Goal: Task Accomplishment & Management: Manage account settings

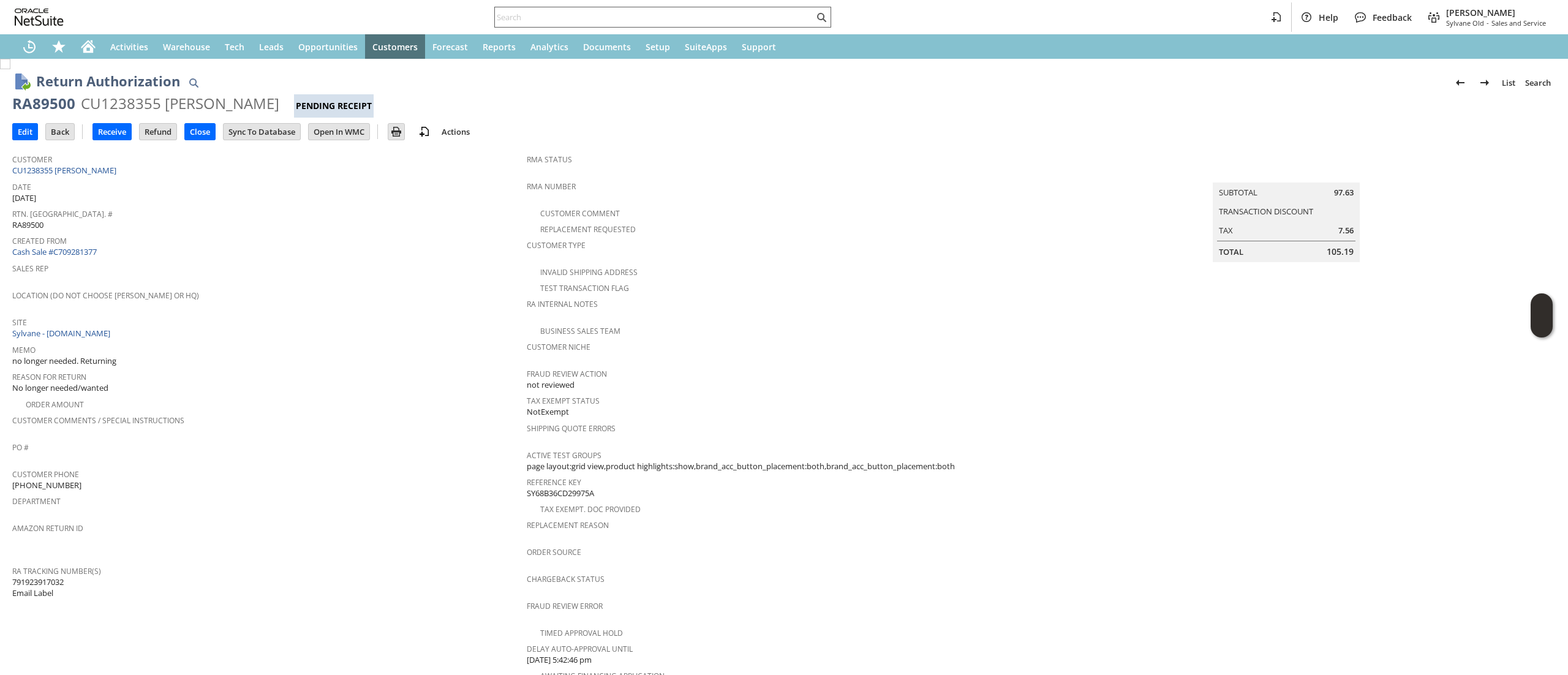
click at [605, 7] on div at bounding box center [663, 17] width 337 height 21
click at [617, 27] on div at bounding box center [663, 17] width 337 height 21
click at [613, 21] on input "text" at bounding box center [655, 17] width 319 height 15
paste input "Pohl, Florian"
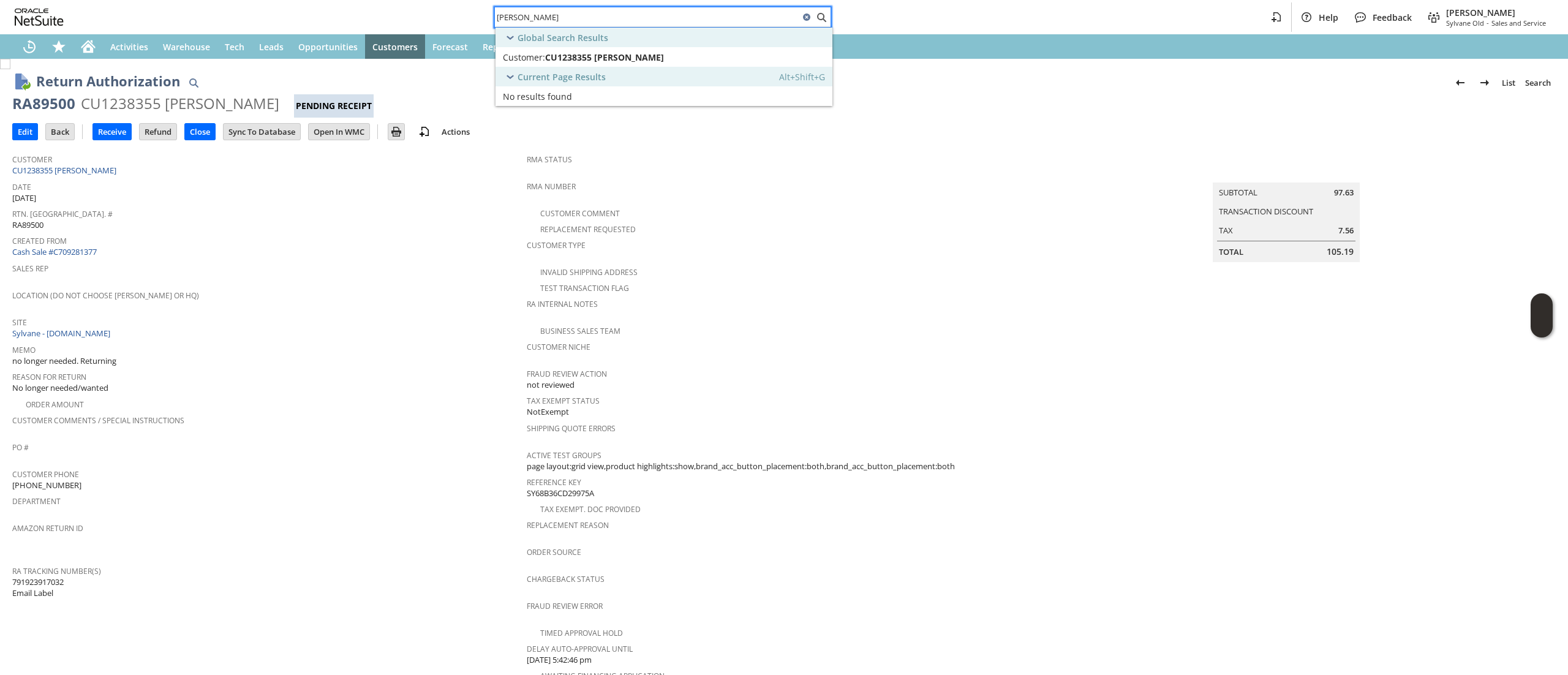
click at [573, 24] on input "Pohl, Florian" at bounding box center [647, 17] width 304 height 15
paste input "RA89527"
type input "RA89527"
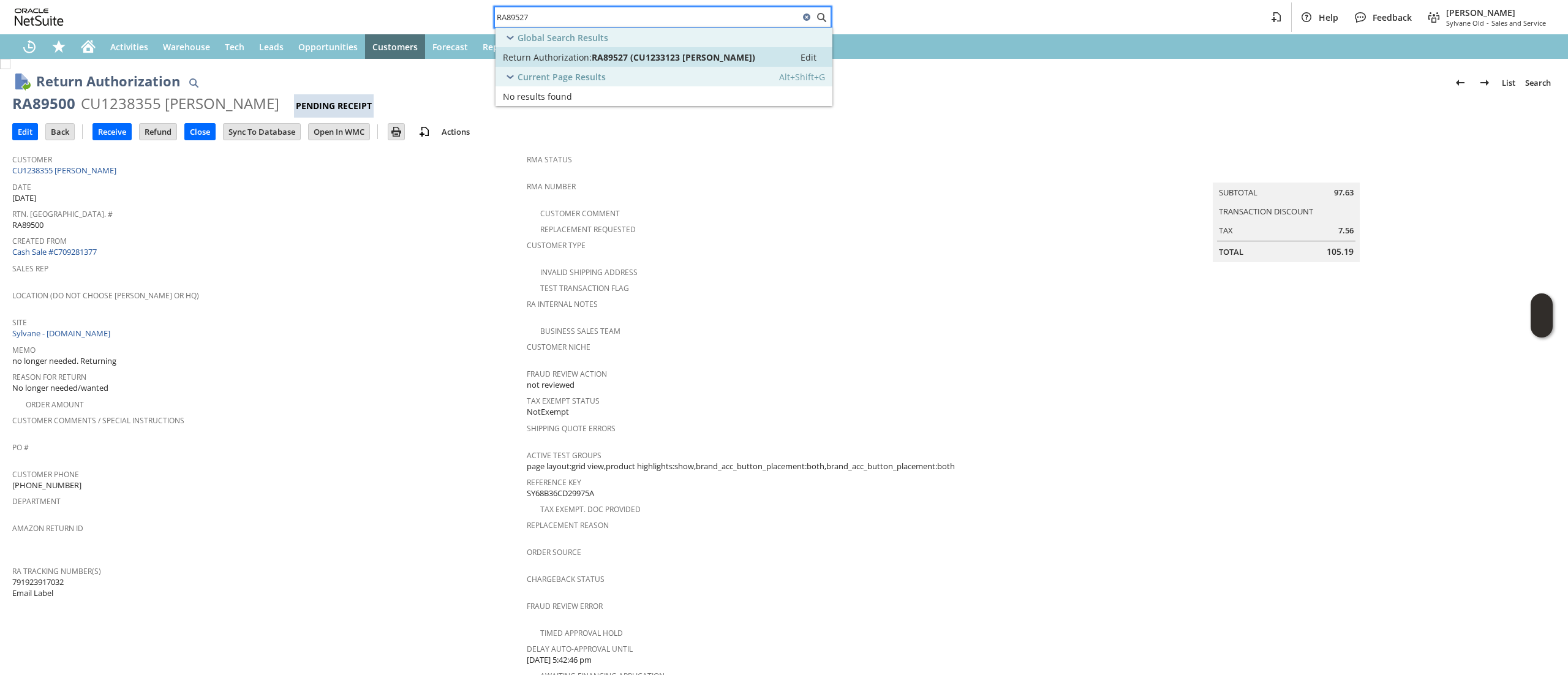
click at [626, 56] on span "RA89527 (CU1233123 Christiana Silver)" at bounding box center [673, 57] width 163 height 12
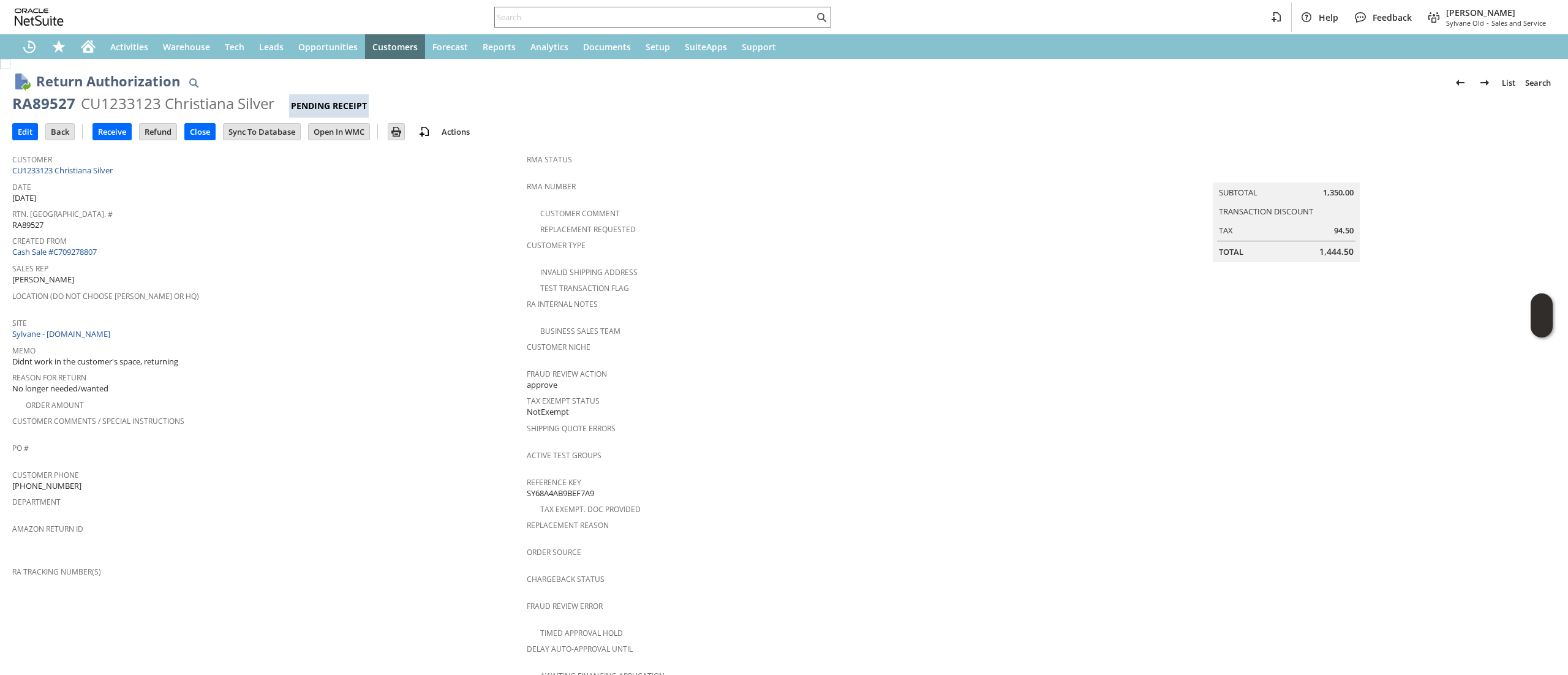
click at [167, 163] on span "Customer" at bounding box center [266, 157] width 509 height 14
click at [162, 180] on span "Date" at bounding box center [266, 185] width 509 height 14
click at [162, 173] on div "Customer CU1233123 Christiana Silver" at bounding box center [266, 163] width 509 height 26
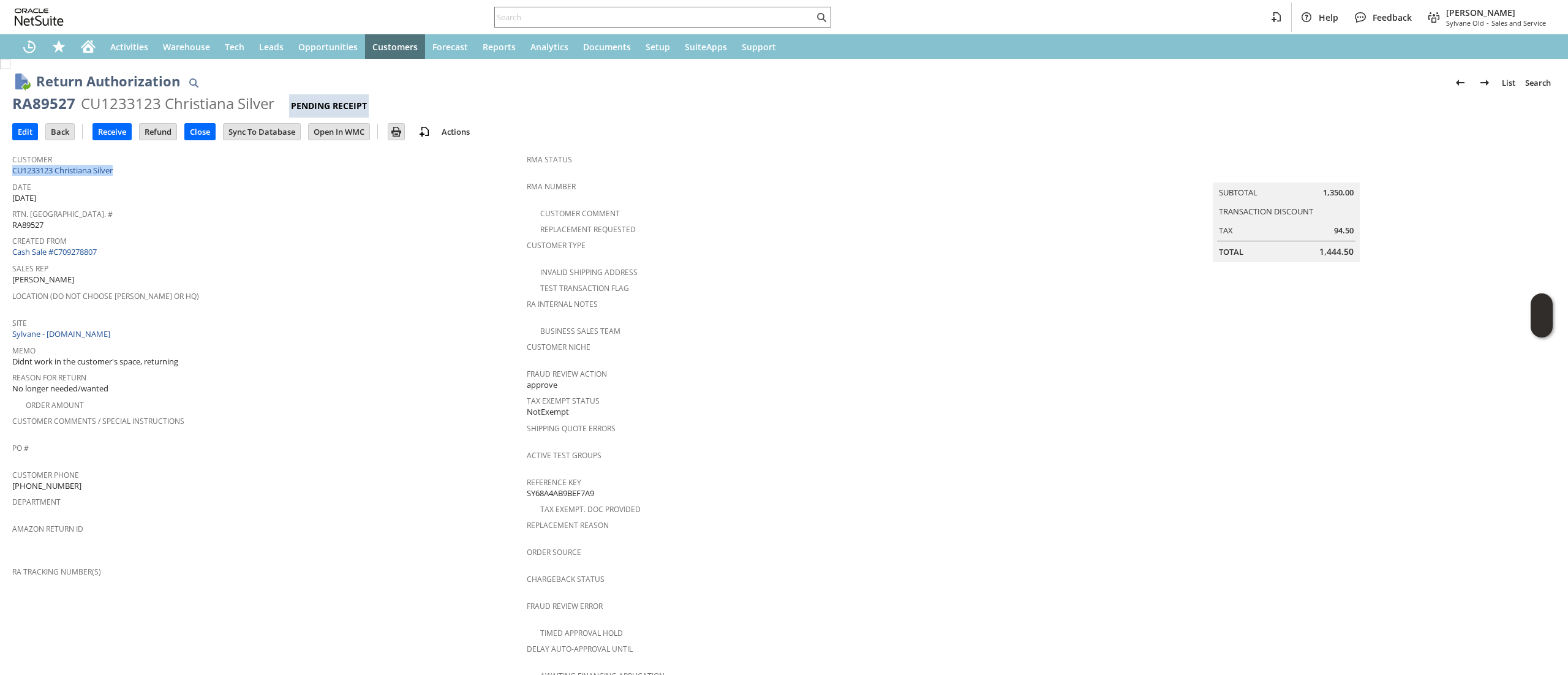
copy tbody "CU1233123 Christiana Silver"
click at [74, 173] on link "CU1233123 Christiana Silver" at bounding box center [63, 170] width 104 height 11
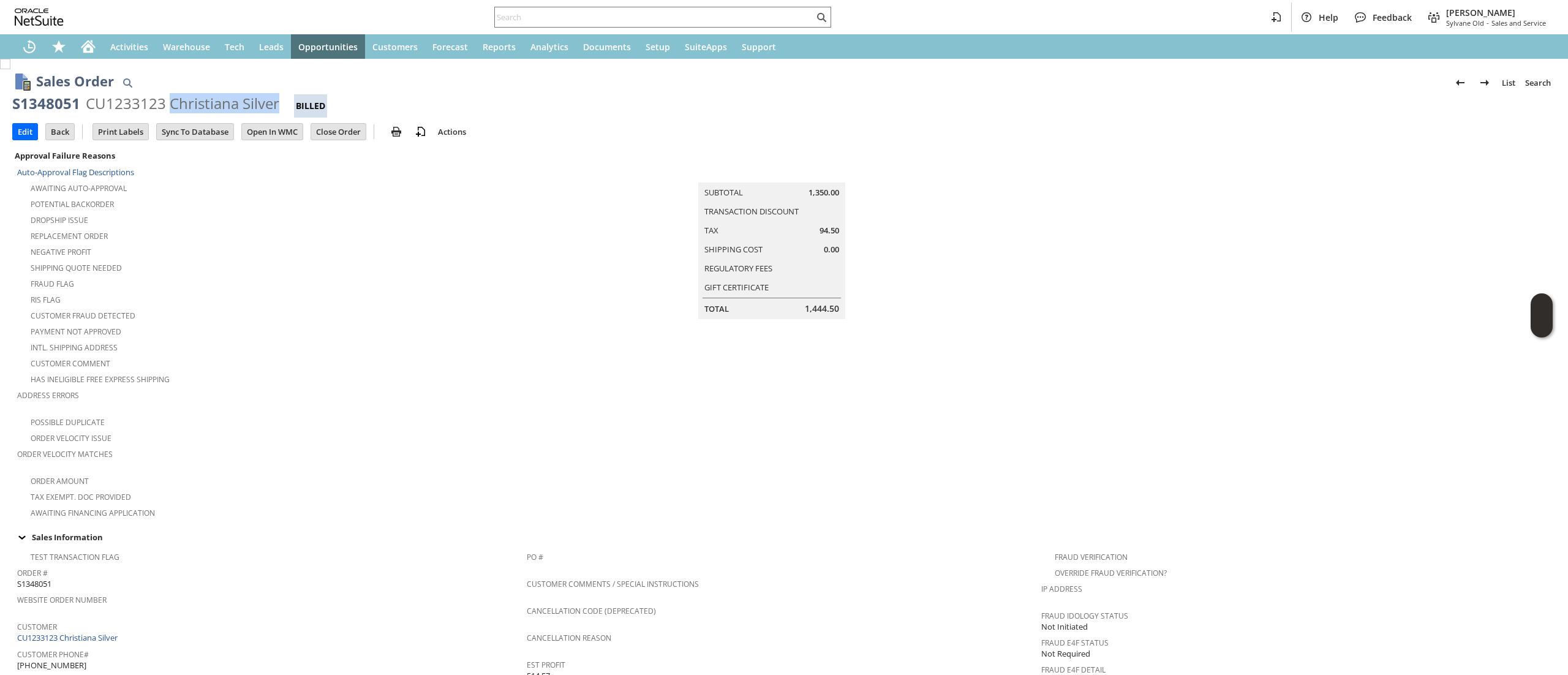
drag, startPoint x: 168, startPoint y: 102, endPoint x: 275, endPoint y: 108, distance: 107.2
click at [275, 108] on div "CU1233123 Christiana Silver" at bounding box center [183, 104] width 194 height 19
copy div "[DEMOGRAPHIC_DATA][PERSON_NAME]"
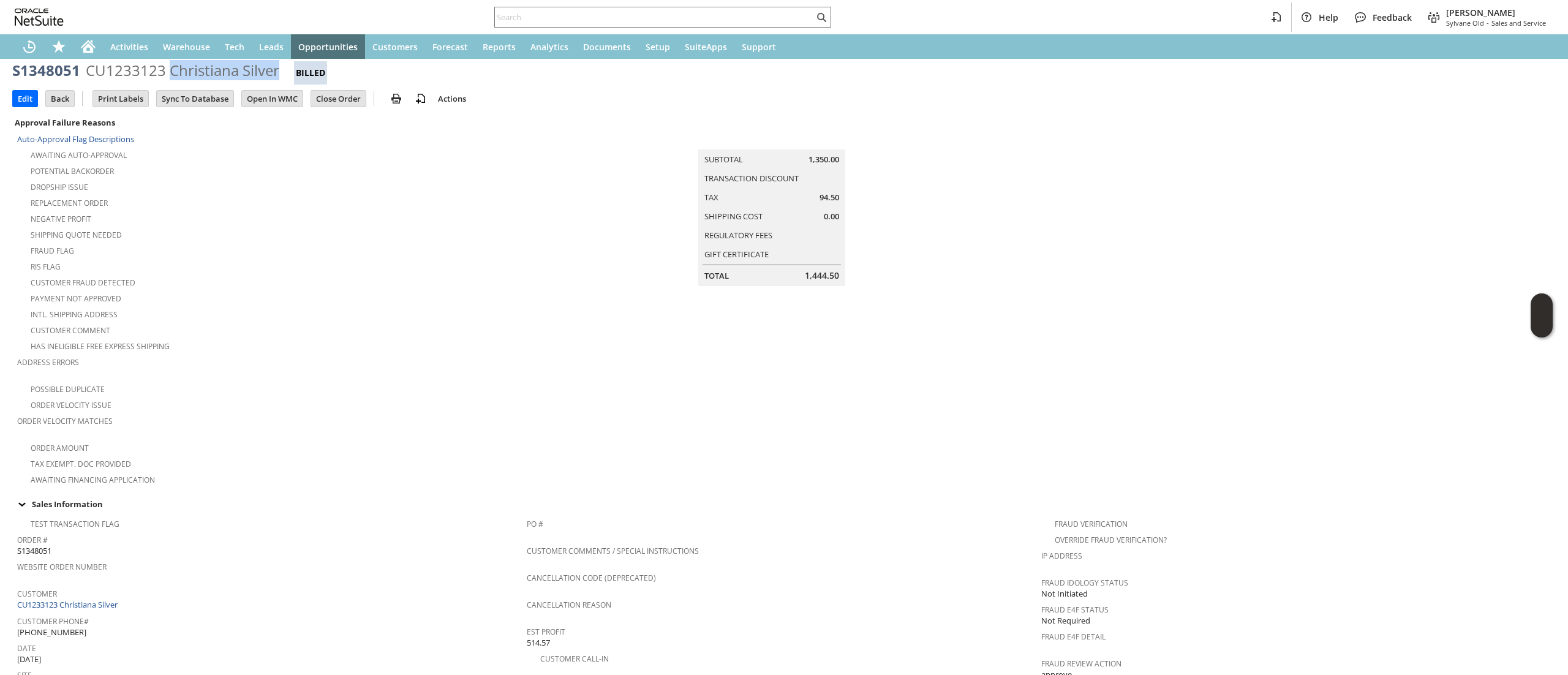
scroll to position [122, 0]
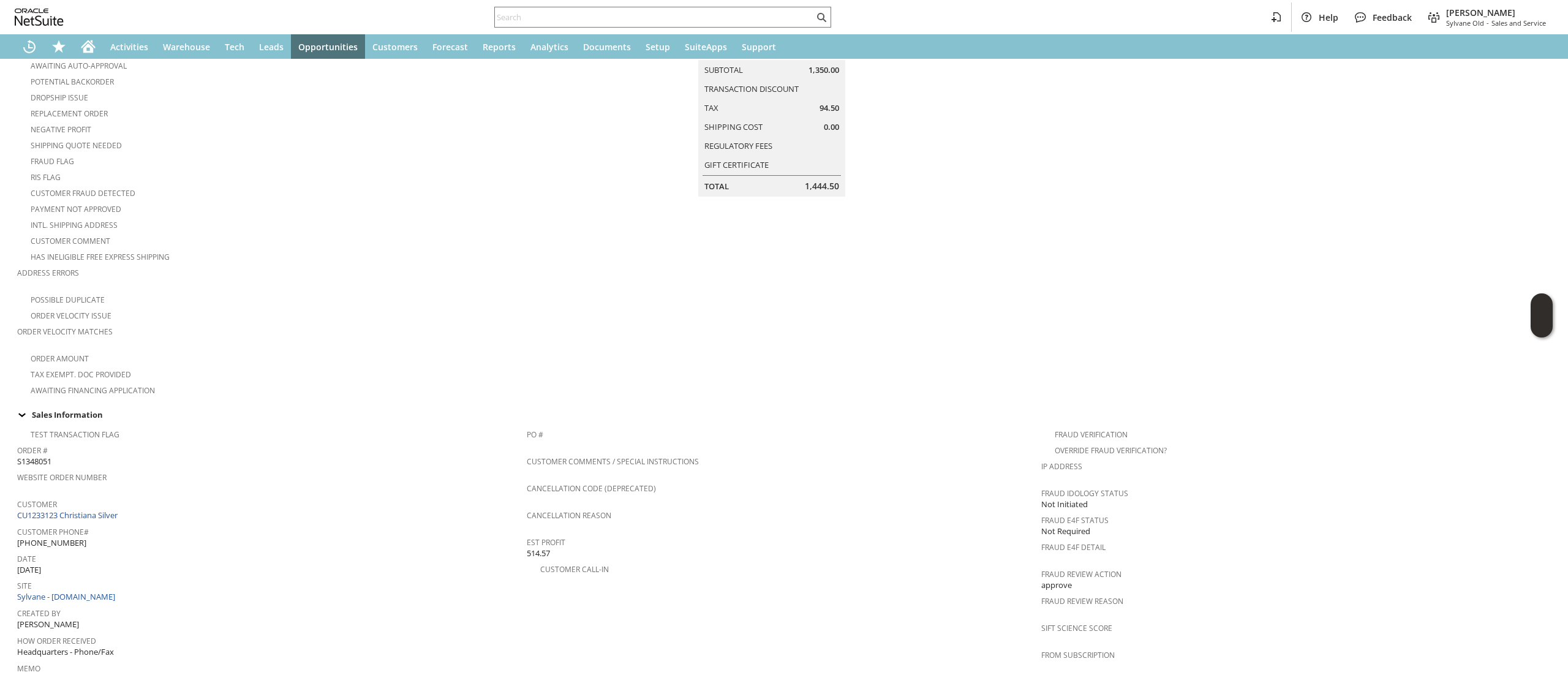
drag, startPoint x: 407, startPoint y: 248, endPoint x: 412, endPoint y: 244, distance: 6.4
drag, startPoint x: 412, startPoint y: 244, endPoint x: 288, endPoint y: 332, distance: 152.1
click at [285, 328] on div "Order Velocity Matches" at bounding box center [268, 336] width 503 height 25
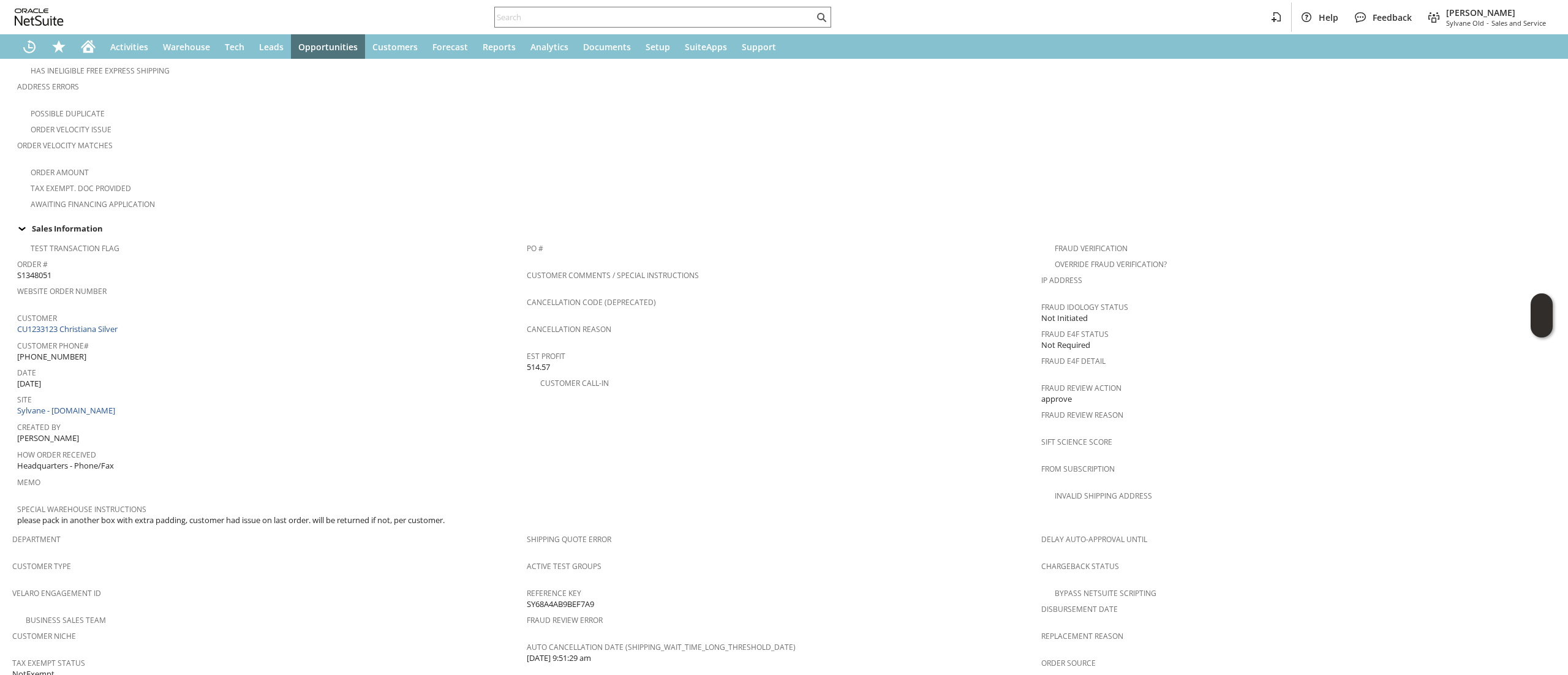
scroll to position [147, 0]
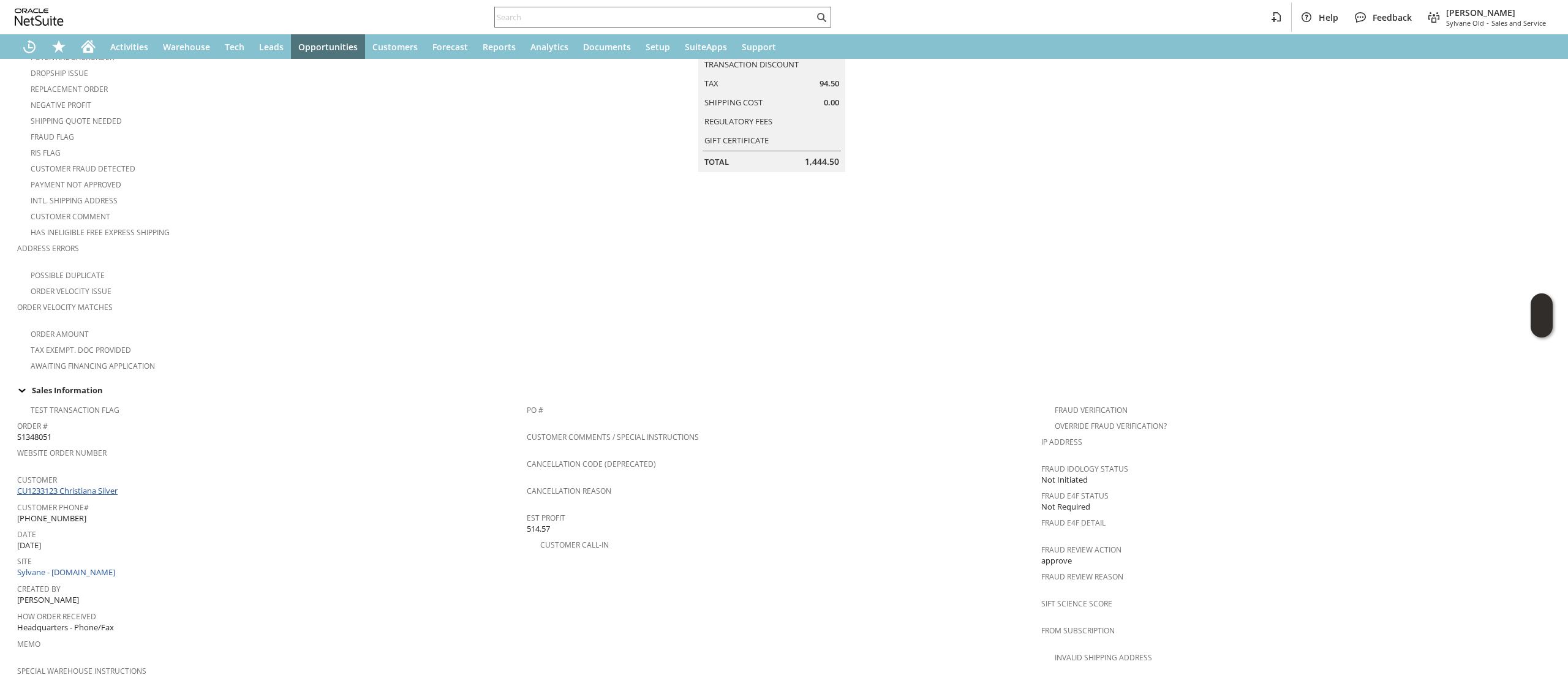
click at [103, 486] on link "CU1233123 Christiana Silver" at bounding box center [69, 491] width 104 height 11
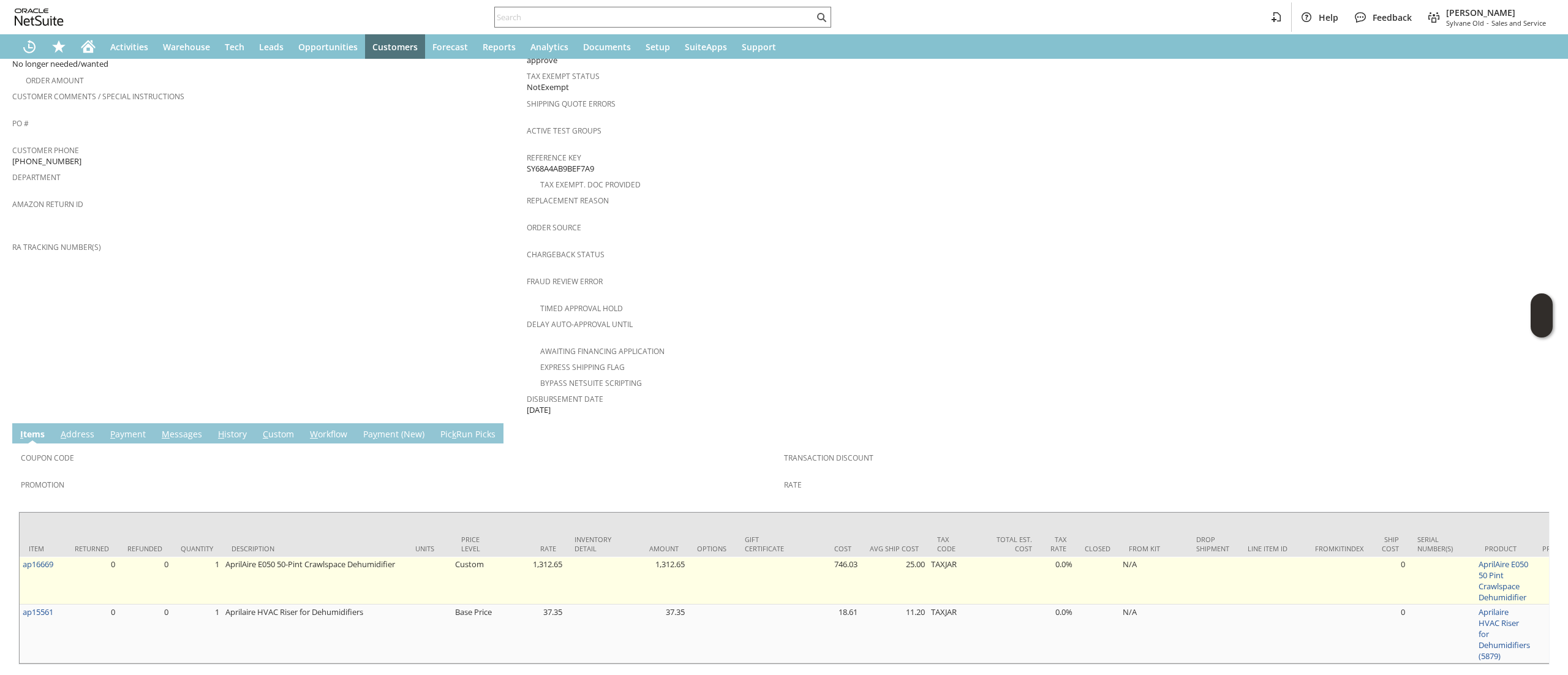
scroll to position [355, 0]
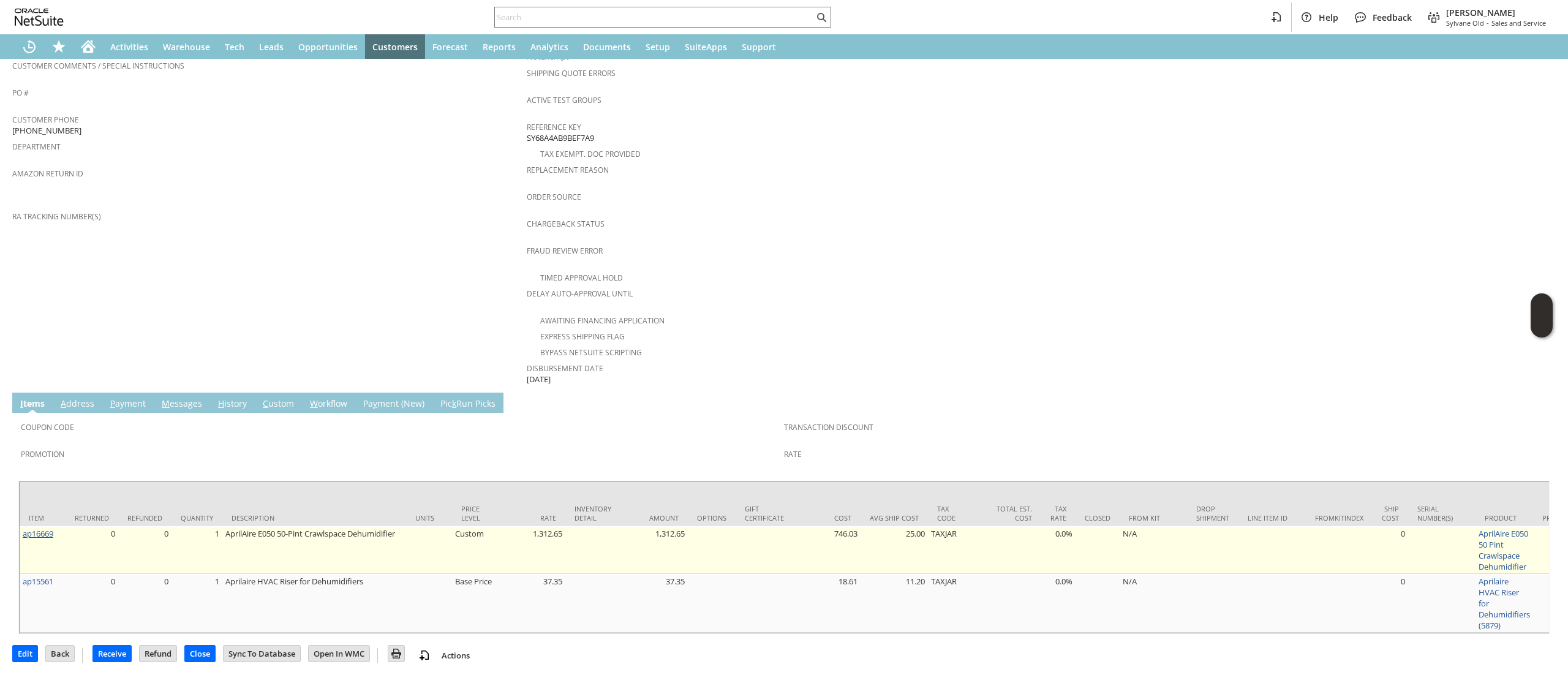
click at [49, 528] on link "ap16669" at bounding box center [37, 533] width 31 height 11
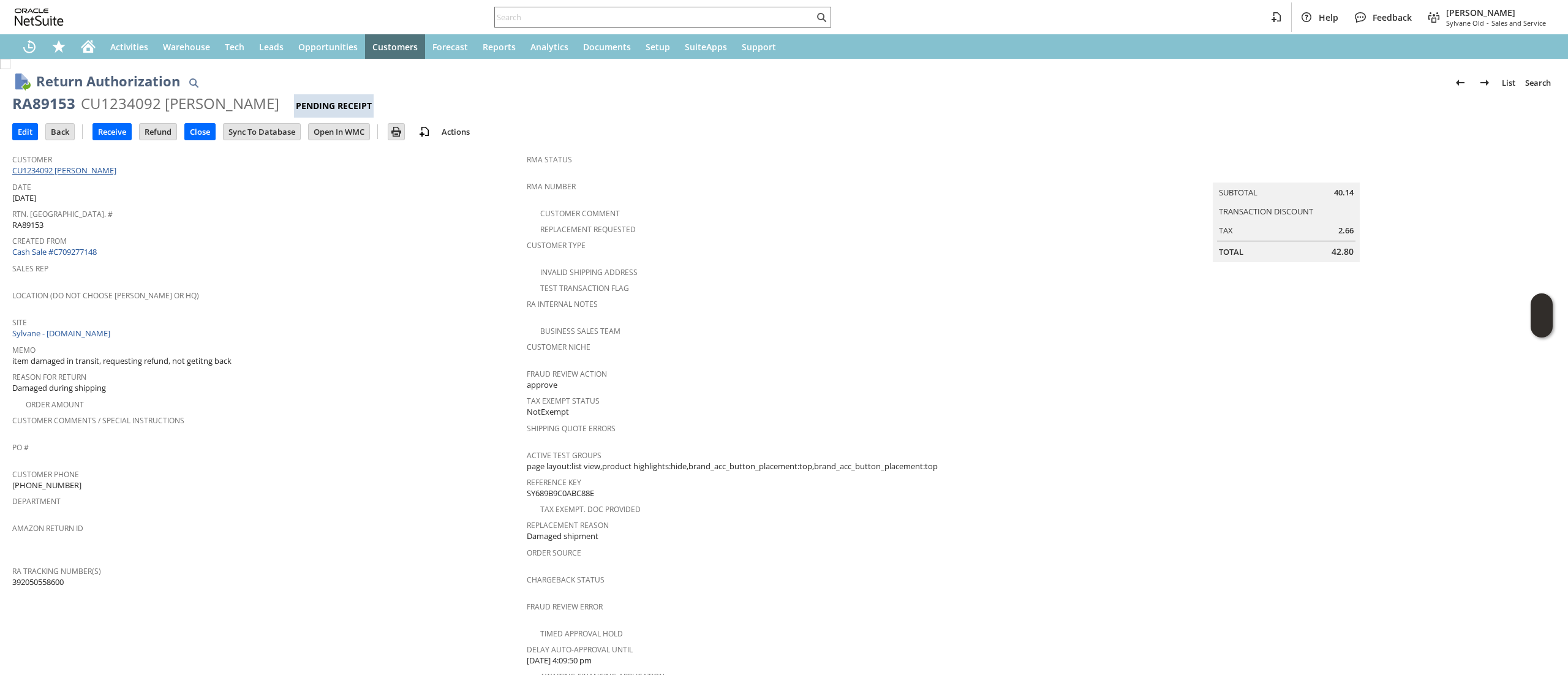
click at [81, 169] on link "CU1234092 [PERSON_NAME]" at bounding box center [66, 170] width 107 height 11
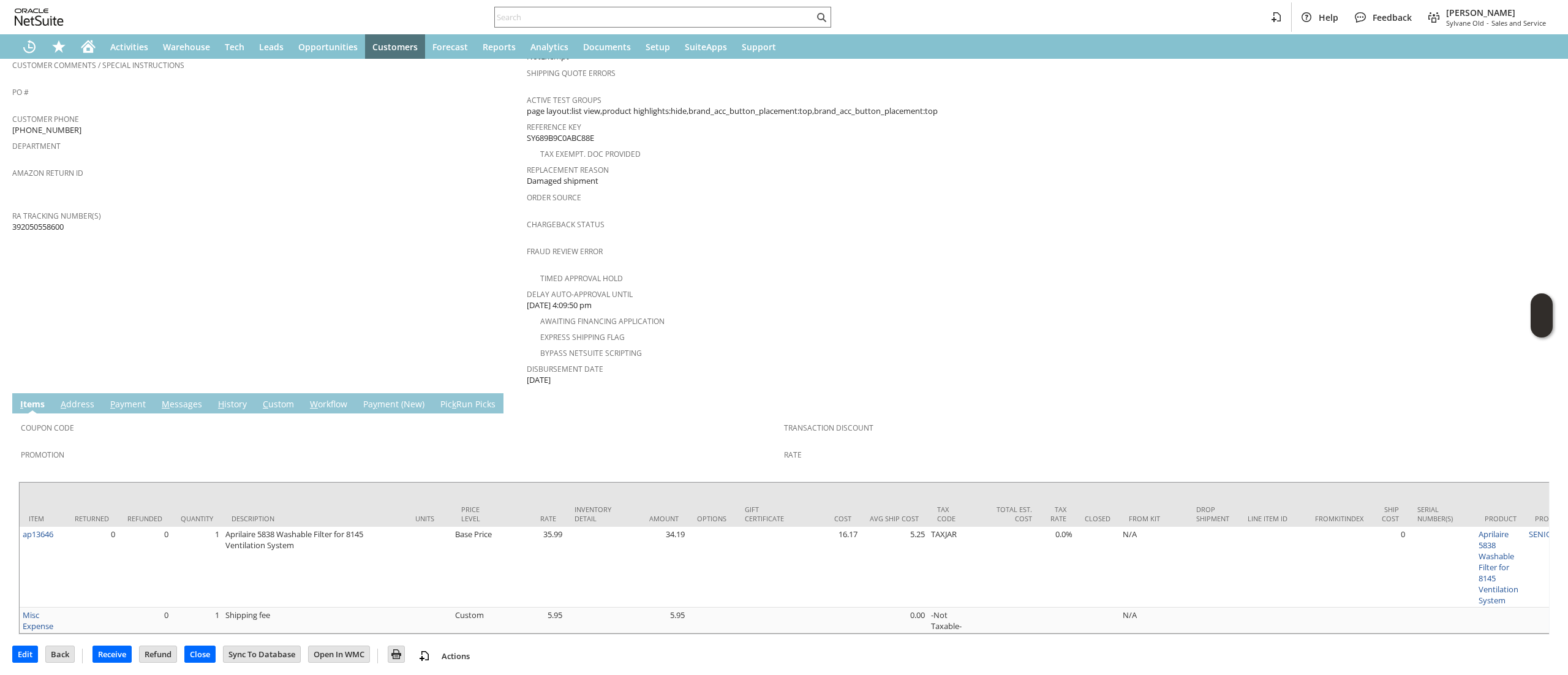
click at [183, 398] on link "M essages" at bounding box center [182, 405] width 46 height 13
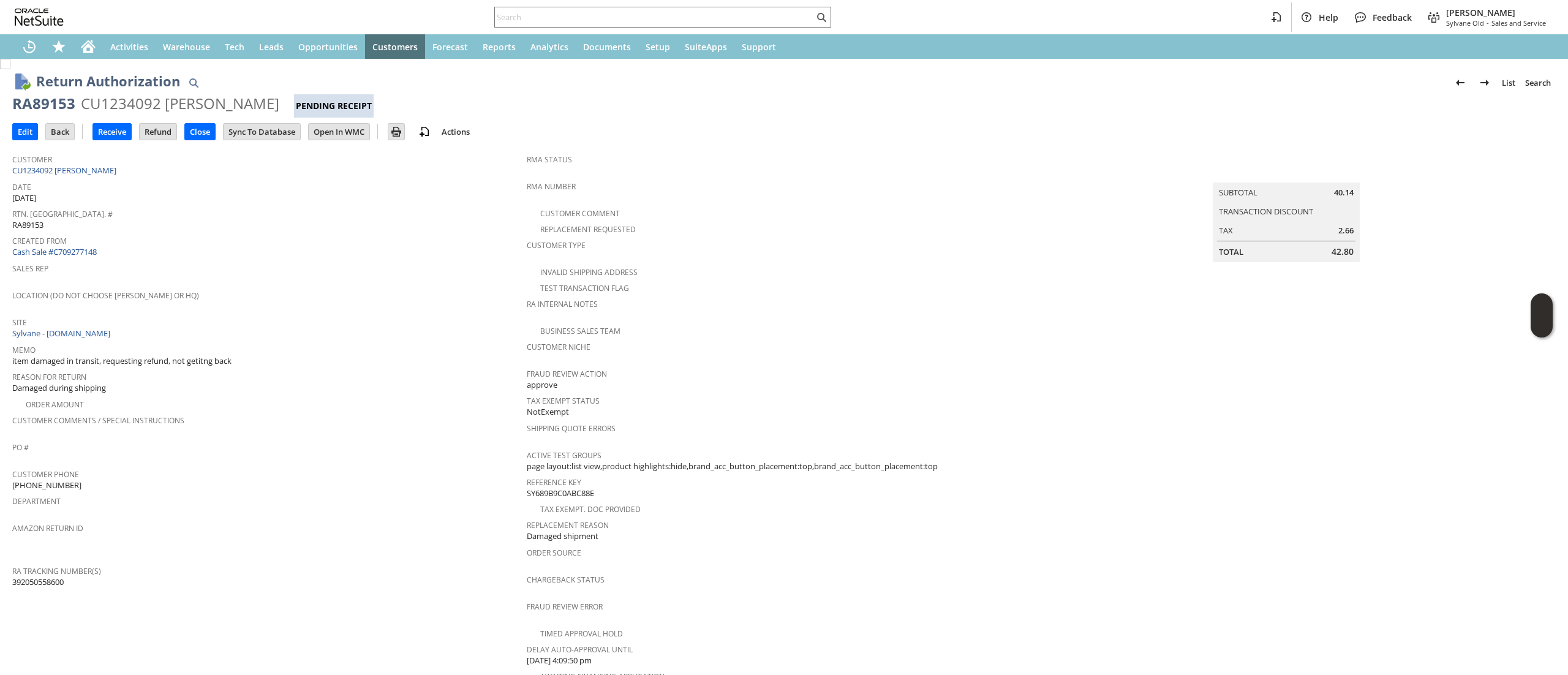
click at [88, 156] on span "Customer" at bounding box center [266, 157] width 509 height 14
click at [89, 163] on span "Customer" at bounding box center [266, 157] width 509 height 14
click at [94, 170] on link "CU1234092 Kenneth Mueller" at bounding box center [66, 170] width 107 height 11
click at [106, 170] on link "CU1234092 [PERSON_NAME]" at bounding box center [66, 170] width 107 height 11
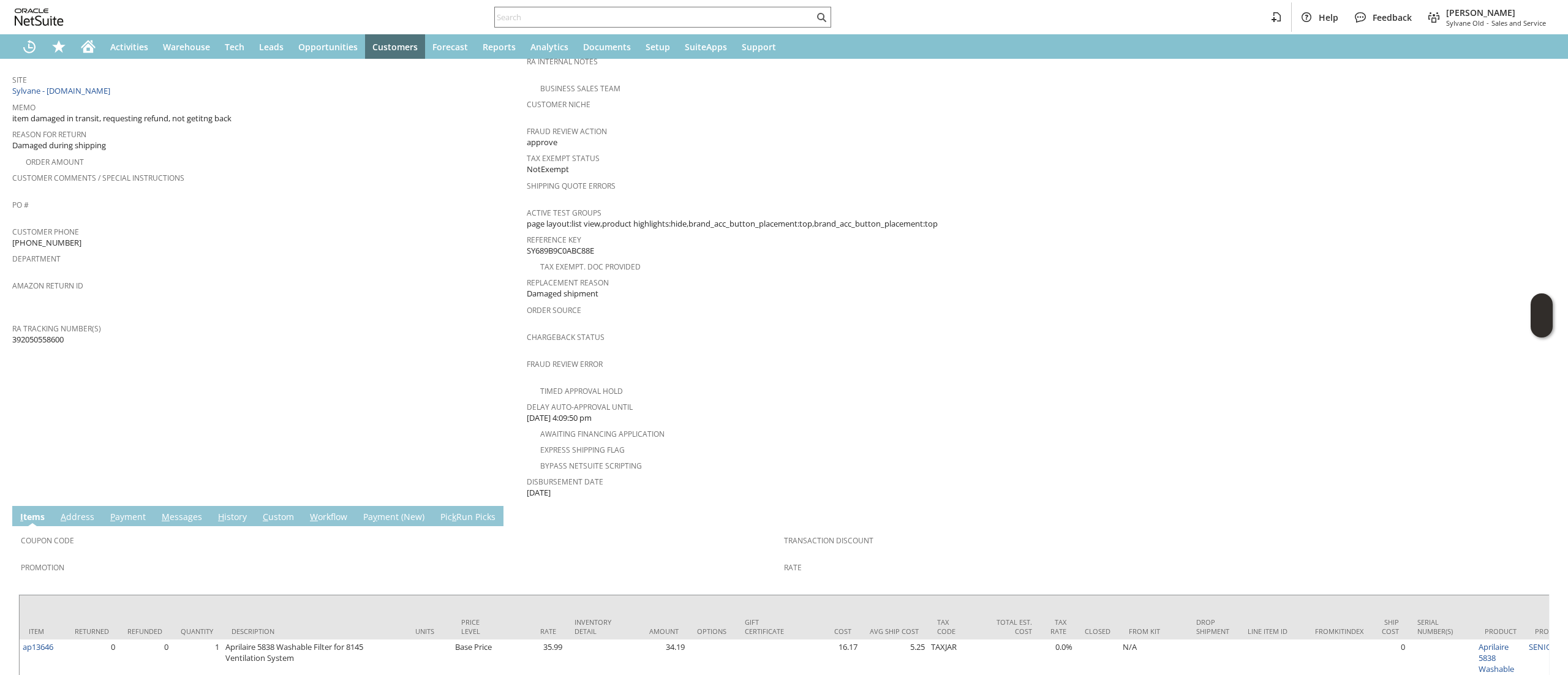
scroll to position [355, 0]
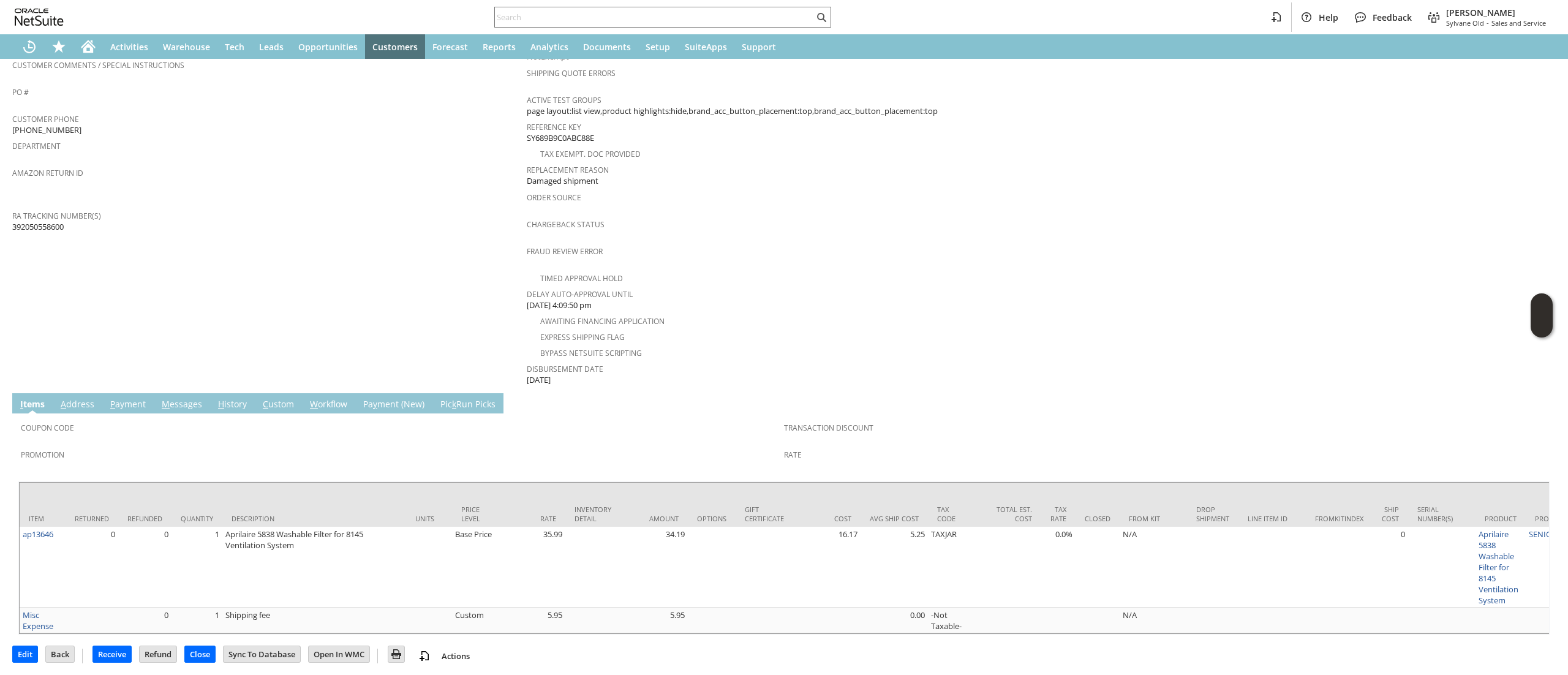
click at [191, 394] on td "M essages" at bounding box center [182, 403] width 57 height 20
click at [192, 398] on link "M essages" at bounding box center [182, 405] width 46 height 13
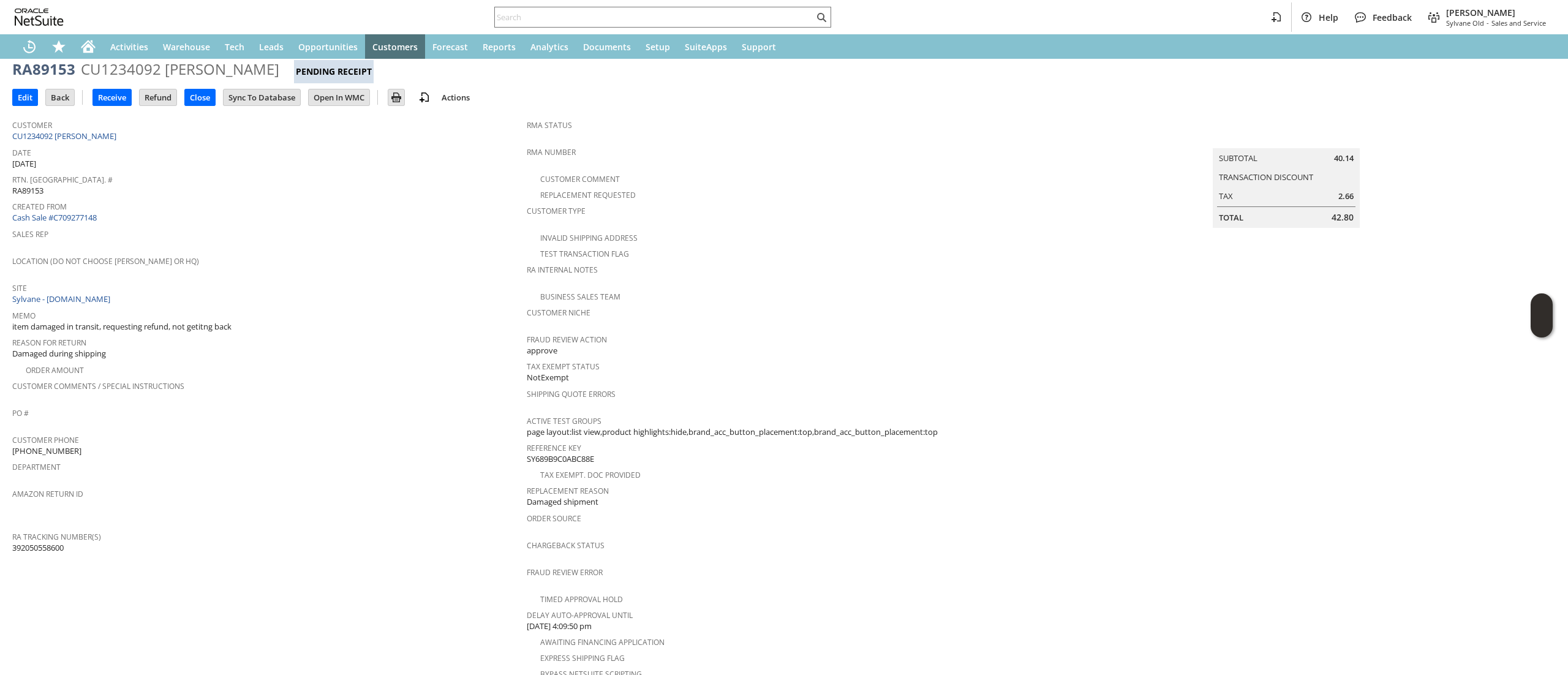
scroll to position [0, 0]
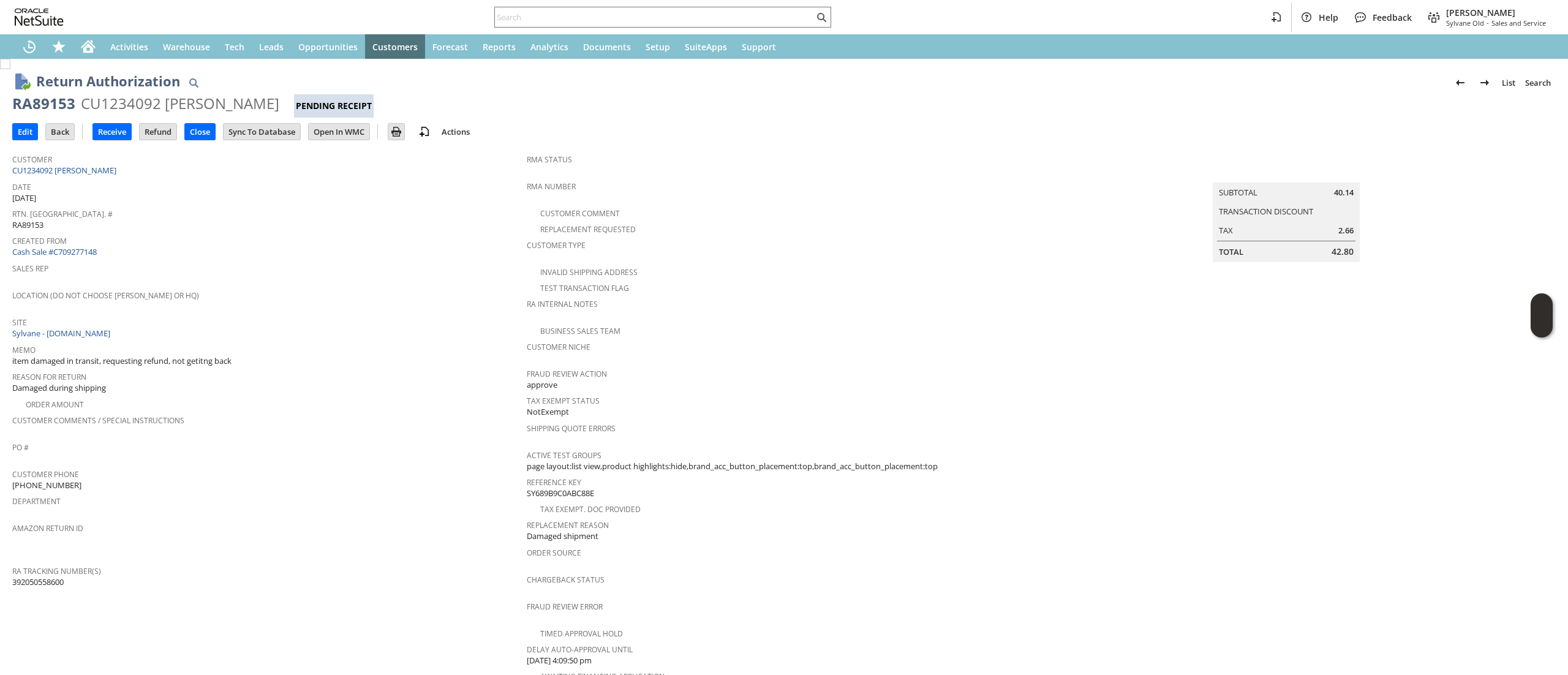
click at [50, 107] on div "RA89153" at bounding box center [43, 104] width 63 height 19
click at [51, 109] on div "RA89153" at bounding box center [43, 104] width 63 height 19
copy div "RA89153"
click at [22, 134] on input "Edit" at bounding box center [25, 131] width 25 height 16
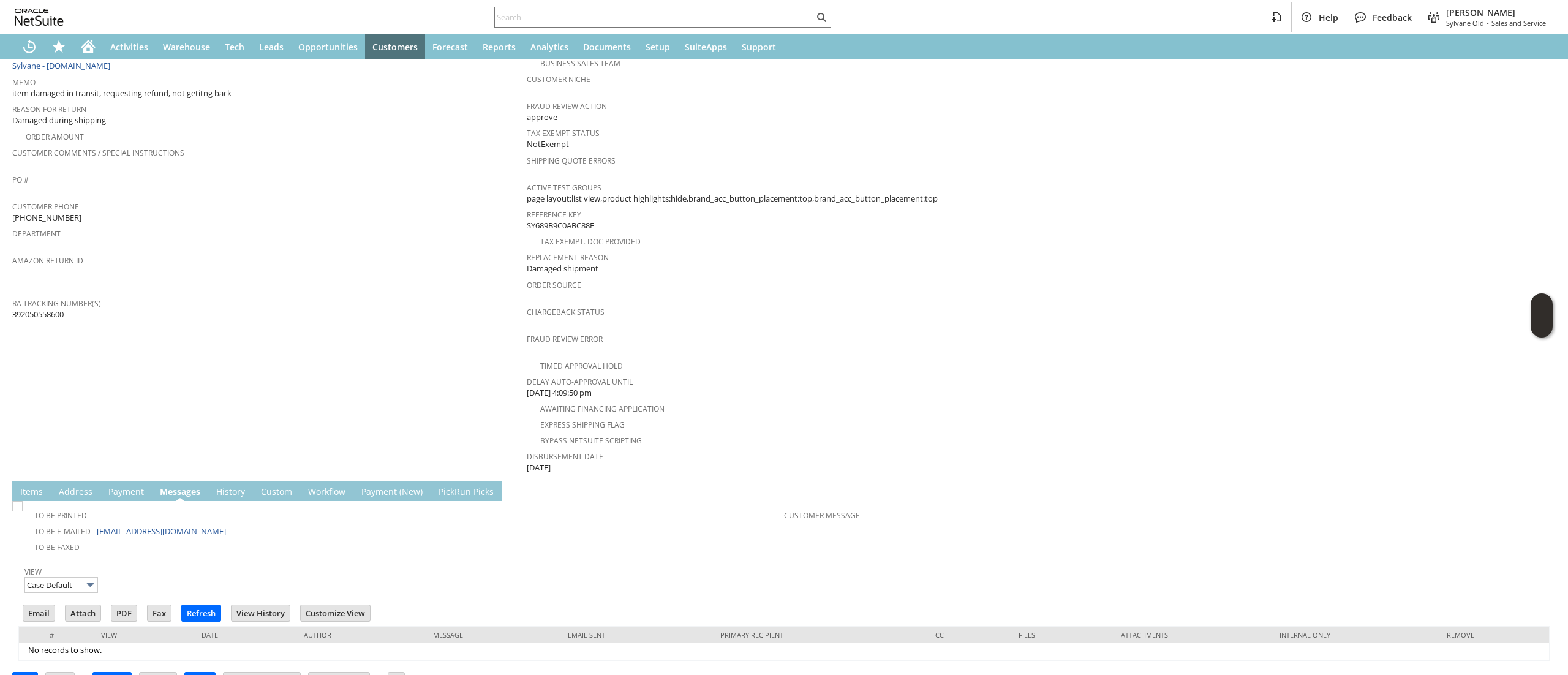
scroll to position [280, 0]
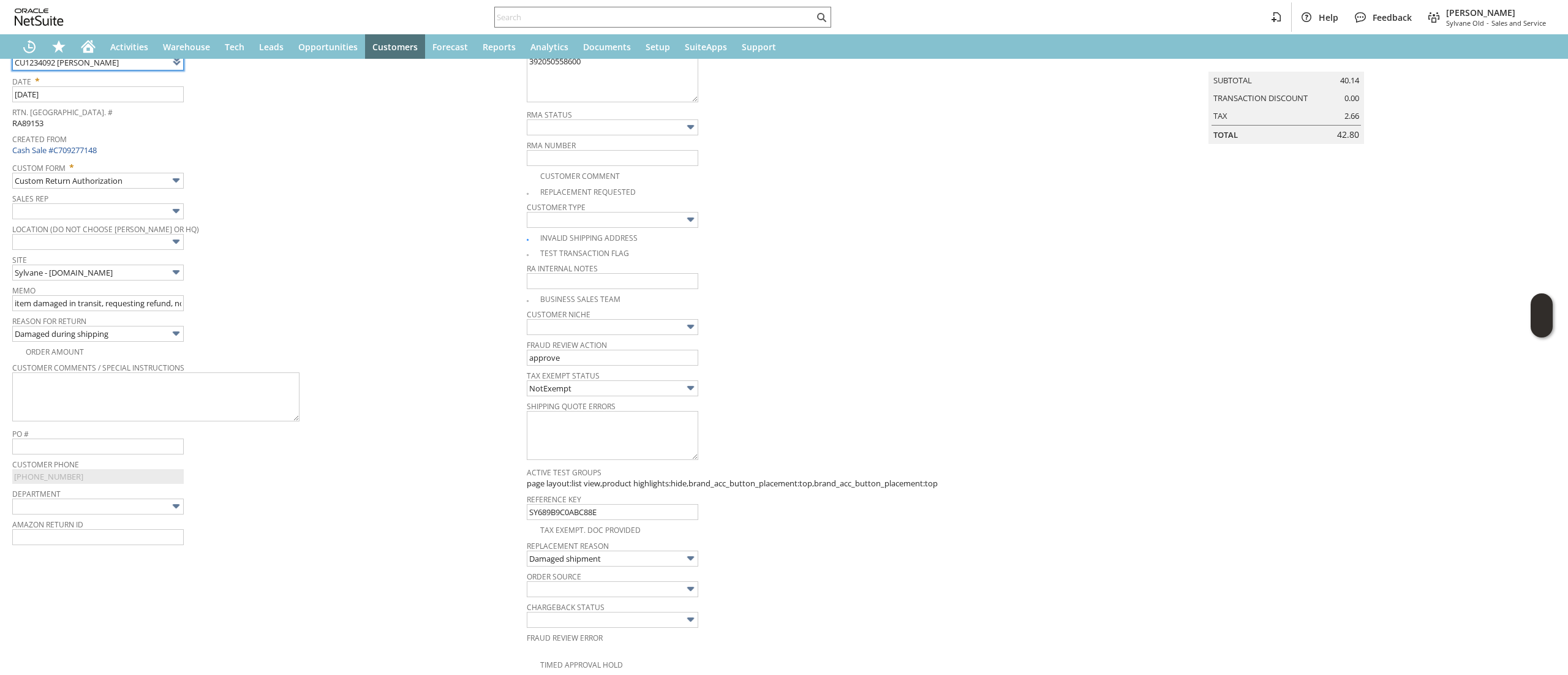
scroll to position [490, 0]
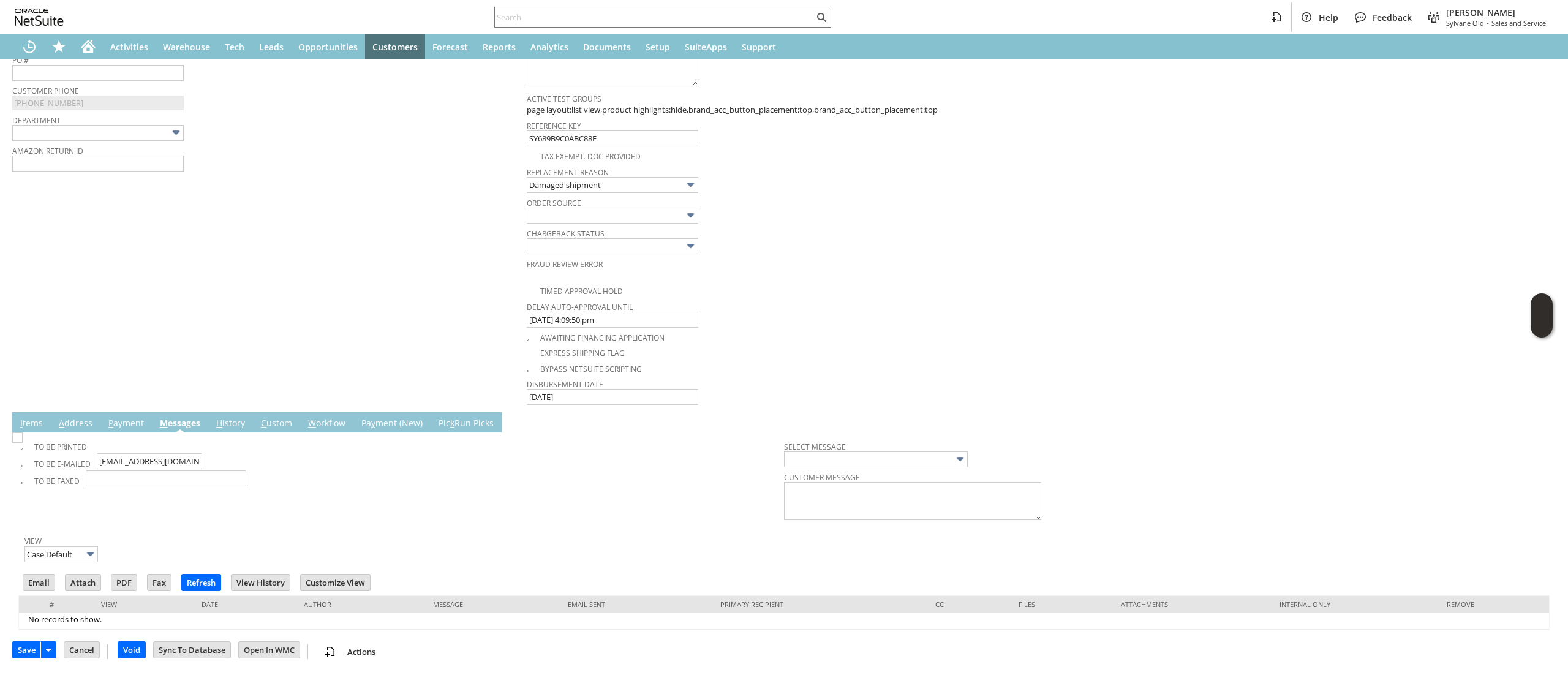
click at [21, 425] on span "I" at bounding box center [21, 423] width 2 height 12
type input "Add"
type input "Copy Previous"
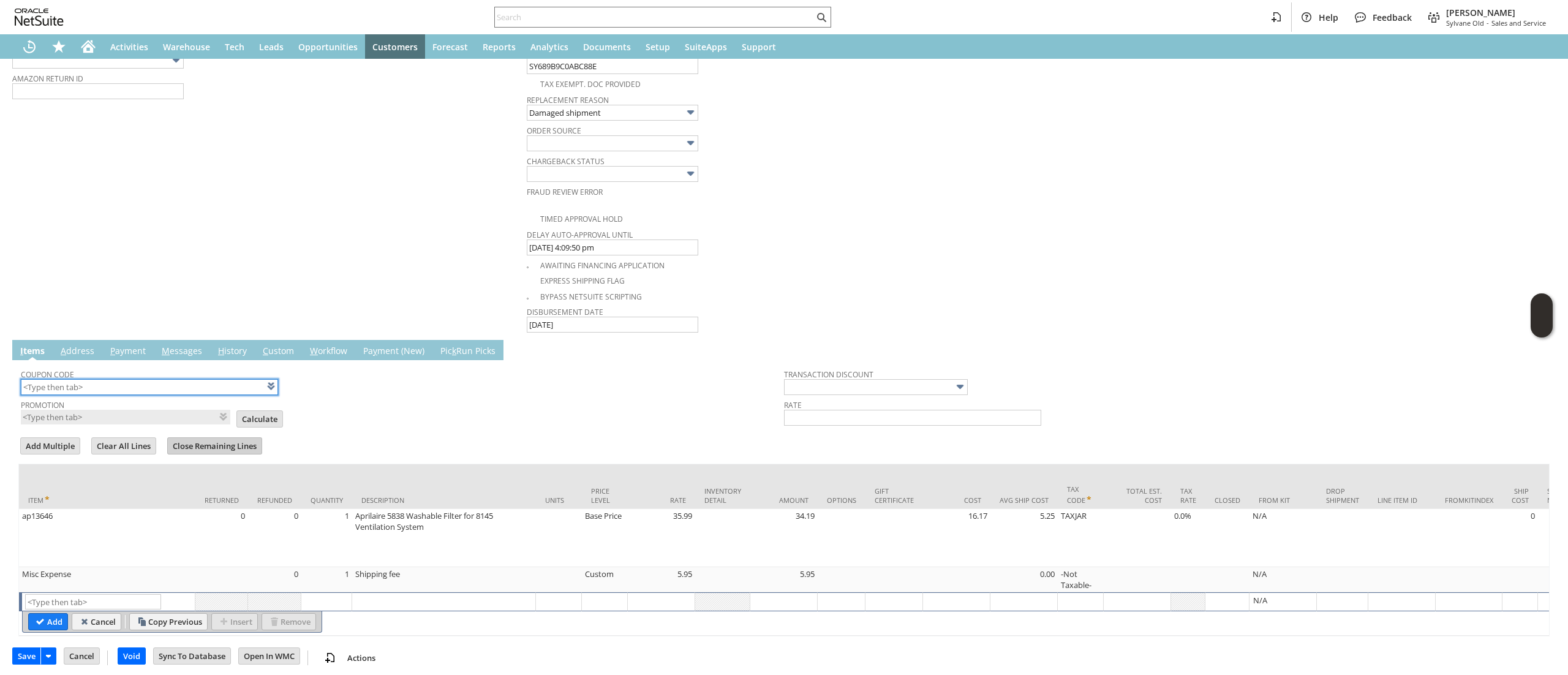
scroll to position [585, 0]
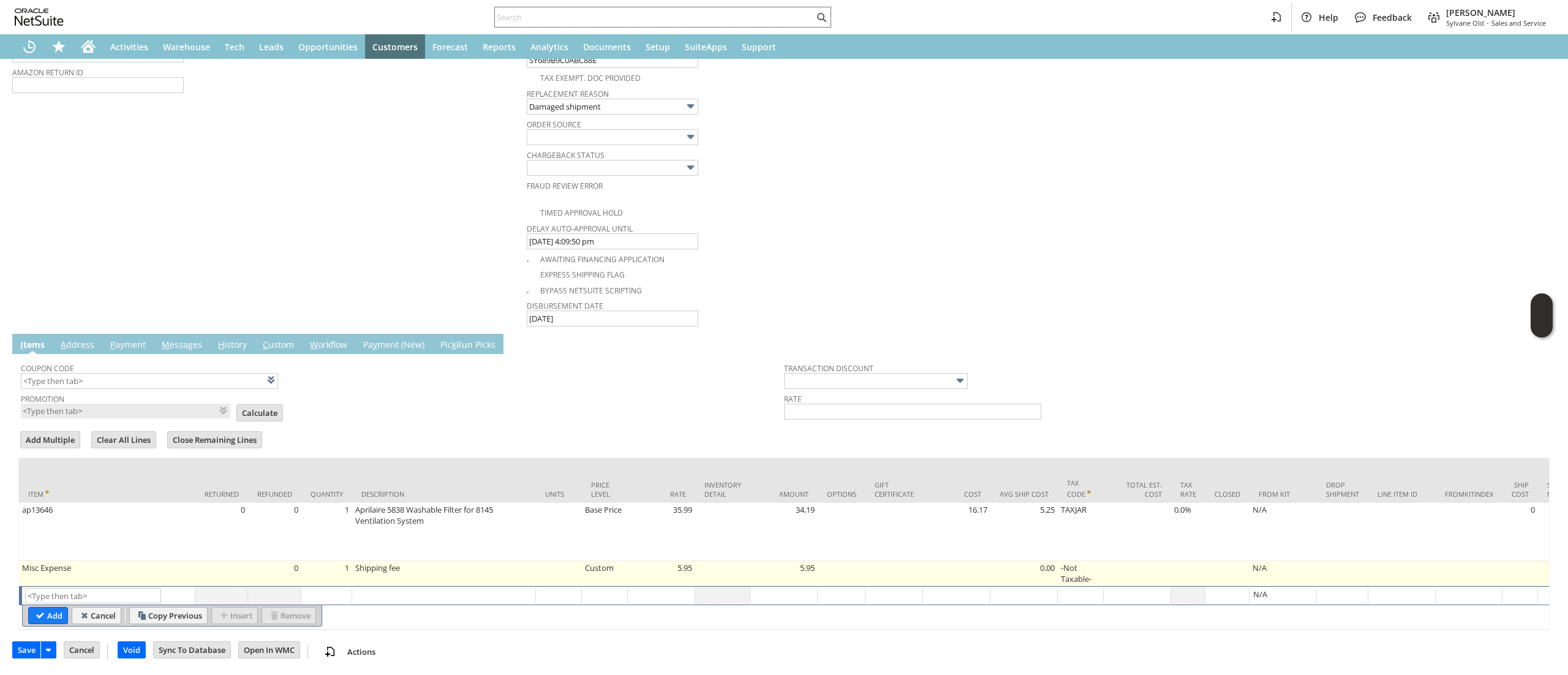
click at [287, 561] on td "0" at bounding box center [274, 574] width 53 height 25
type input "Misc Expense"
type input "OK"
type input "Make Copy"
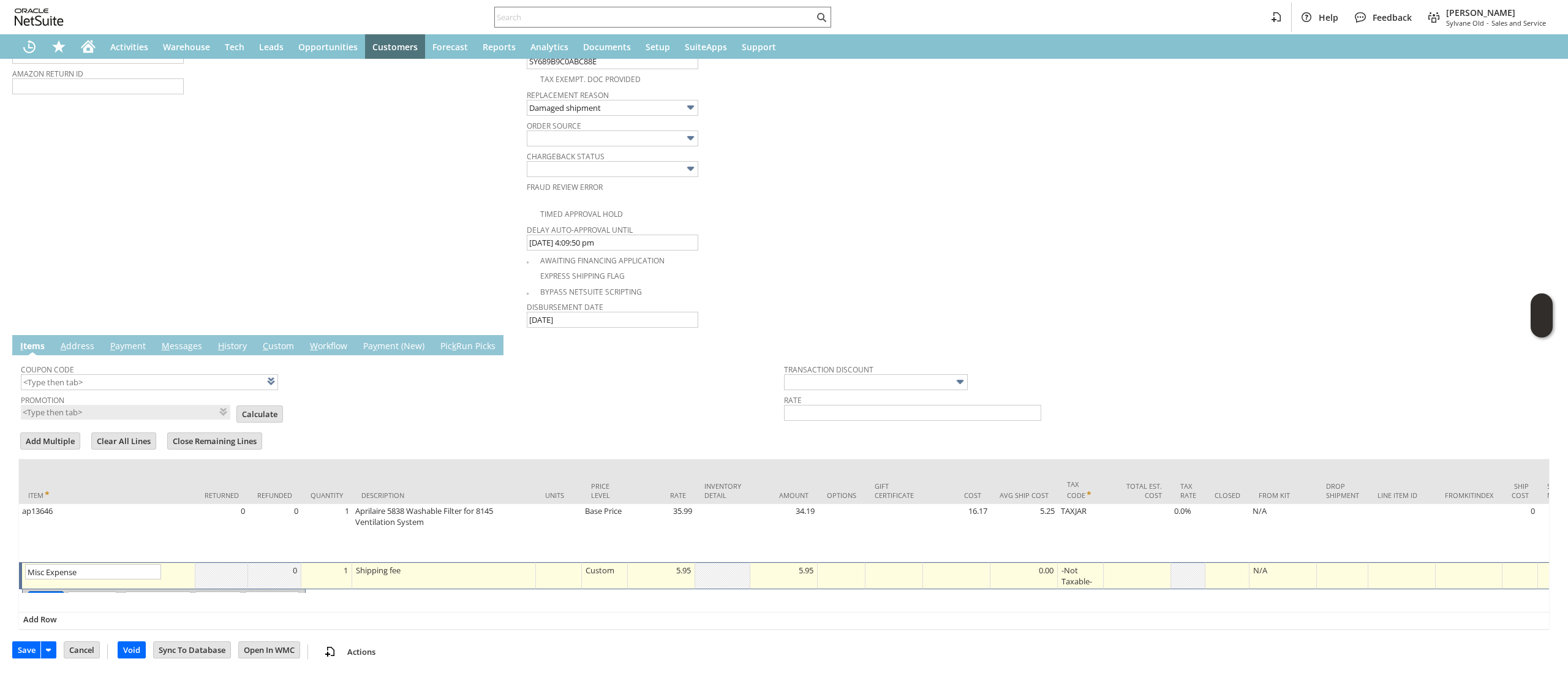
scroll to position [584, 0]
click at [273, 591] on input "Remove" at bounding box center [271, 598] width 53 height 16
type input "Add"
type input "Copy Previous"
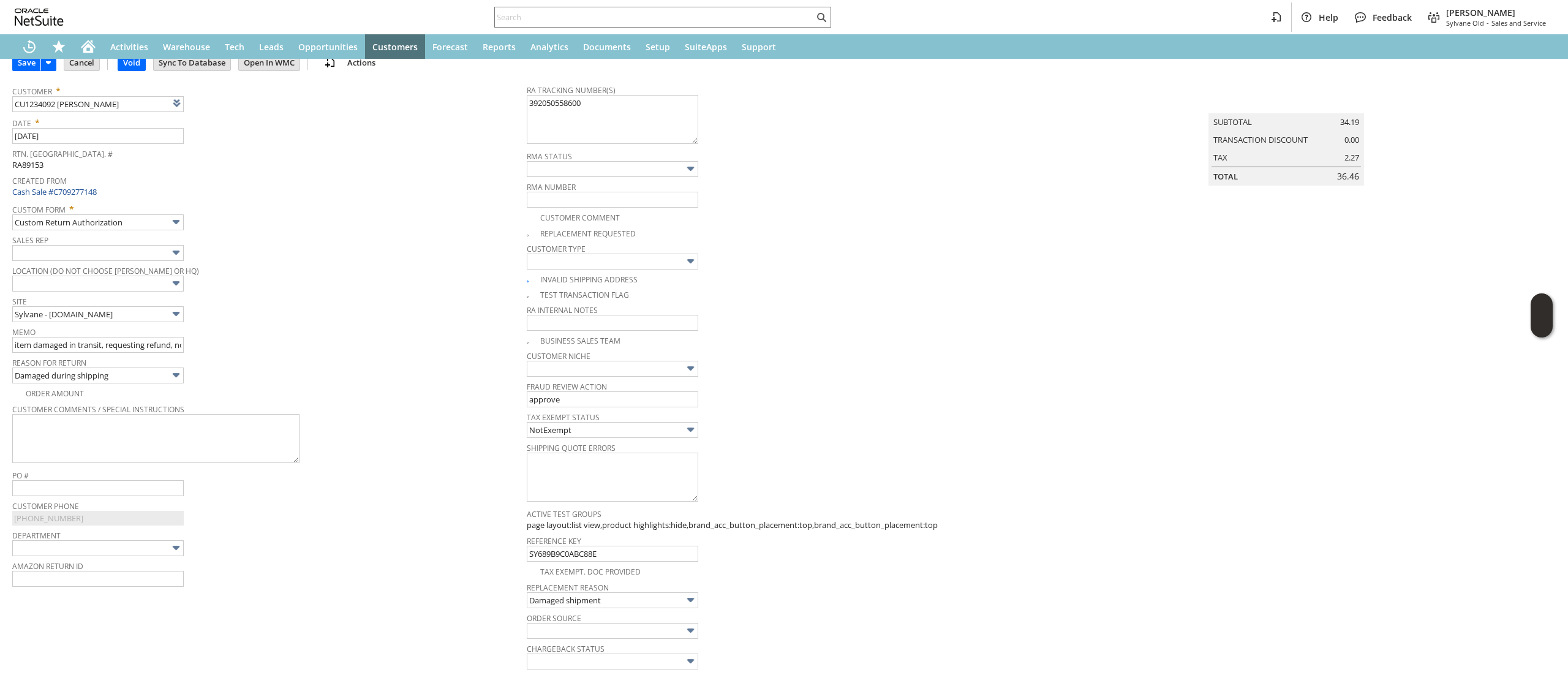
scroll to position [0, 0]
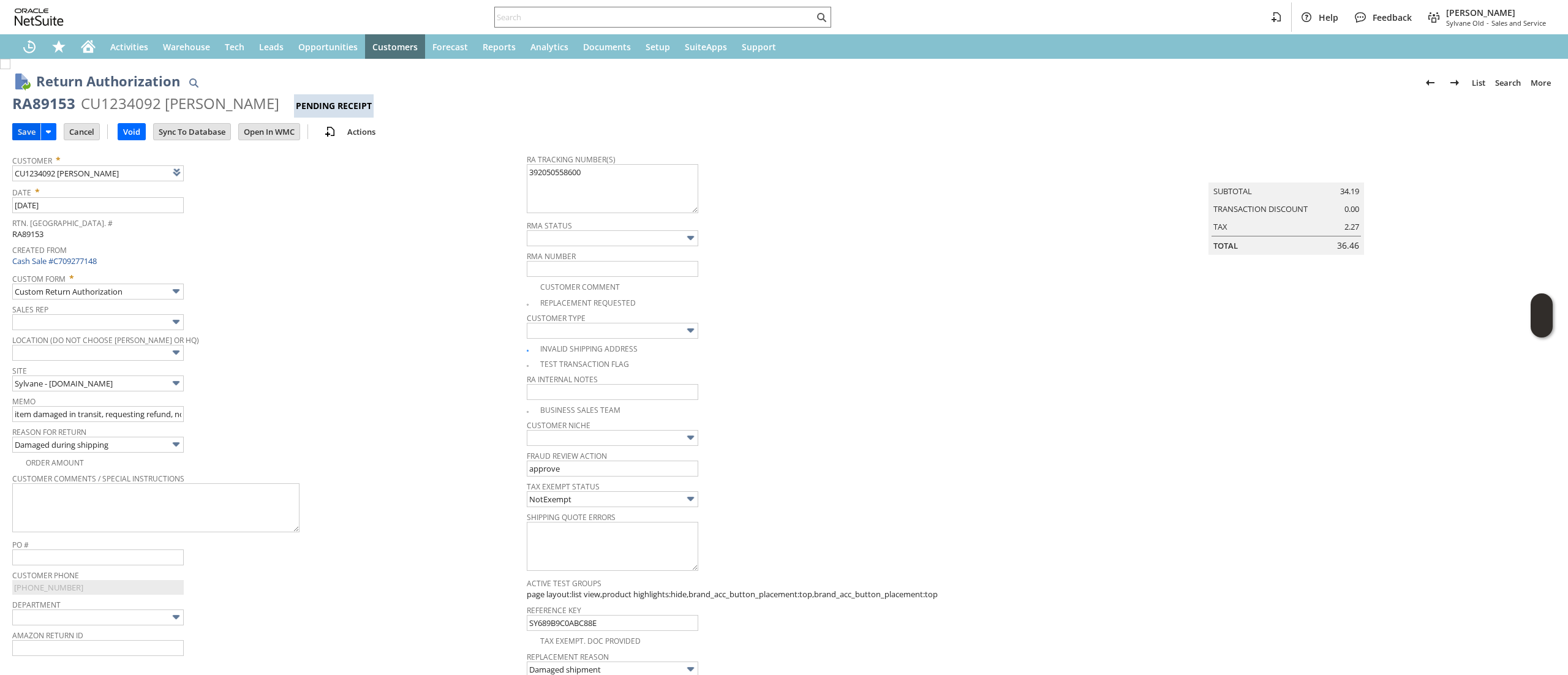
click at [27, 128] on input "Save" at bounding box center [26, 131] width 28 height 16
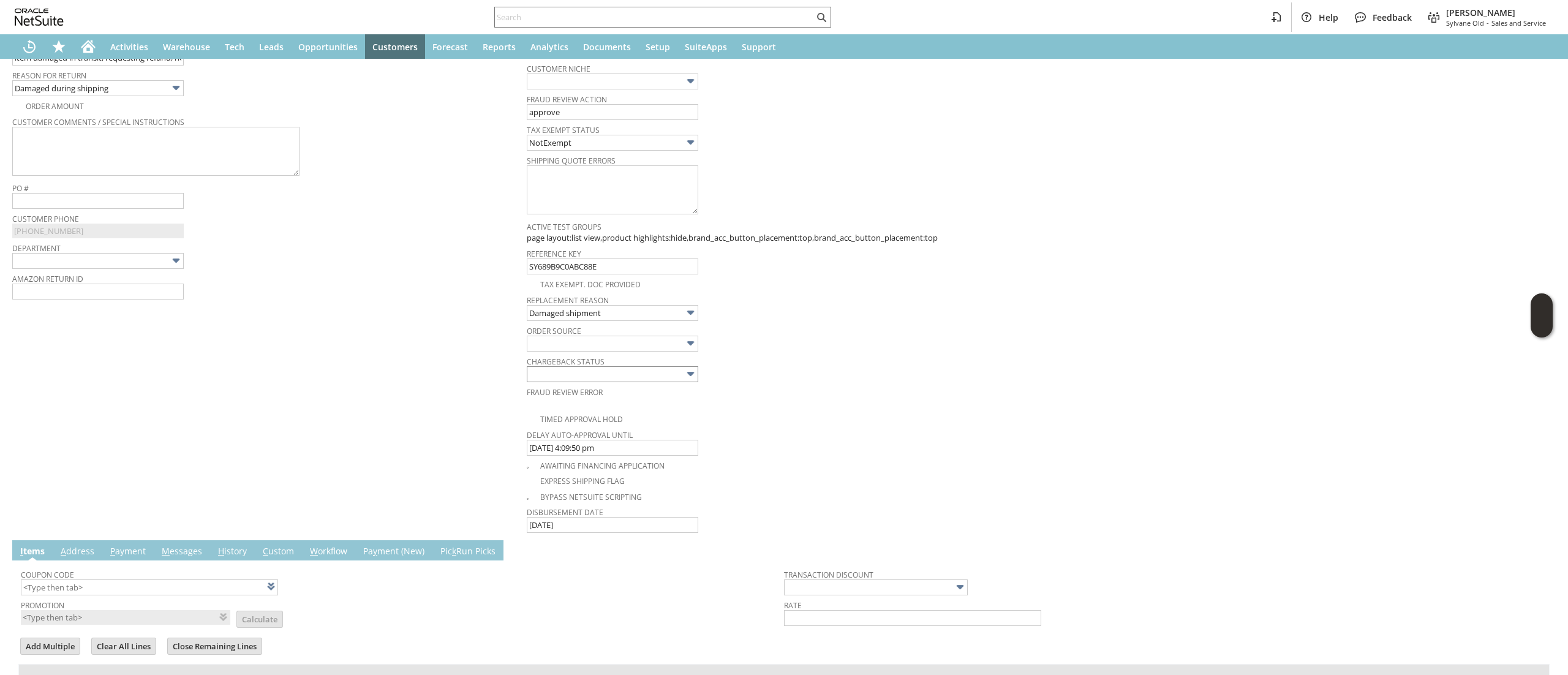
scroll to position [561, 0]
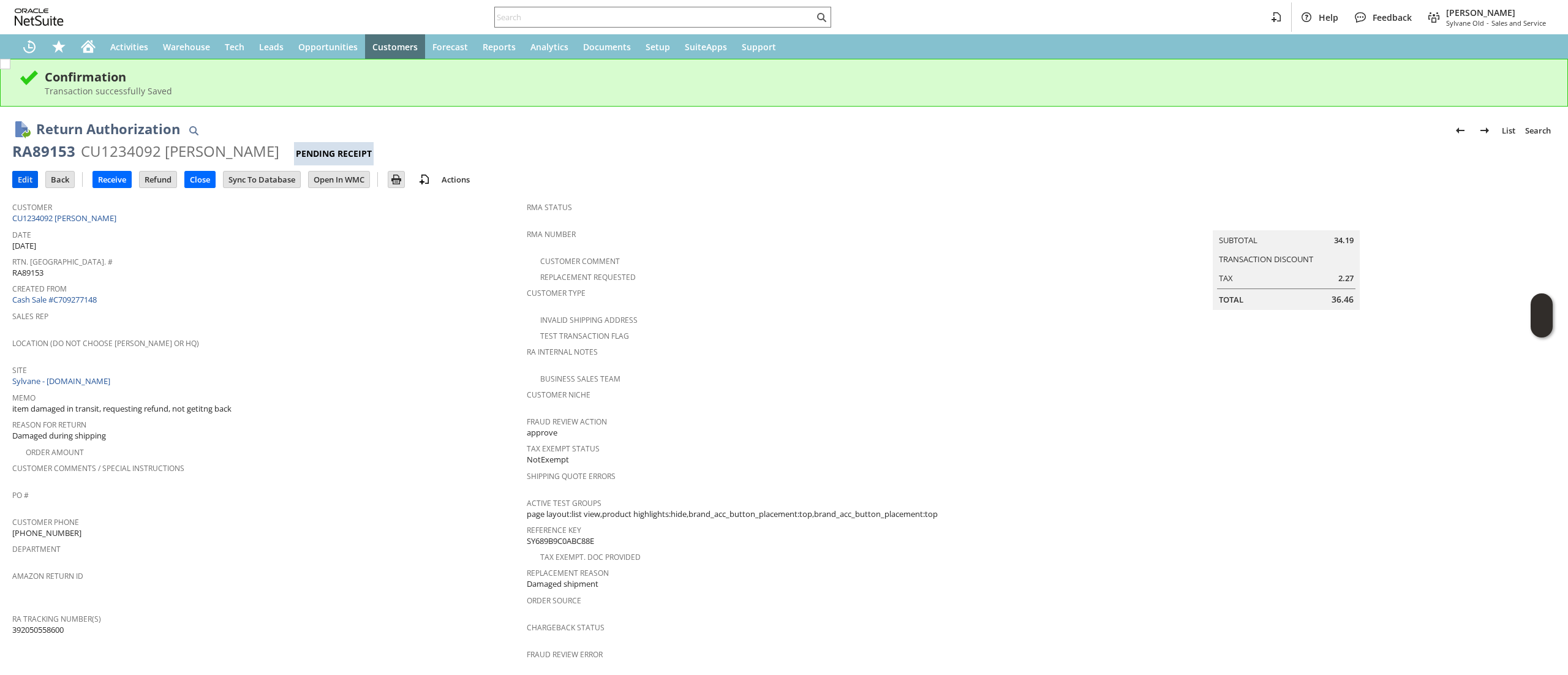
click at [12, 171] on td "Edit" at bounding box center [25, 179] width 25 height 17
click at [17, 175] on input "Edit" at bounding box center [25, 179] width 25 height 16
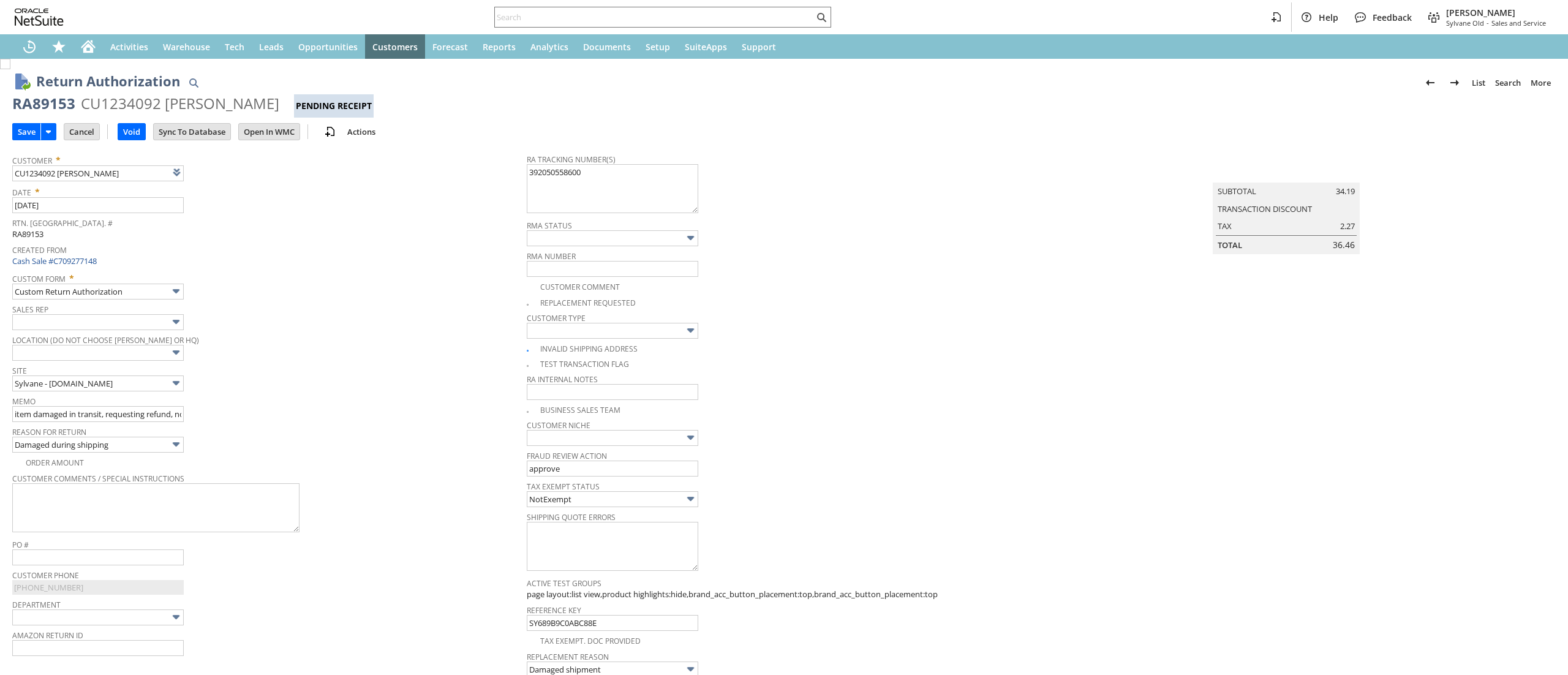
type input "Add"
type input "Copy Previous"
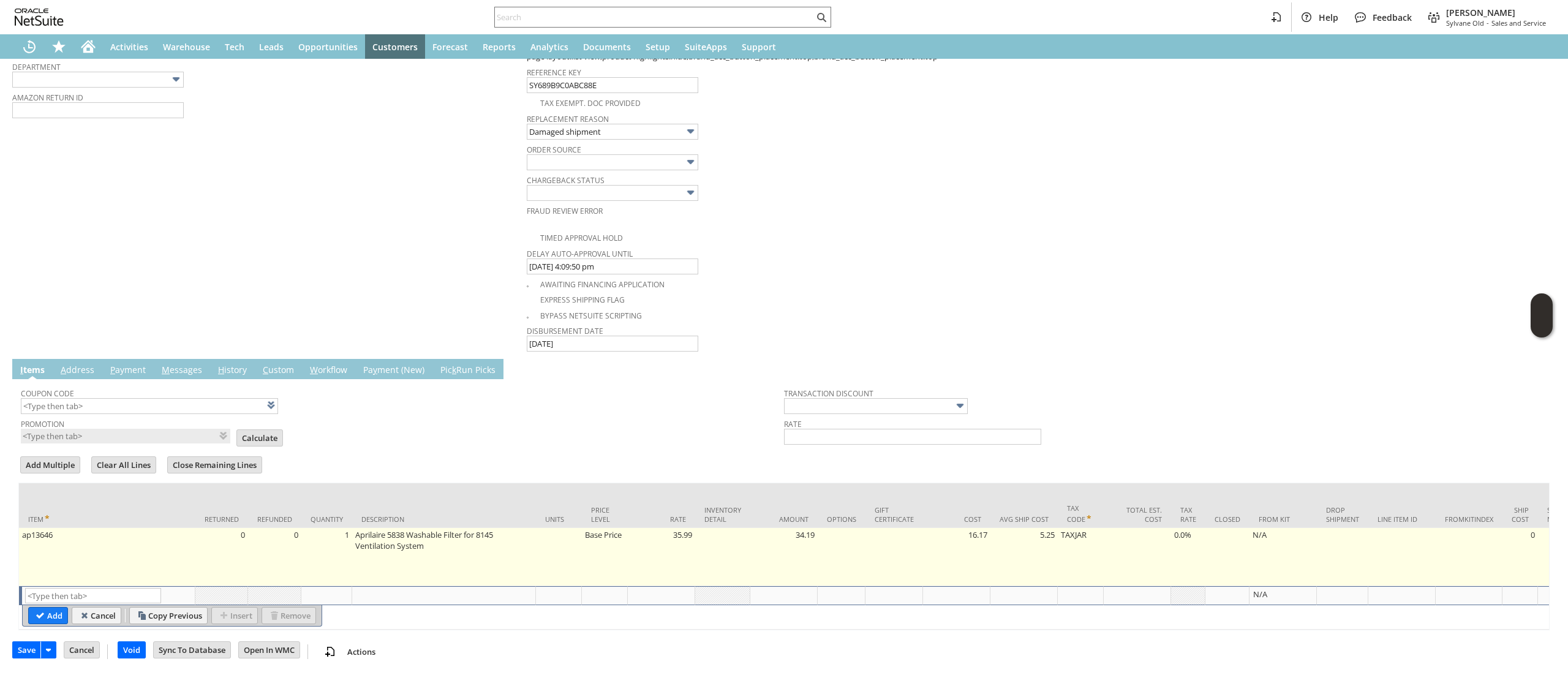
scroll to position [561, 0]
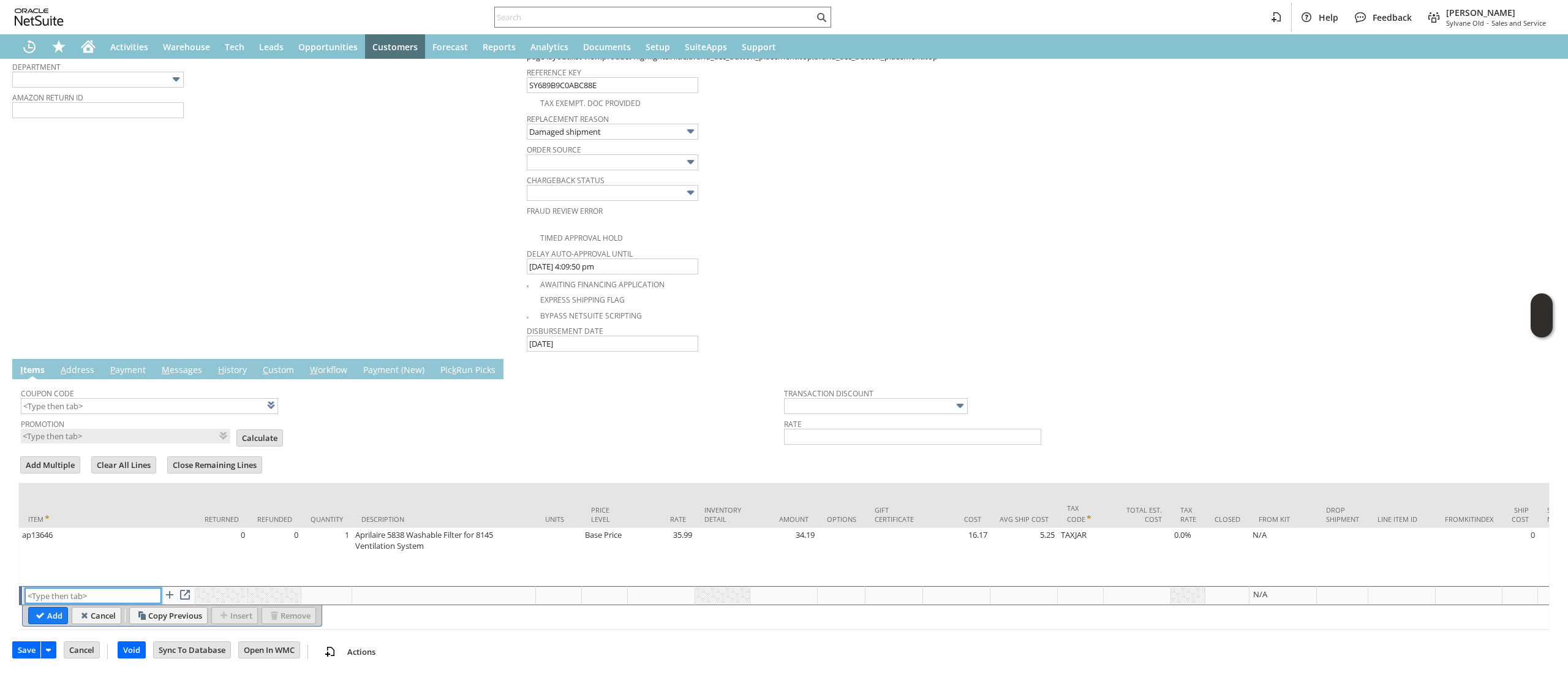
click at [111, 588] on input "text" at bounding box center [93, 596] width 136 height 16
type input "RSC1"
click at [40, 608] on input "Add" at bounding box center [48, 615] width 39 height 16
type input "0.00"
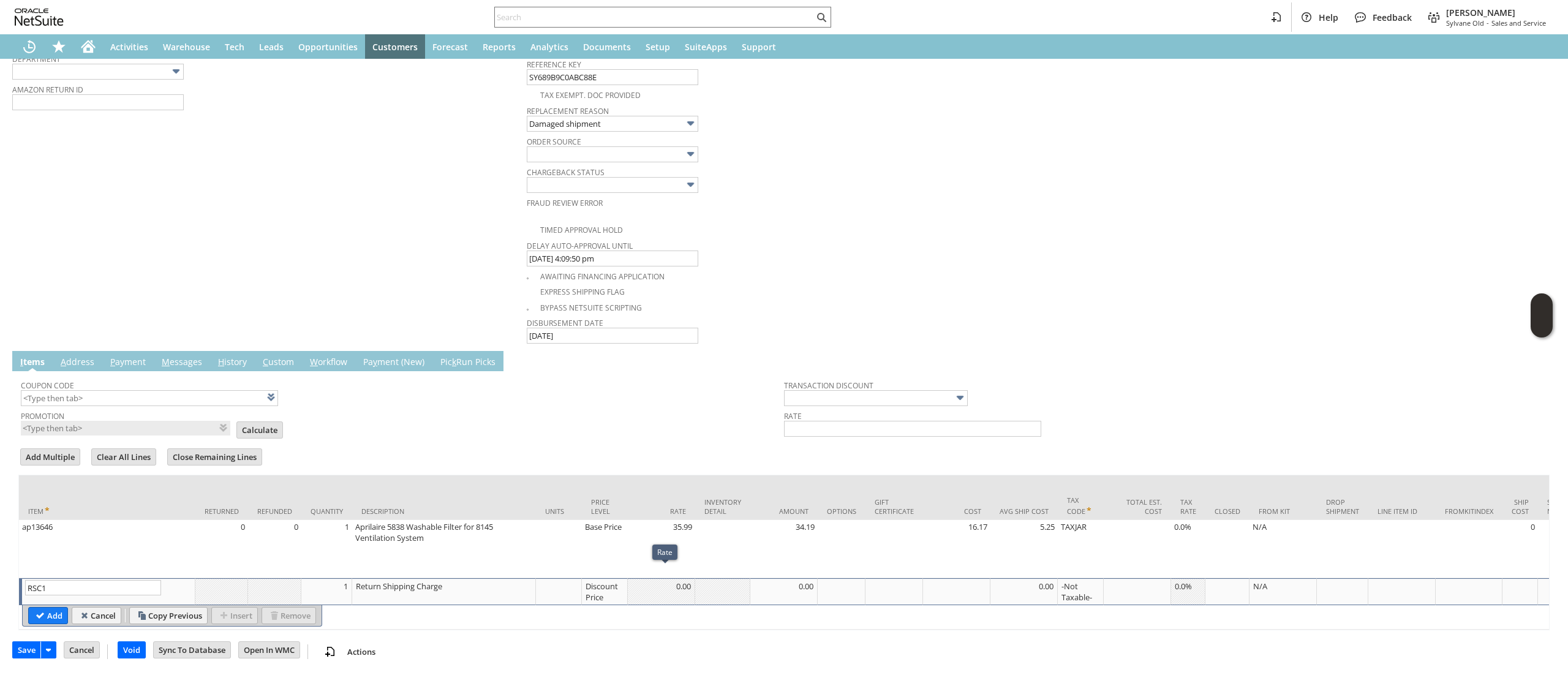
click at [616, 585] on div "Discount Price" at bounding box center [604, 591] width 40 height 23
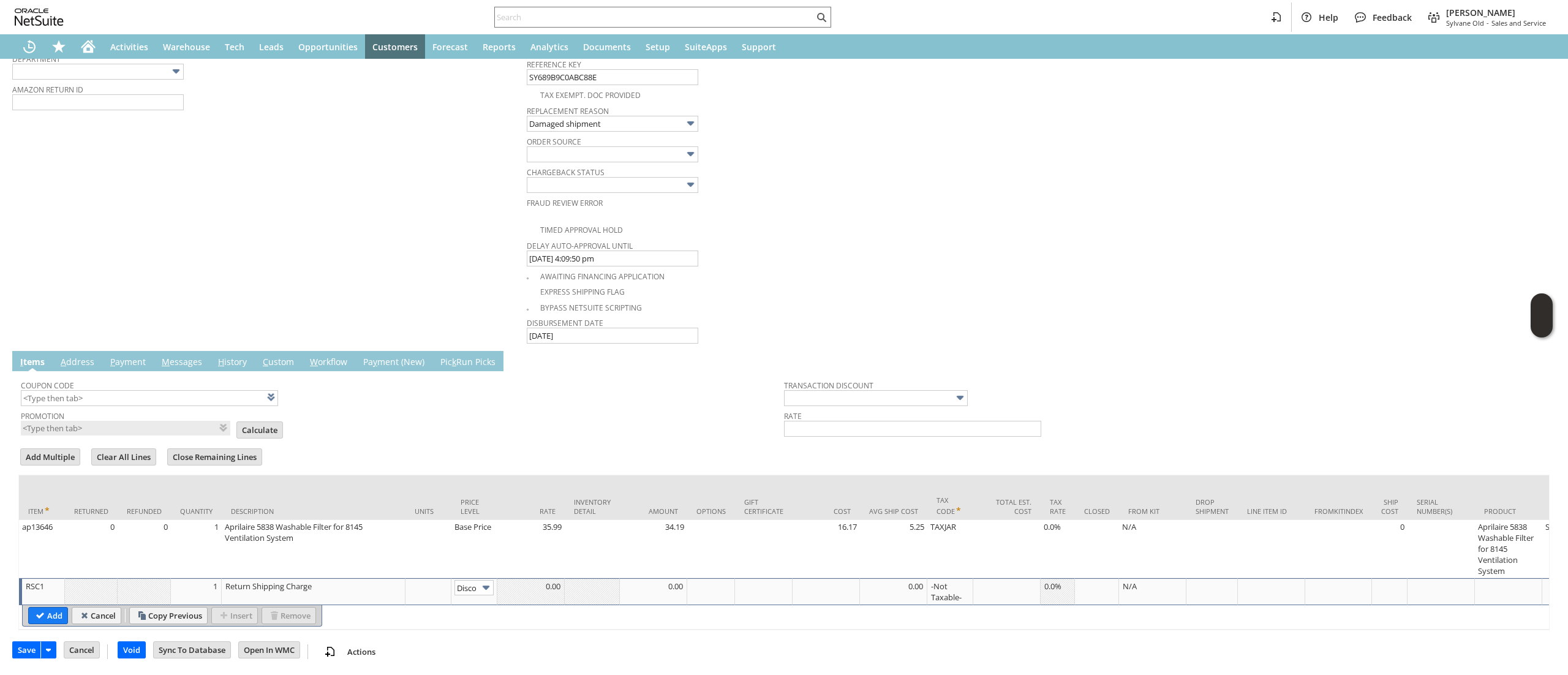
scroll to position [0, 20]
click at [479, 581] on img at bounding box center [485, 588] width 14 height 14
type input "Custom"
click at [517, 580] on div at bounding box center [530, 586] width 60 height 12
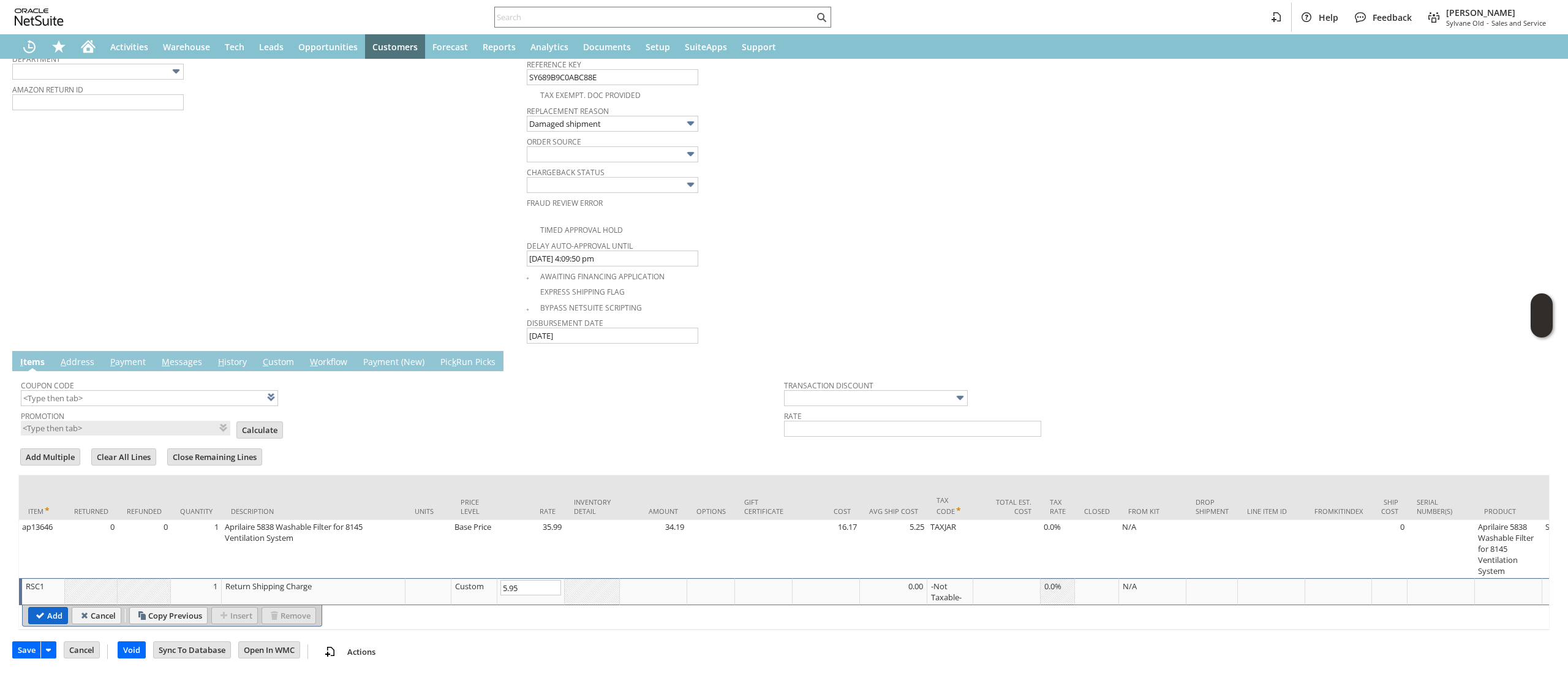
type input "5.95"
click at [44, 608] on input "Add" at bounding box center [48, 615] width 39 height 16
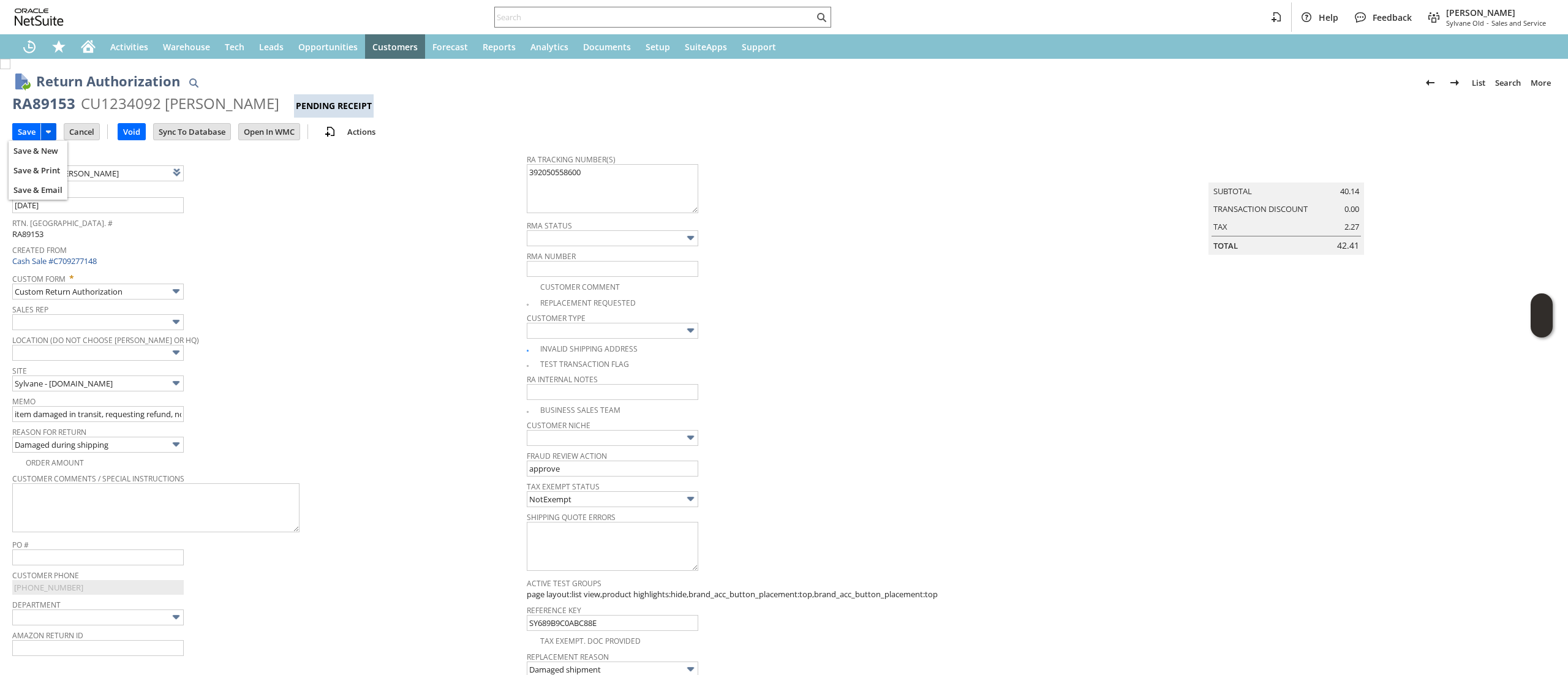
click at [40, 135] on td at bounding box center [48, 131] width 16 height 17
click at [37, 124] on input "Save" at bounding box center [26, 131] width 28 height 16
click at [25, 125] on input "Save" at bounding box center [26, 131] width 28 height 16
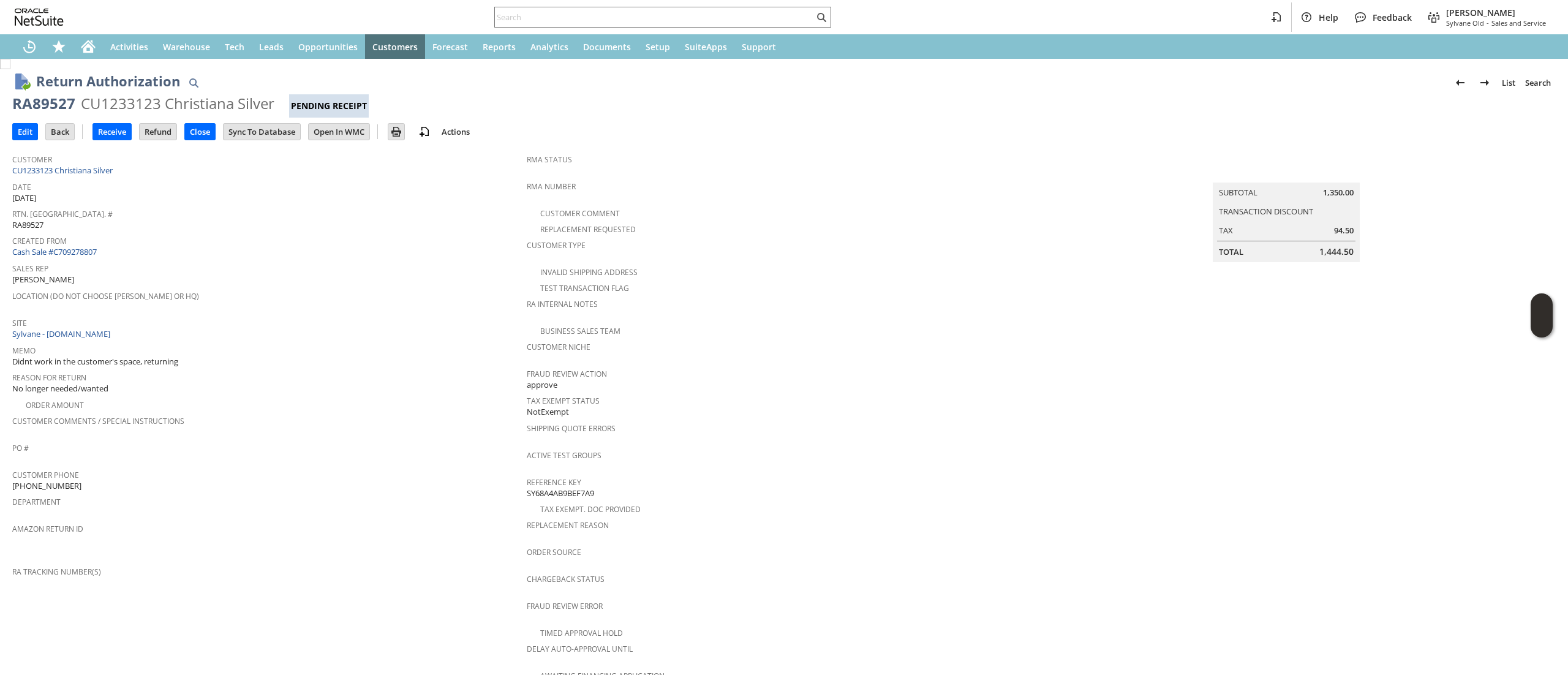
scroll to position [355, 0]
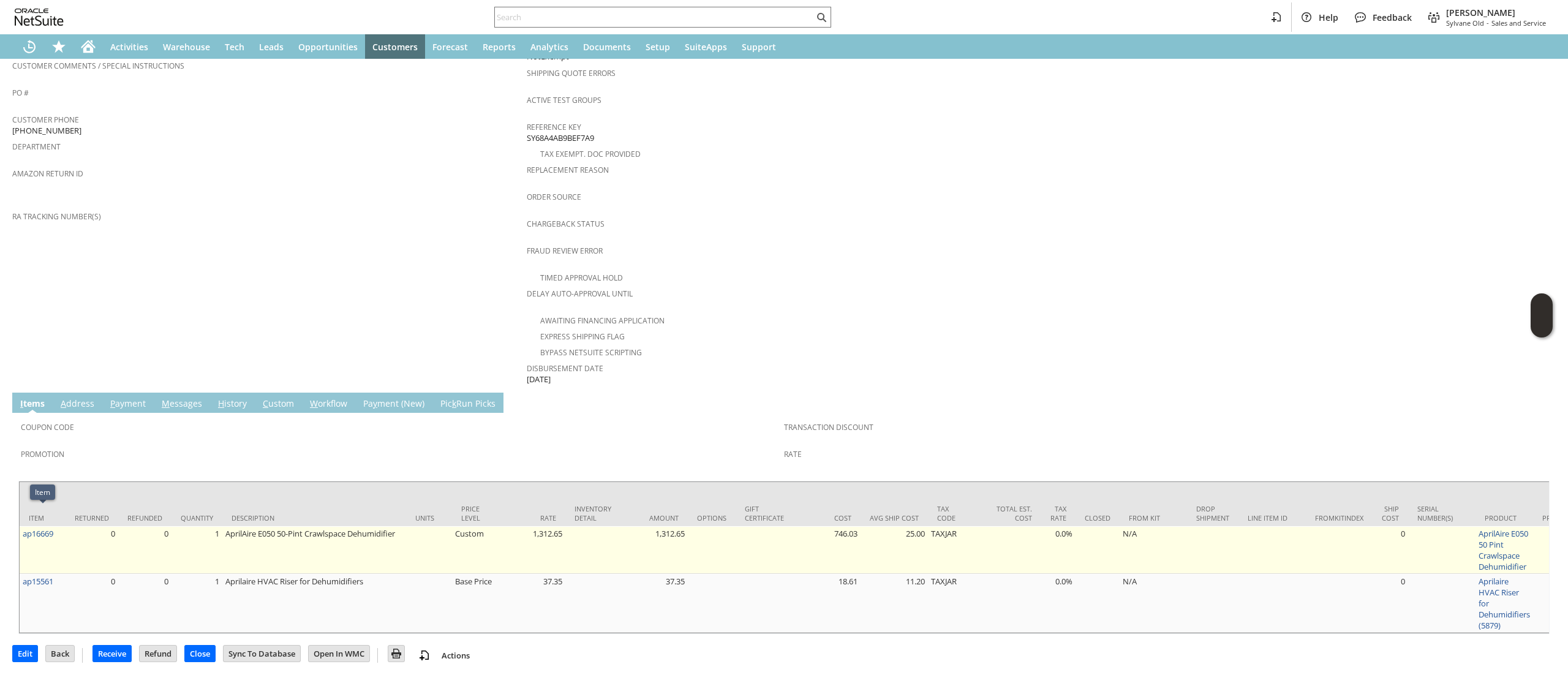
click at [63, 527] on td "ap16669" at bounding box center [42, 550] width 46 height 48
click at [60, 527] on td "ap16669" at bounding box center [42, 550] width 46 height 48
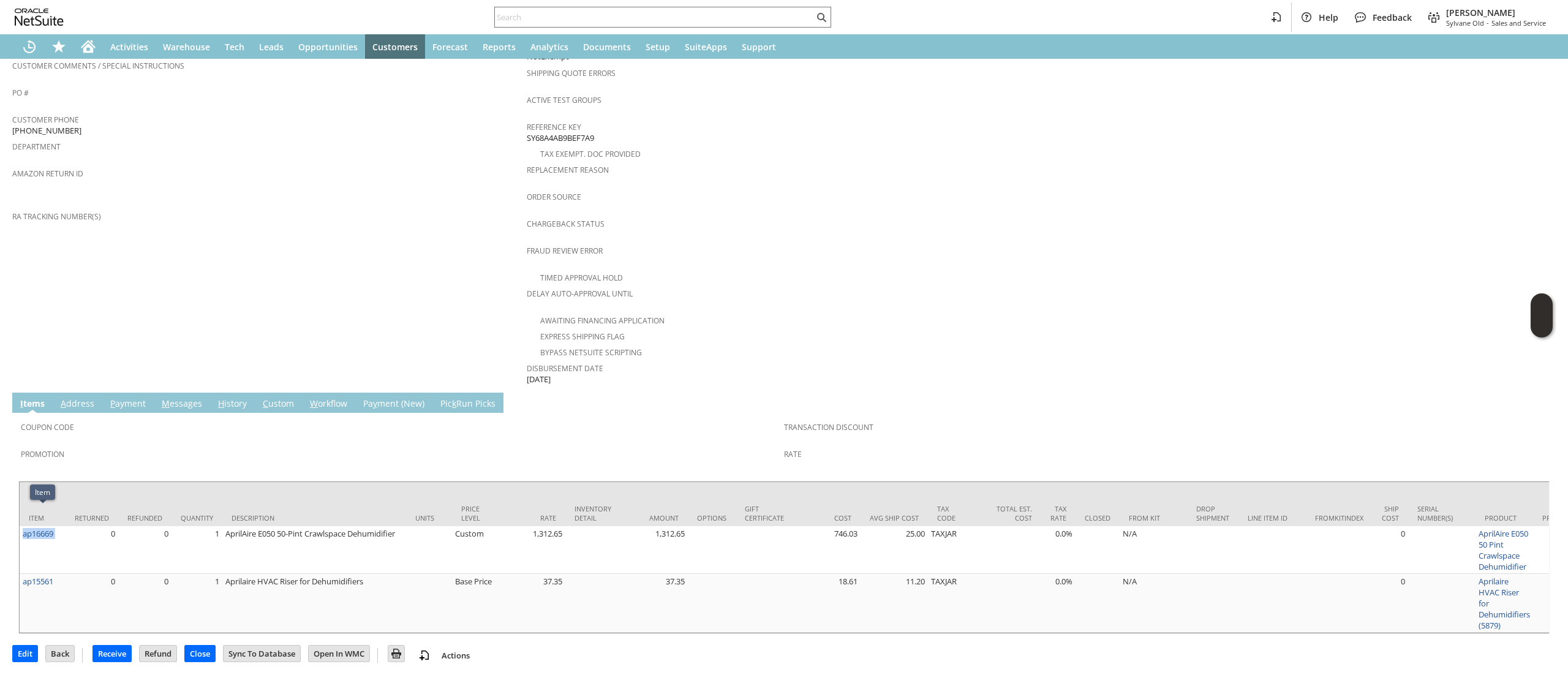
copy tr "ap16669"
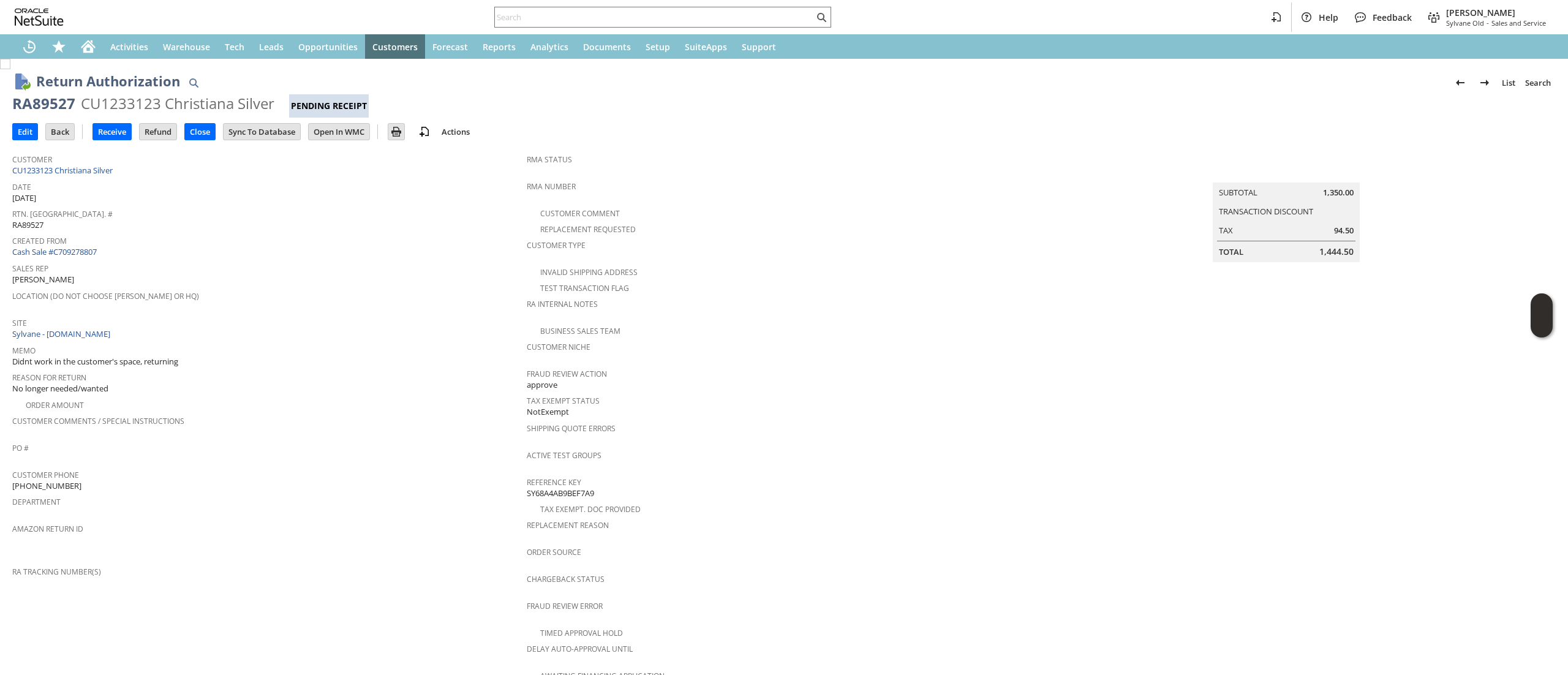
click at [143, 174] on div "Customer CU1233123 Christiana Silver" at bounding box center [266, 163] width 509 height 26
copy tbody "CU1233123 Christiana Silver"
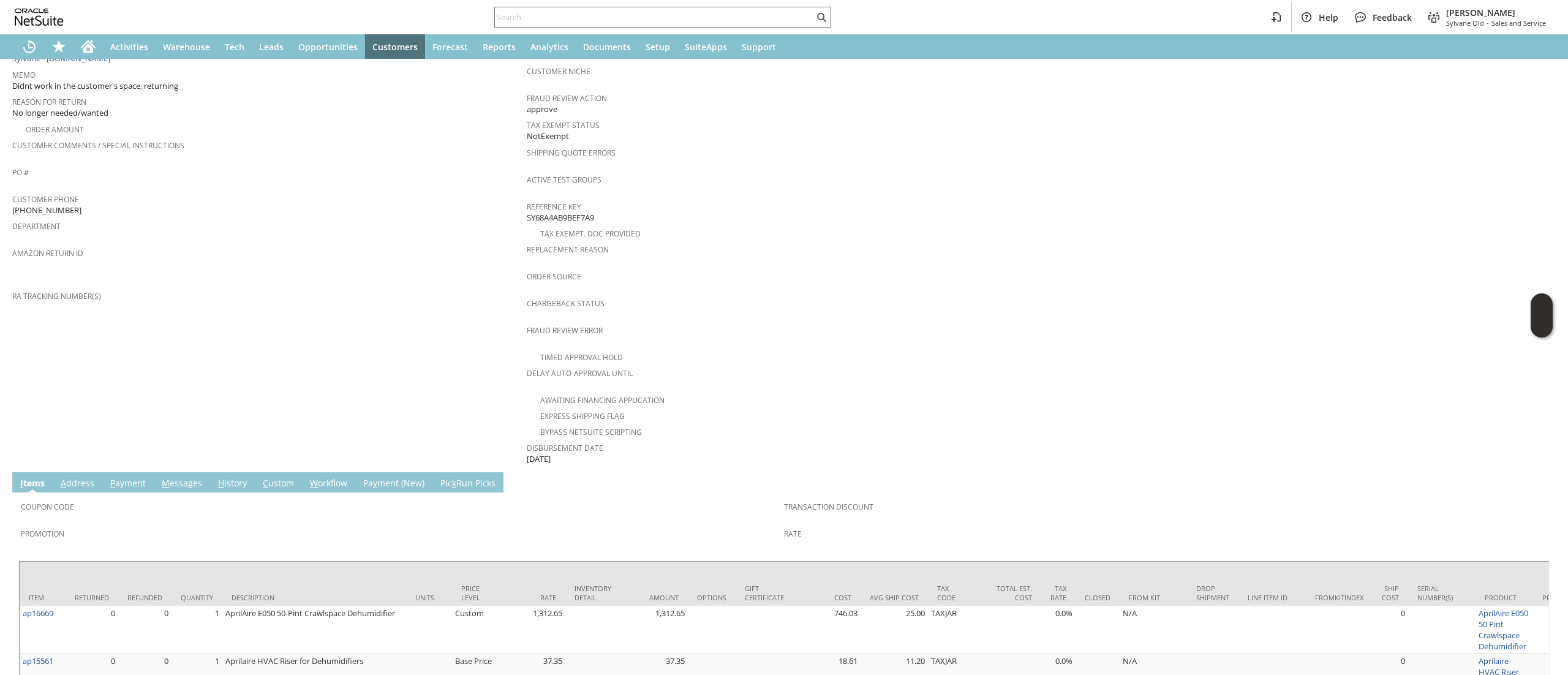
scroll to position [355, 0]
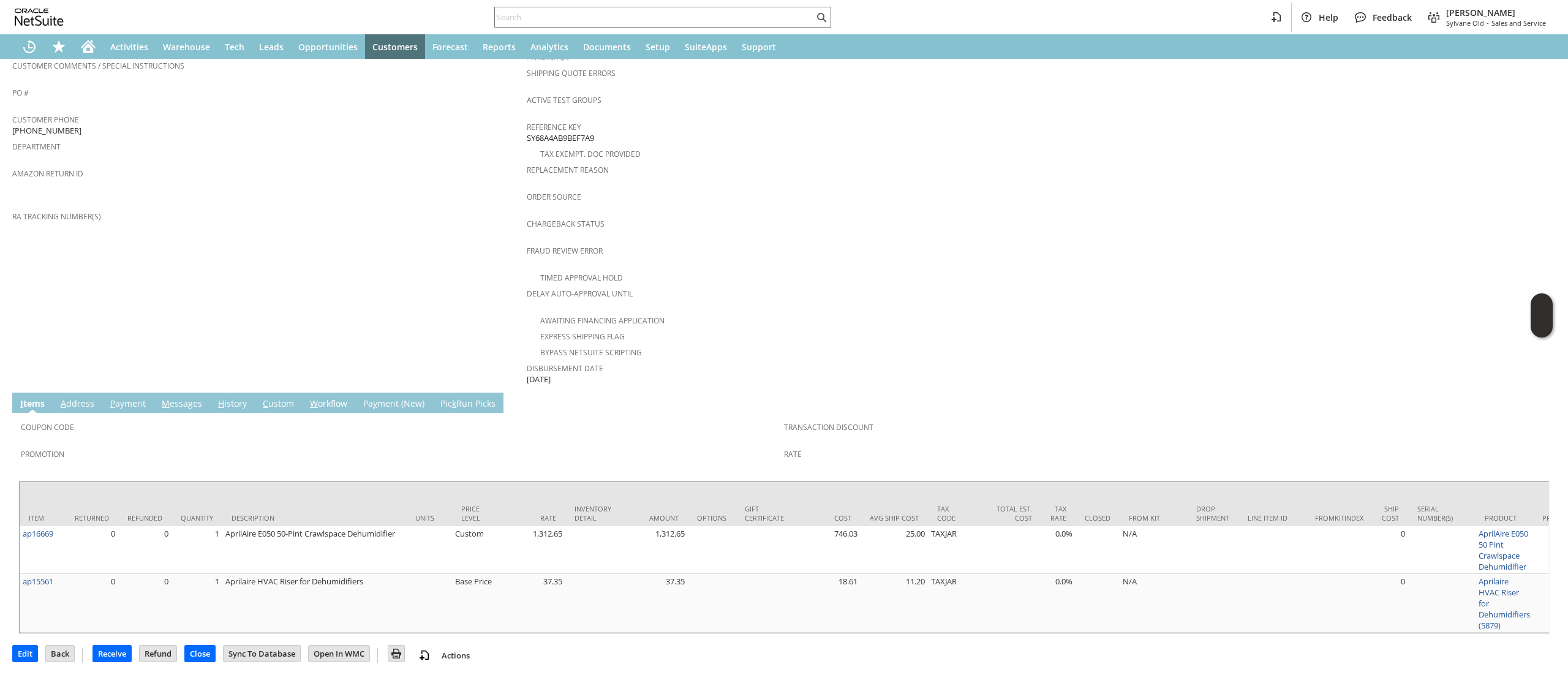
click at [72, 418] on span "Coupon Code" at bounding box center [399, 425] width 757 height 14
click at [78, 398] on link "A ddress" at bounding box center [77, 404] width 40 height 13
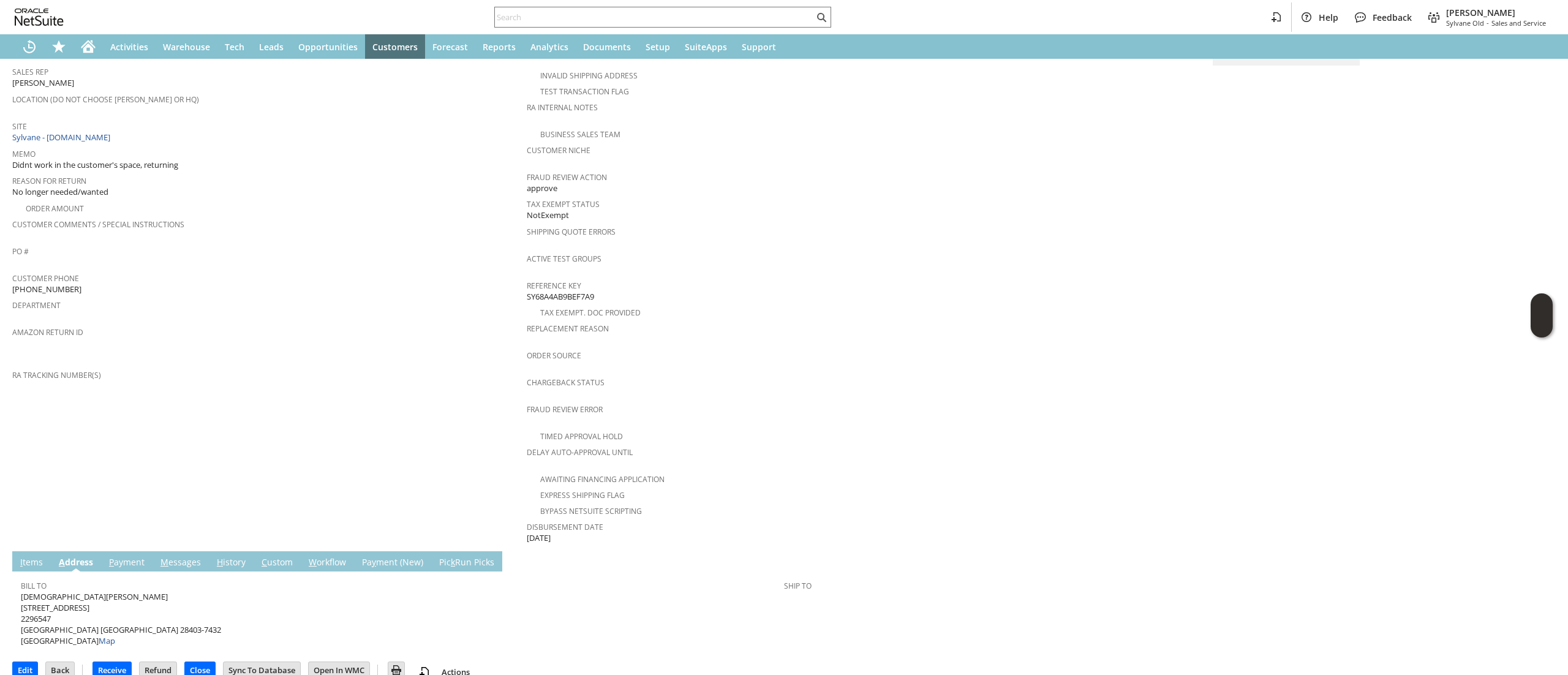
click at [84, 598] on span "Christiana Silver 1102A TREE CANOPY WAY 2296547 WILMINGTON NC 28403-7432 United…" at bounding box center [121, 619] width 201 height 56
click at [108, 591] on span "Christiana Silver 1102A TREE CANOPY WAY 2296547 WILMINGTON NC 28403-7432 United…" at bounding box center [121, 619] width 201 height 56
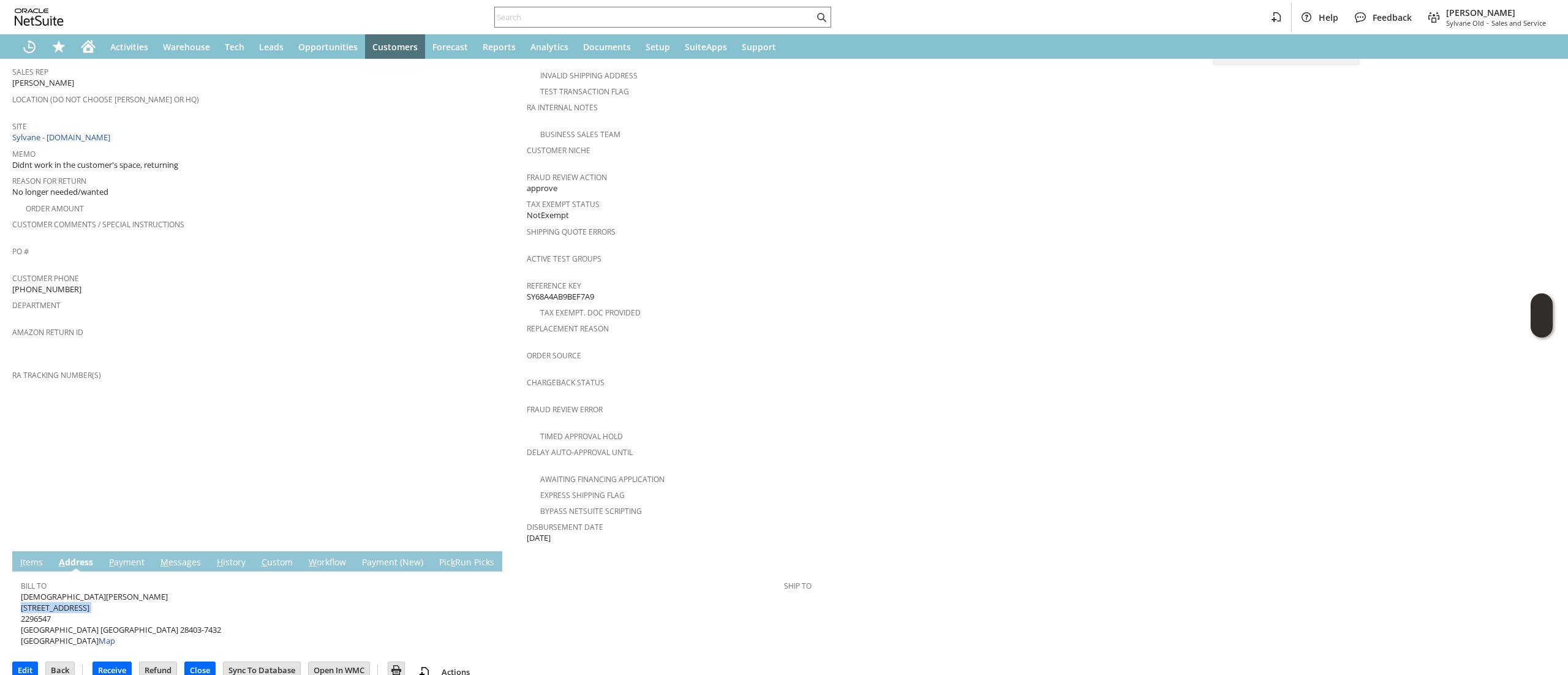
copy span "1102A TREE CANOPY WAY"
click at [76, 612] on span "Christiana Silver 1102A TREE CANOPY WAY 2296547 WILMINGTON NC 28403-7432 United…" at bounding box center [121, 619] width 201 height 56
click at [94, 614] on span "Christiana Silver 1102A TREE CANOPY WAY 2296547 WILMINGTON NC 28403-7432 United…" at bounding box center [121, 619] width 201 height 56
copy span "28403"
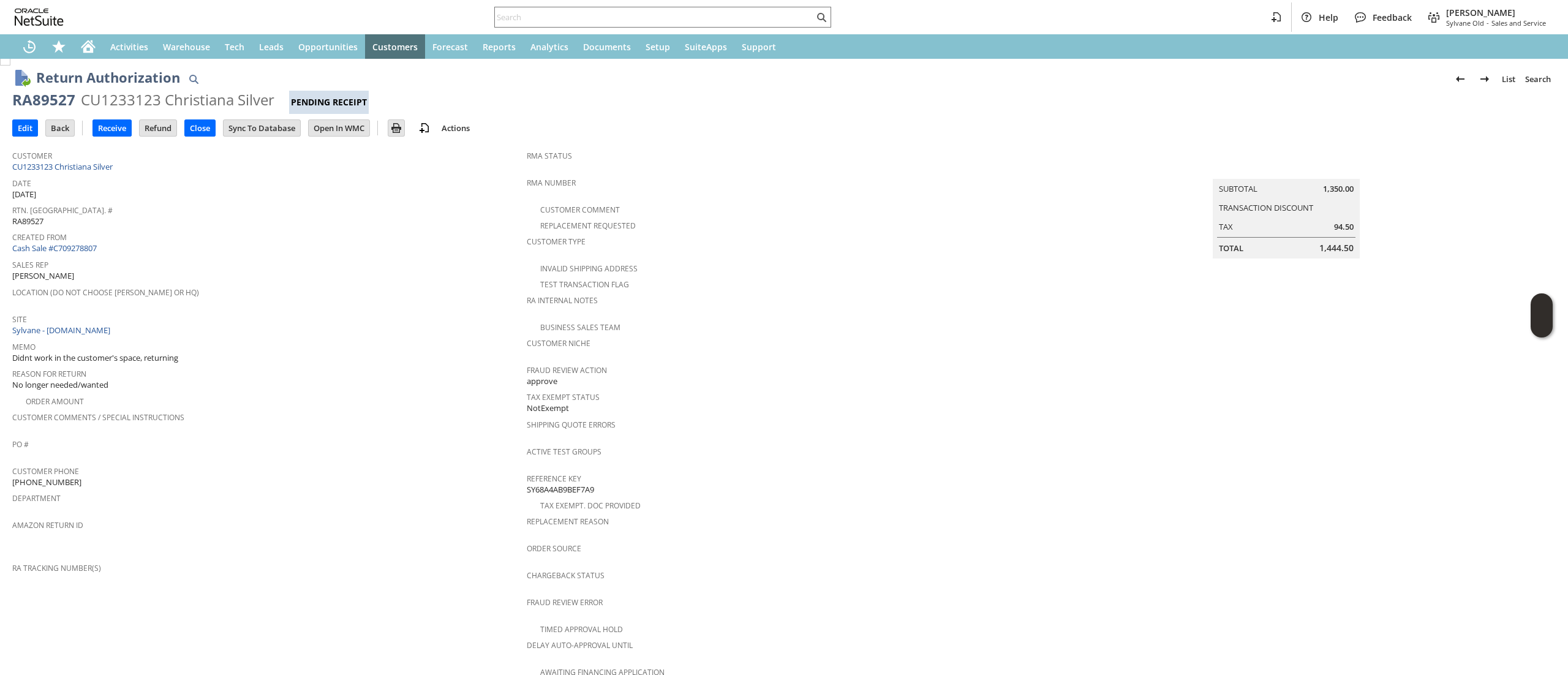
scroll to position [0, 0]
click at [127, 478] on div "Customer Phone (910) 399-1144" at bounding box center [266, 479] width 509 height 25
copy tbody "(910) 399-1144"
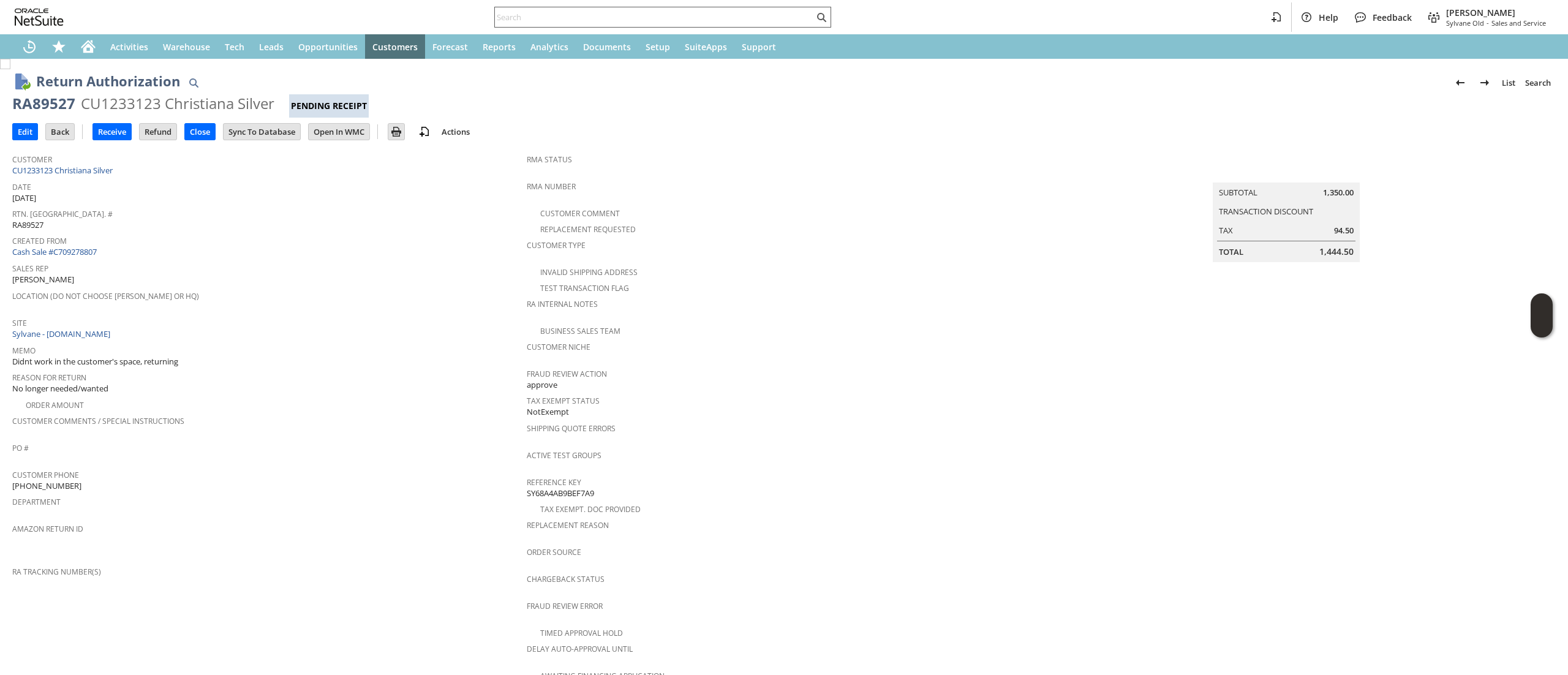
click at [658, 13] on input "text" at bounding box center [655, 17] width 319 height 15
paste input "(910) 399-1144"
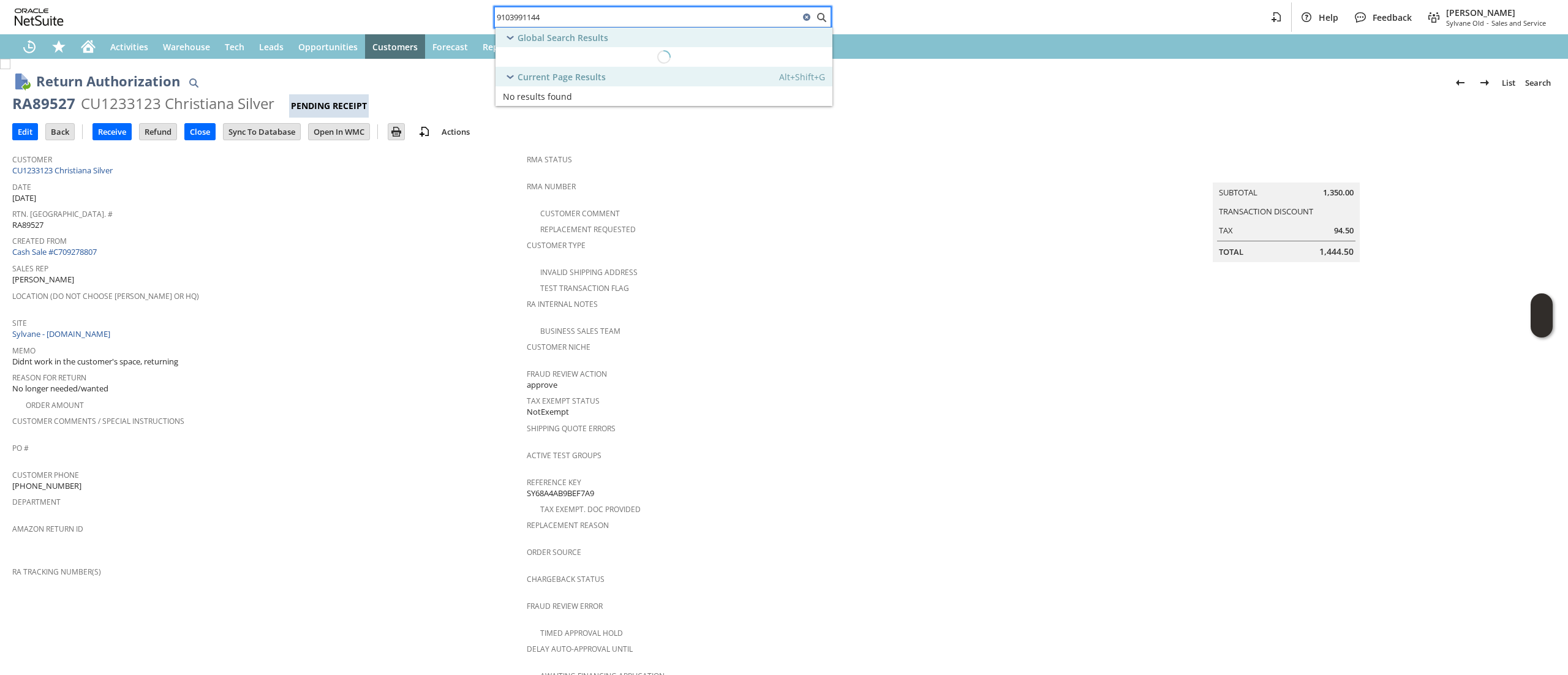
click at [657, 16] on input "9103991144" at bounding box center [647, 17] width 304 height 15
type input "9103991144"
click at [33, 134] on input "Edit" at bounding box center [25, 131] width 25 height 16
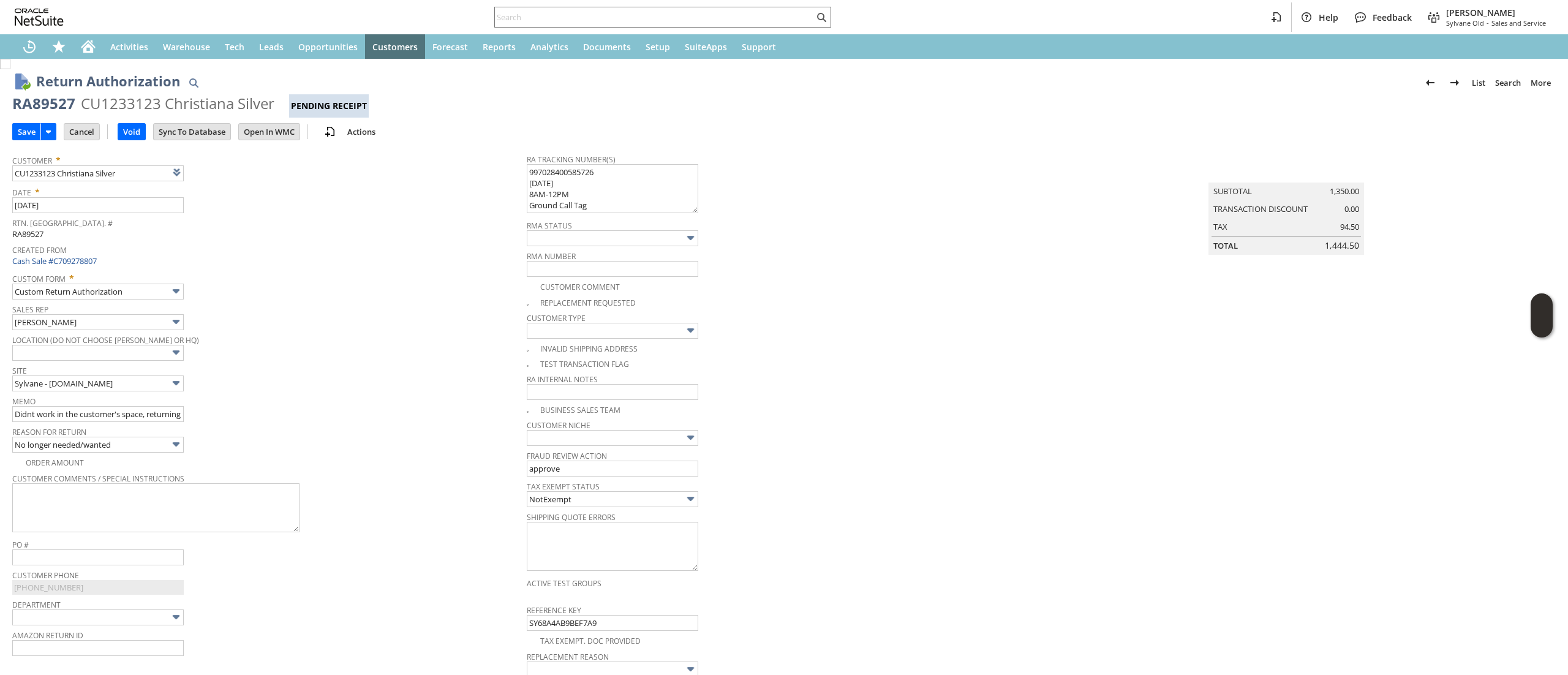
type textarea "997028400585726 [DATE] 8AM-12PM Ground Call Tag"
click at [29, 136] on input "Save" at bounding box center [26, 131] width 28 height 16
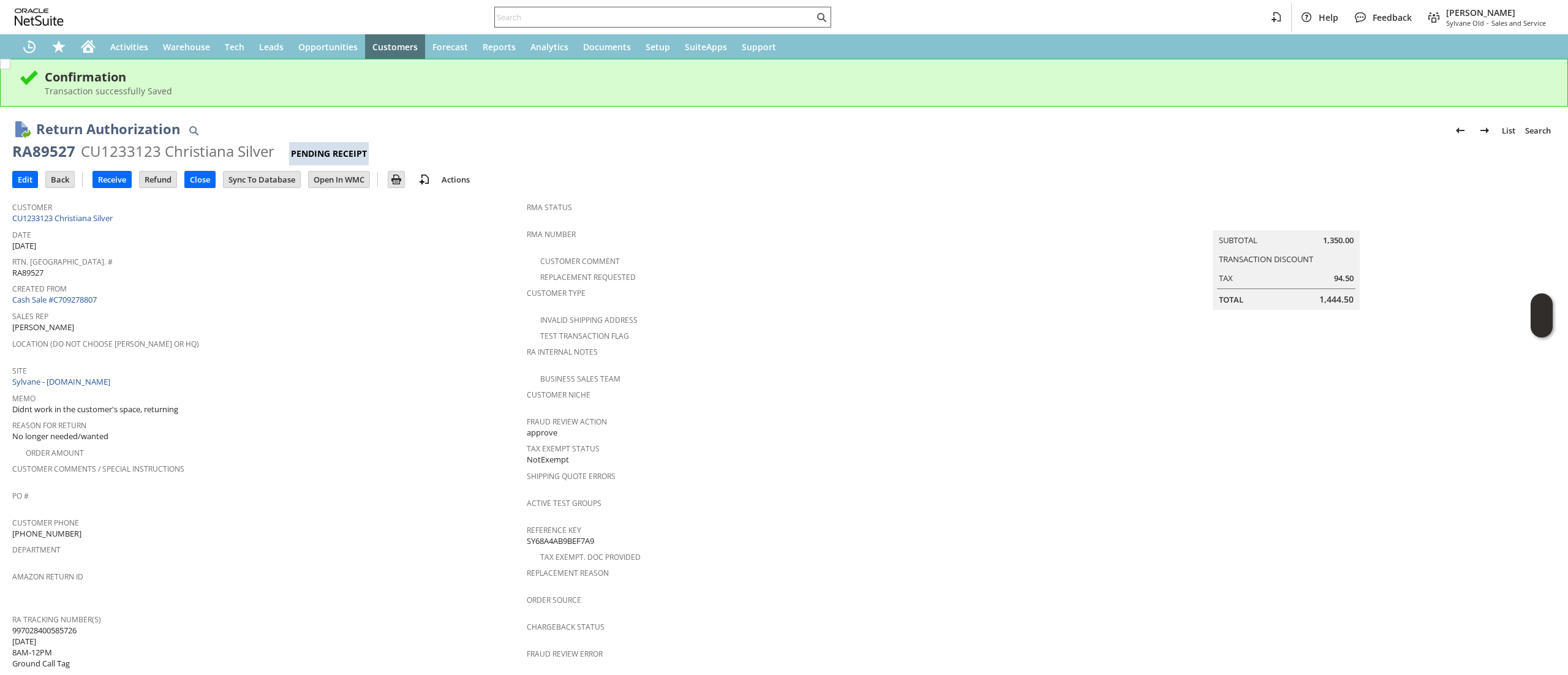
click at [571, 7] on div at bounding box center [663, 17] width 337 height 21
click at [576, 19] on input "text" at bounding box center [655, 17] width 319 height 15
paste input "S1348180"
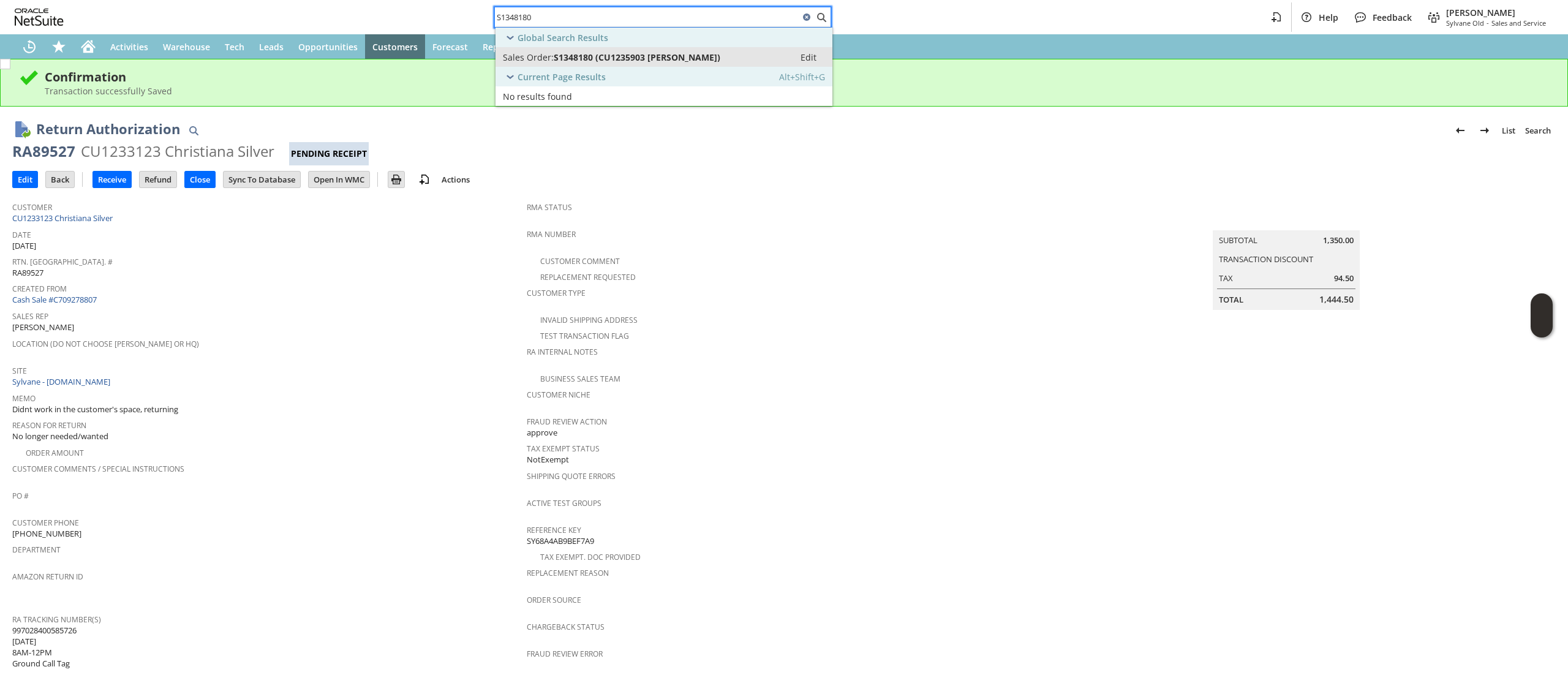
type input "S1348180"
click at [631, 58] on span "S1348180 (CU1235903 Ralph Falco)" at bounding box center [637, 57] width 166 height 12
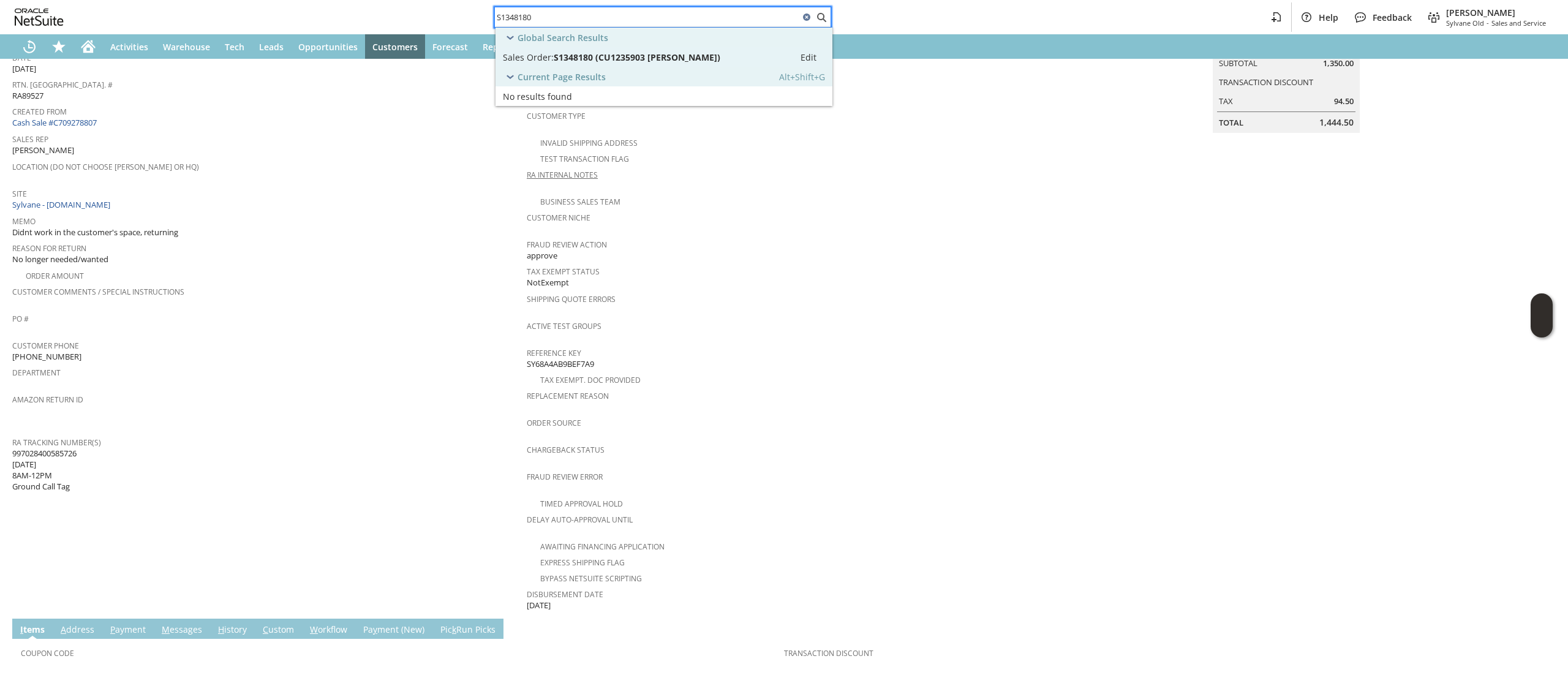
scroll to position [245, 0]
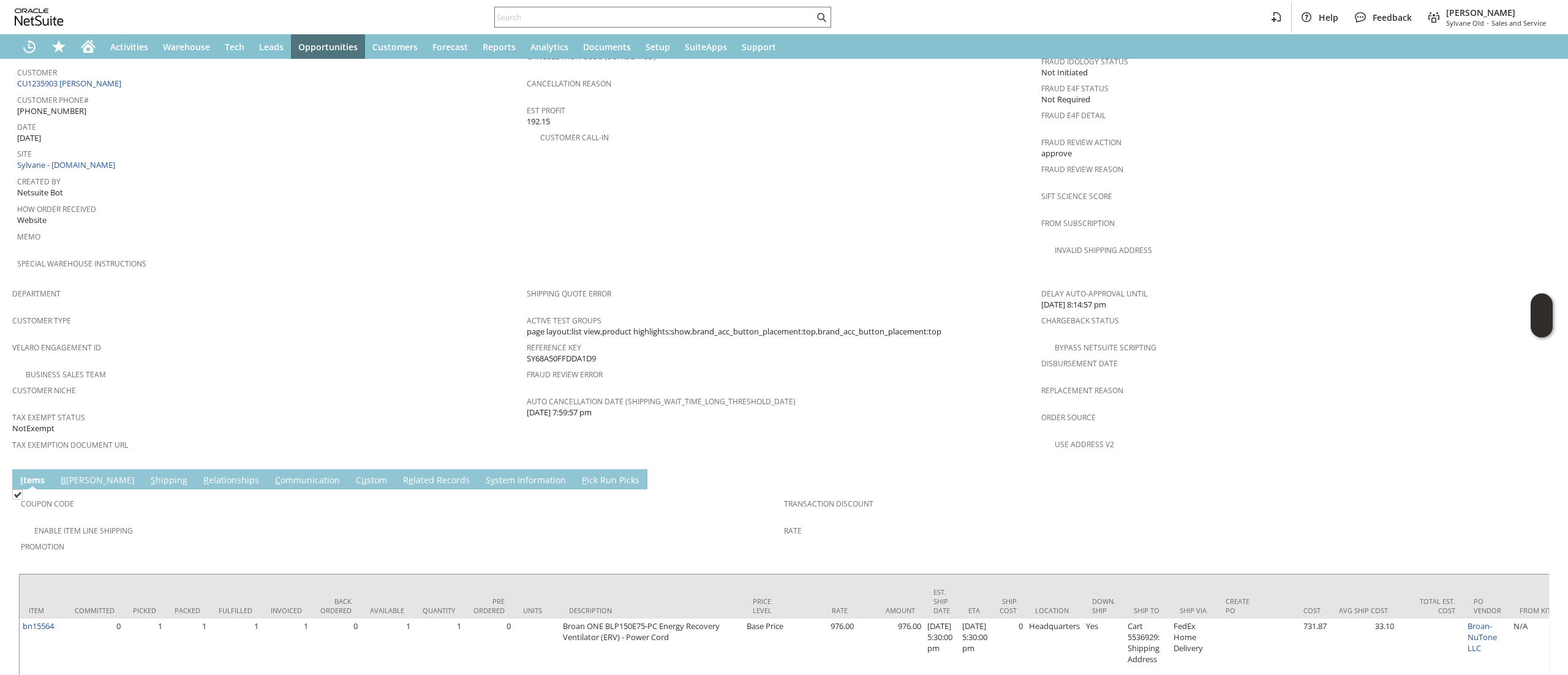
scroll to position [356, 0]
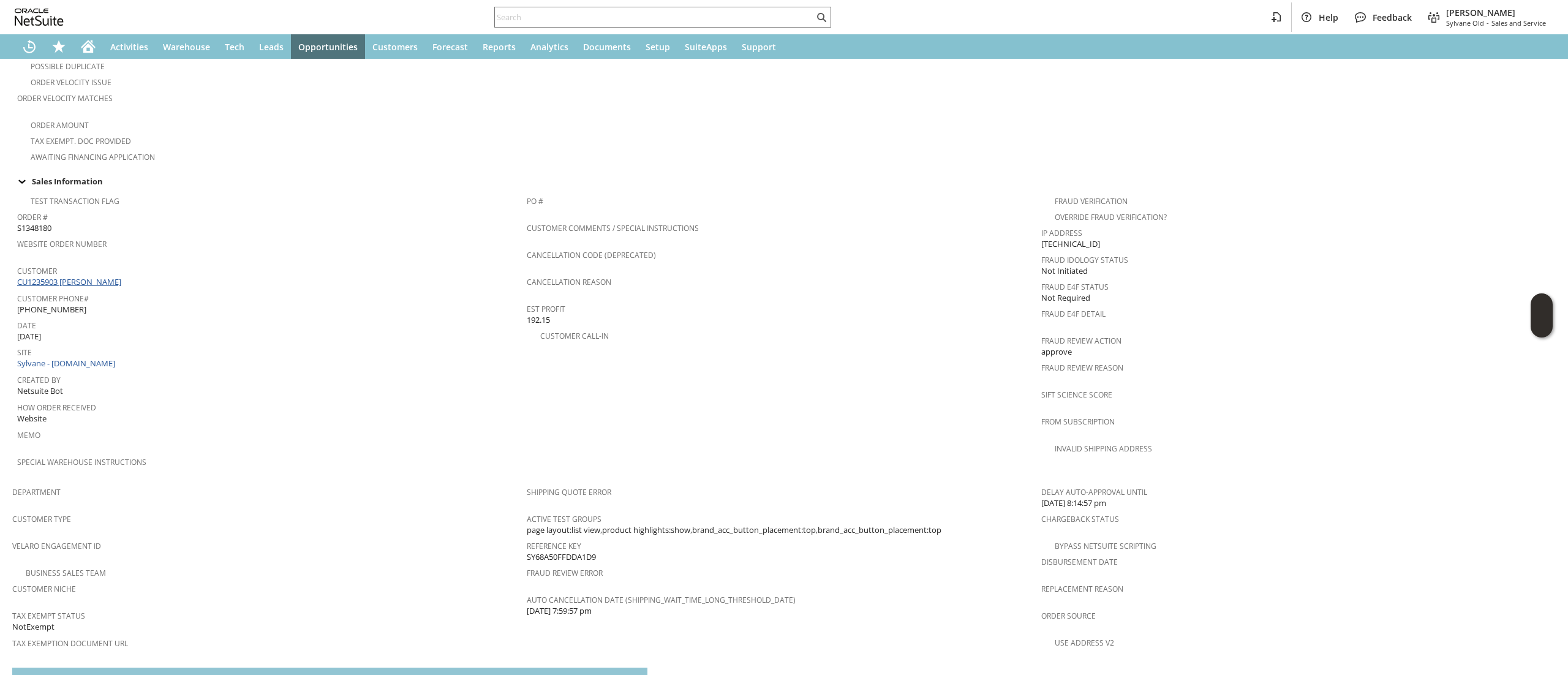
click at [87, 276] on link "CU1235903 Ralph Falco" at bounding box center [71, 281] width 107 height 11
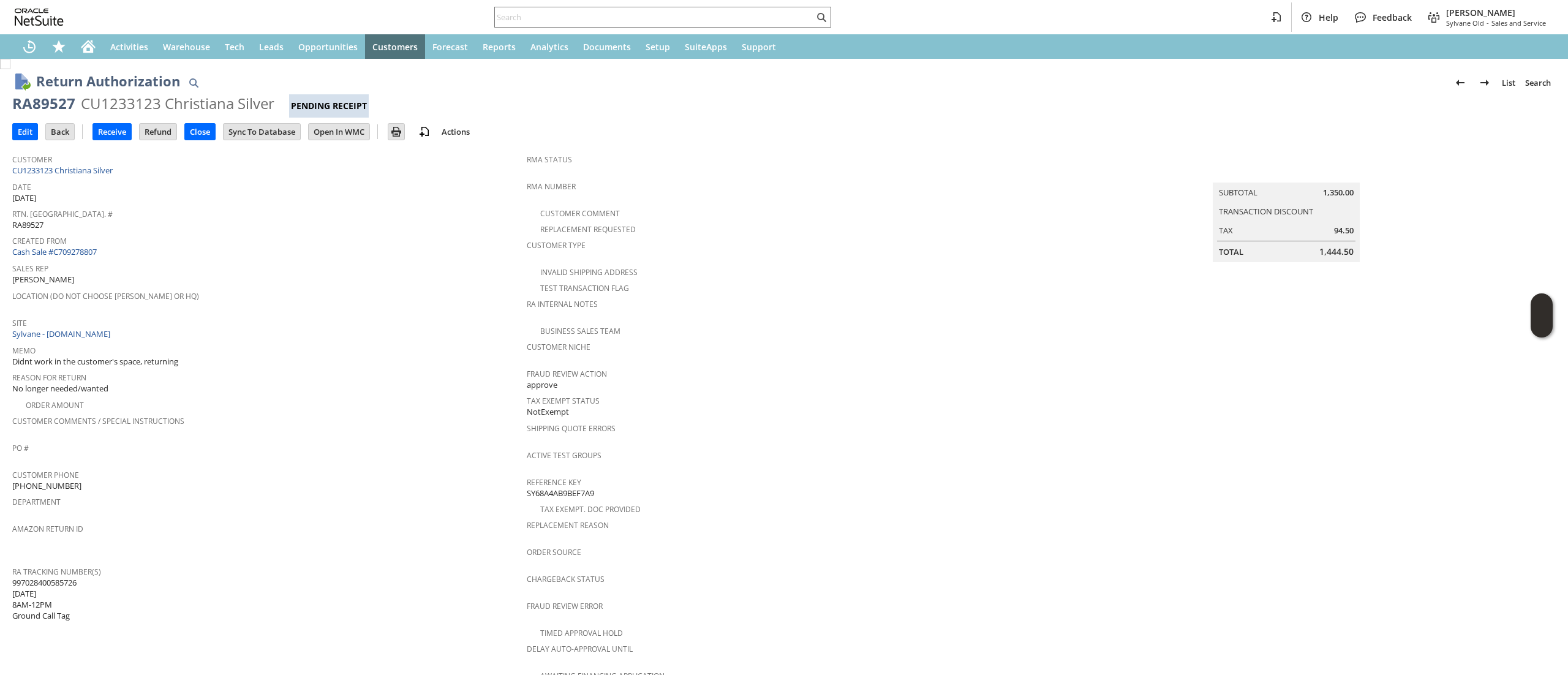
click at [27, 144] on div "Edit Back New Receive Refund Close" at bounding box center [784, 133] width 1543 height 30
click at [32, 132] on input "Edit" at bounding box center [25, 131] width 25 height 16
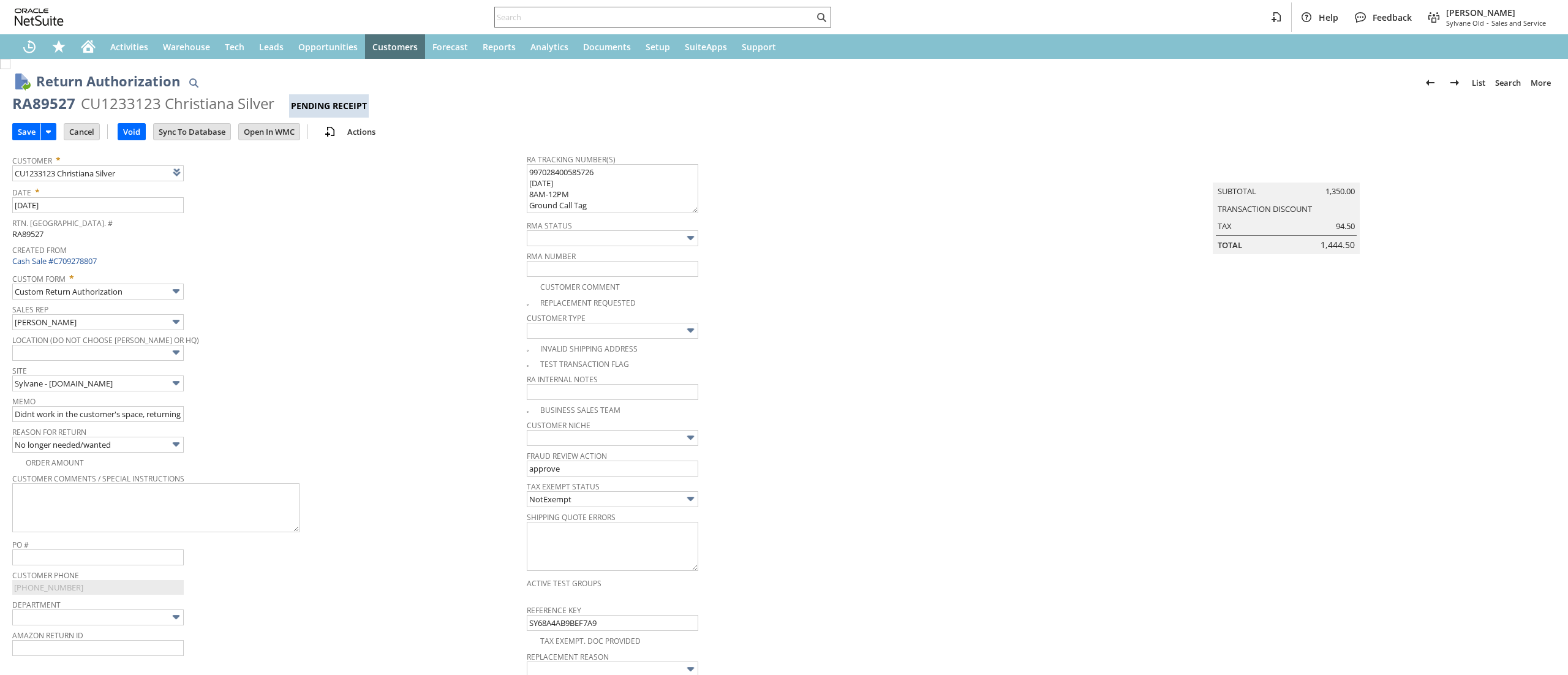
type input "Add"
type input "Copy Previous"
click at [209, 173] on link at bounding box center [207, 172] width 13 height 13
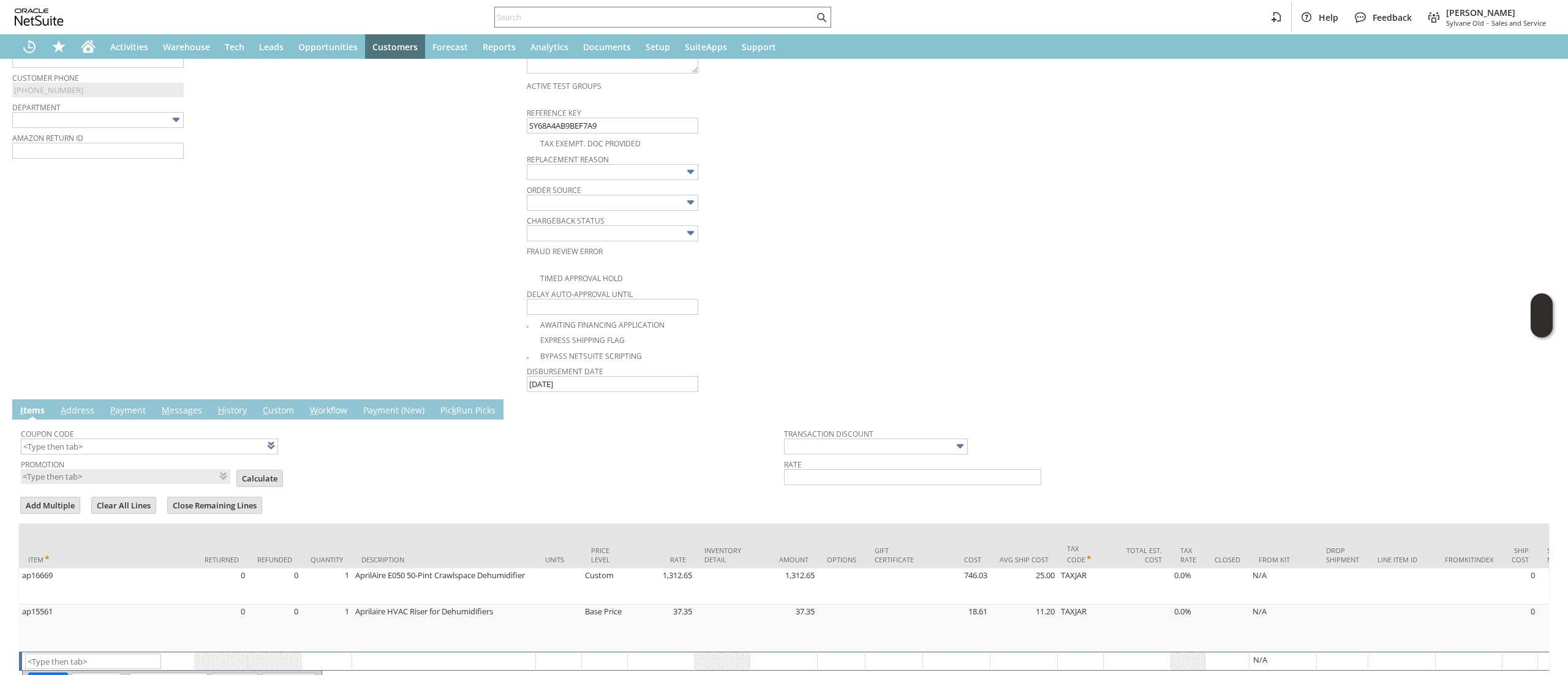
scroll to position [596, 0]
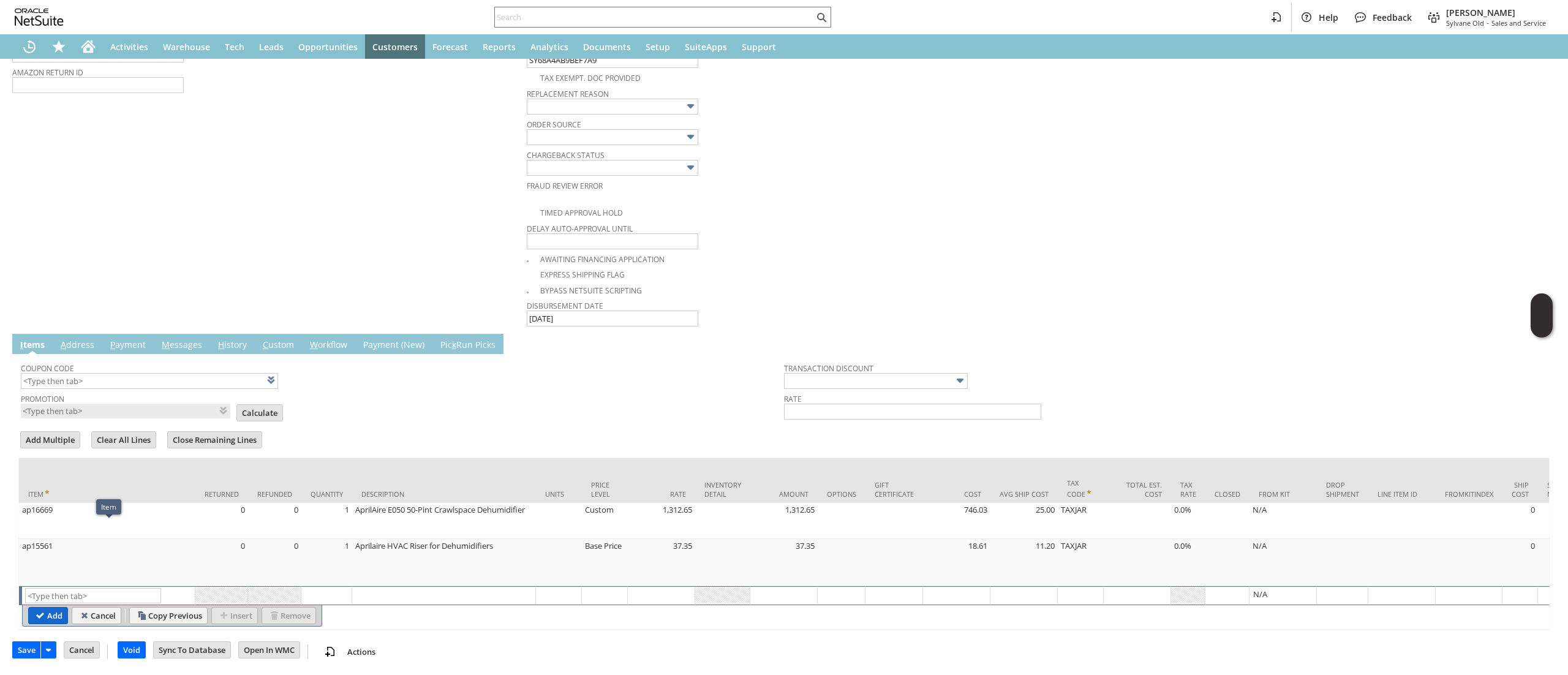
click at [68, 607] on td "Add" at bounding box center [48, 615] width 40 height 17
click at [74, 588] on input "text" at bounding box center [93, 596] width 136 height 16
type input "RSC1"
click at [109, 608] on input "Cancel" at bounding box center [96, 615] width 48 height 16
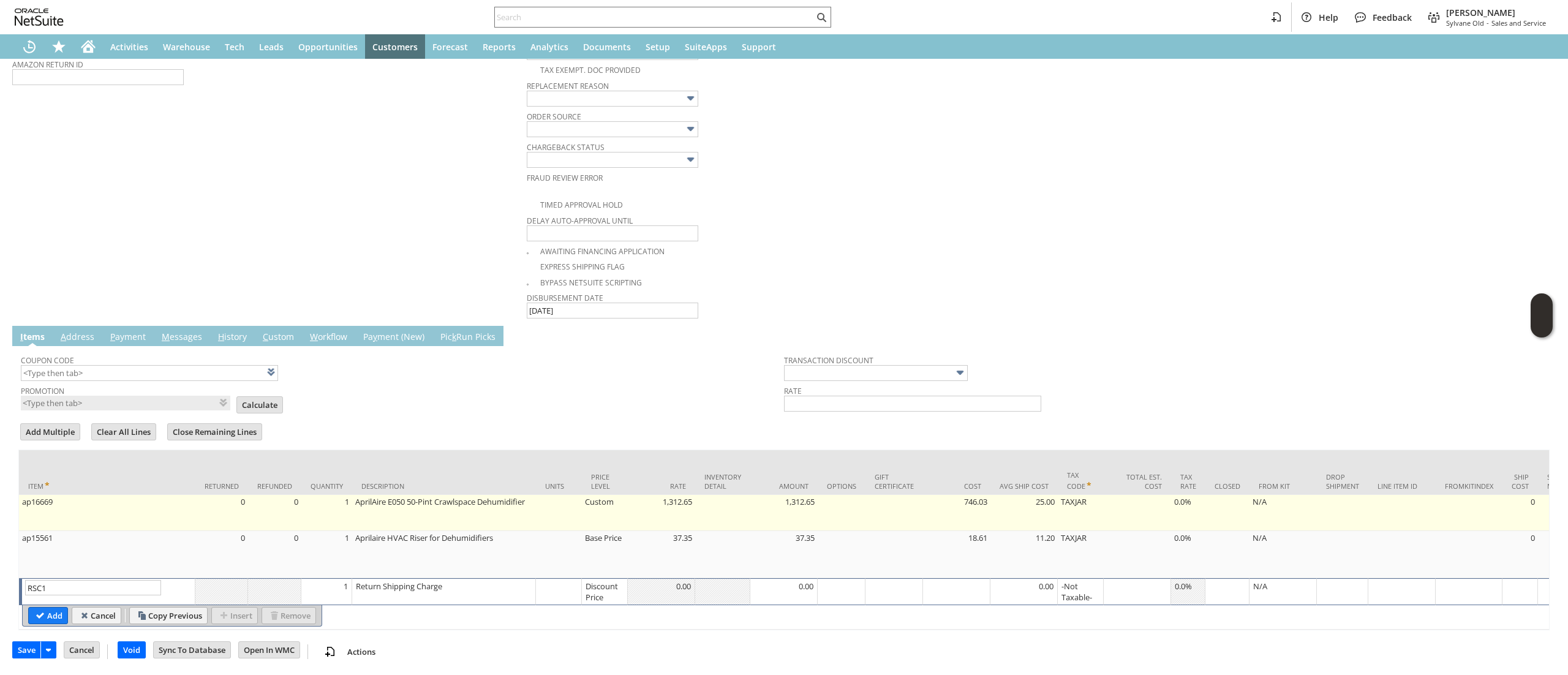
scroll to position [603, 0]
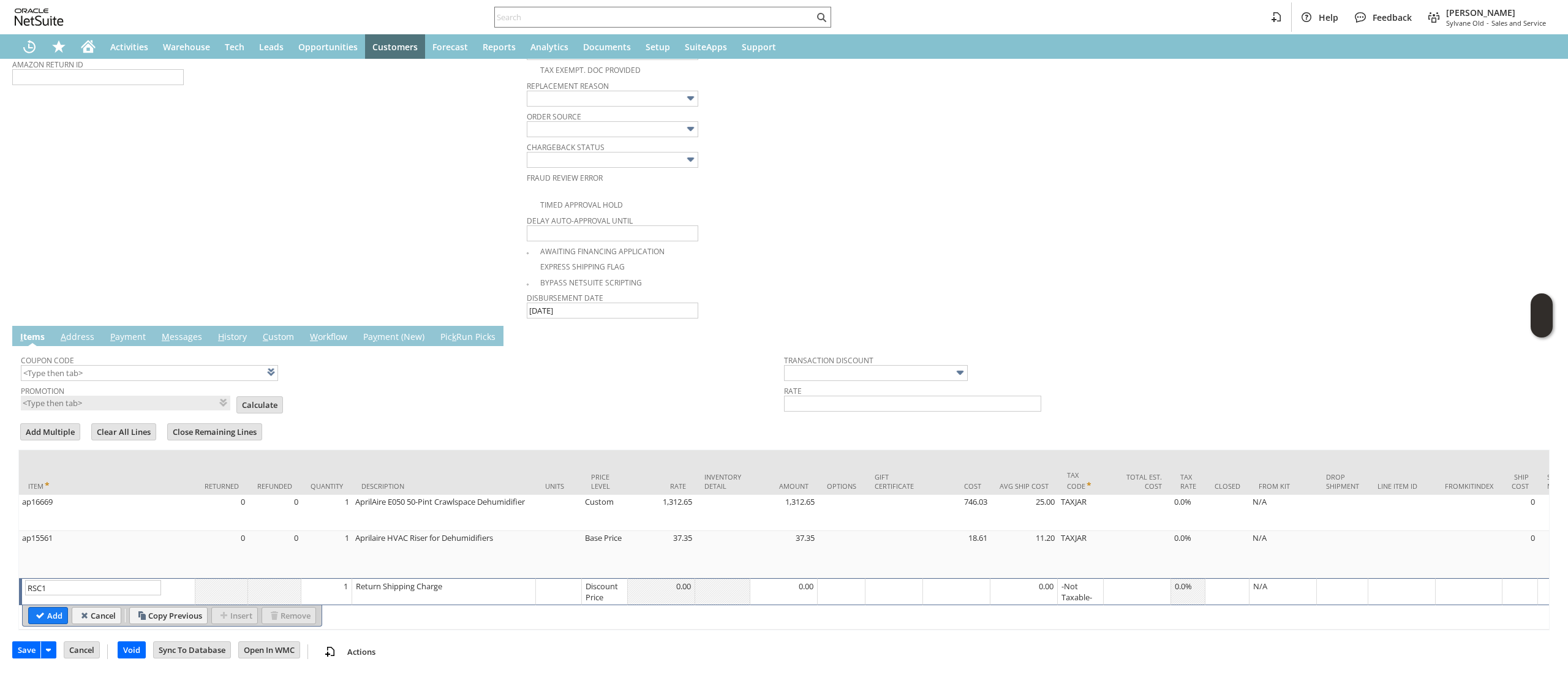
click at [611, 580] on div "Discount Price" at bounding box center [604, 591] width 40 height 23
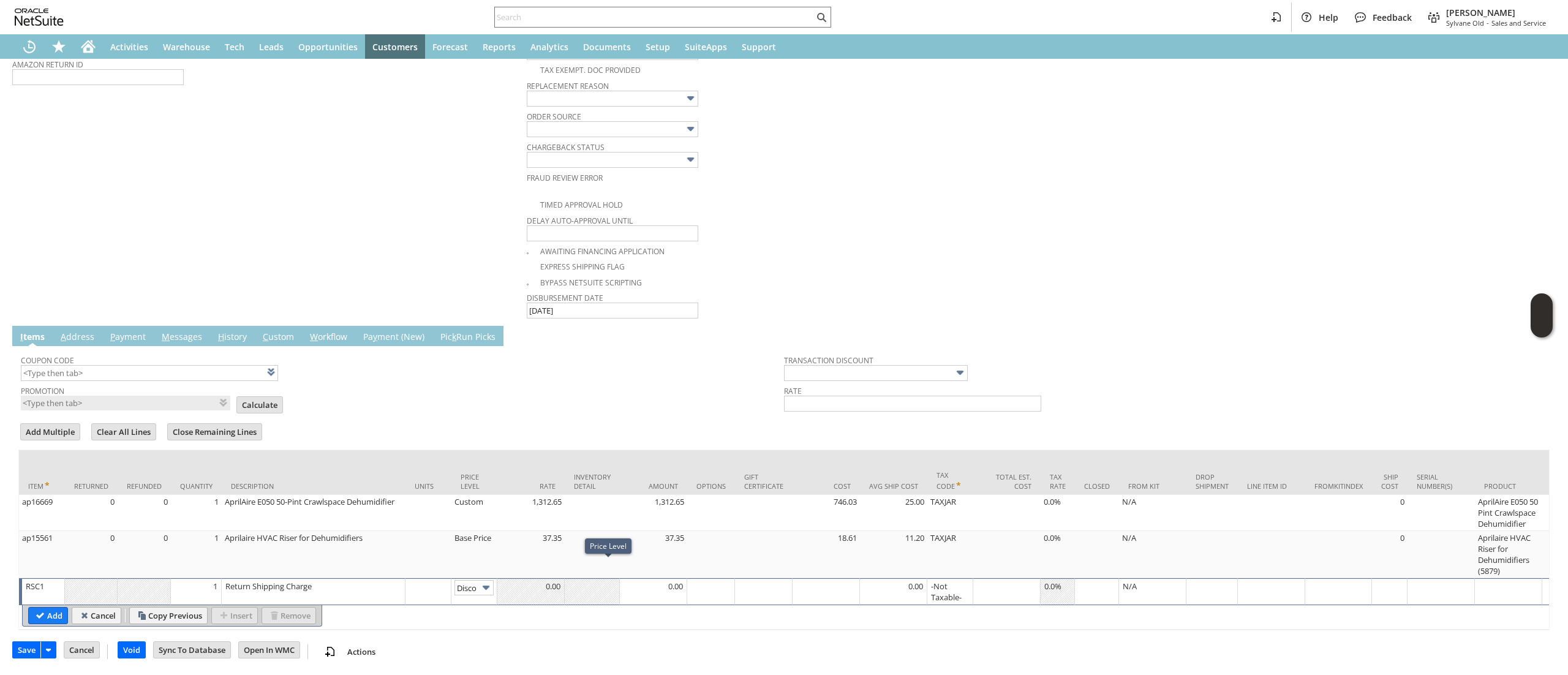
scroll to position [0, 20]
click at [482, 581] on img at bounding box center [485, 588] width 14 height 14
click at [474, 580] on div "Disco...rice" at bounding box center [473, 591] width 40 height 23
click at [479, 581] on img at bounding box center [485, 588] width 14 height 14
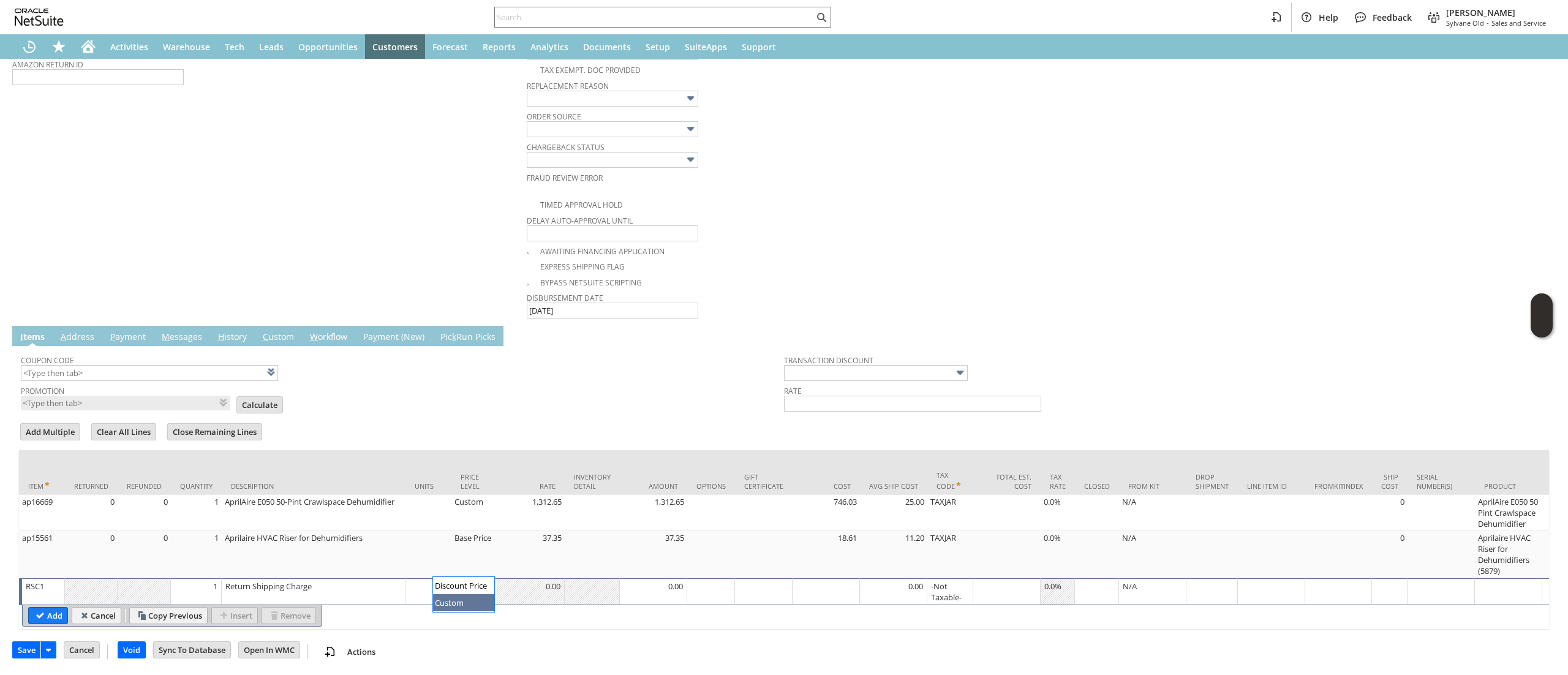
type input "Custom"
click at [529, 580] on td at bounding box center [531, 591] width 67 height 27
type input "-58.14"
click at [42, 608] on input "Add" at bounding box center [48, 615] width 39 height 16
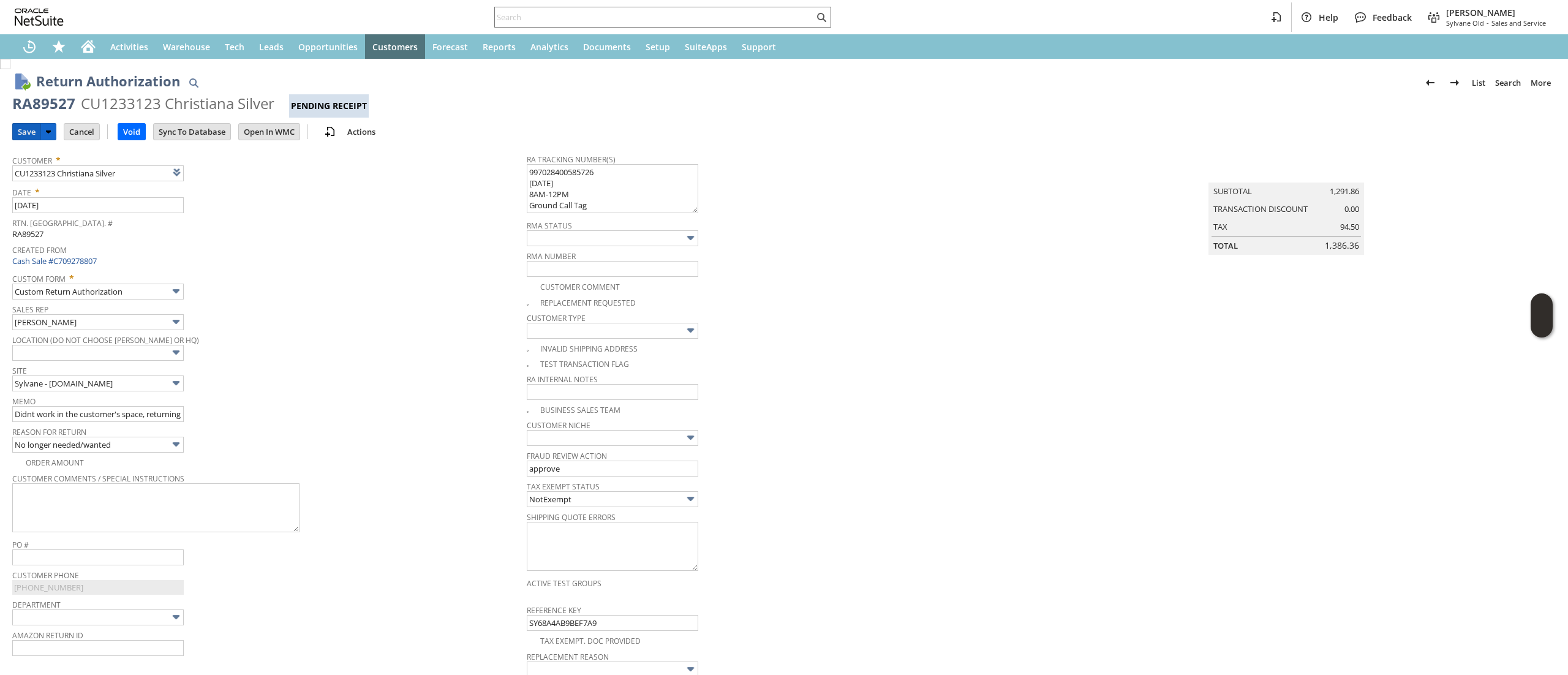
click at [37, 136] on input "Save" at bounding box center [26, 131] width 28 height 16
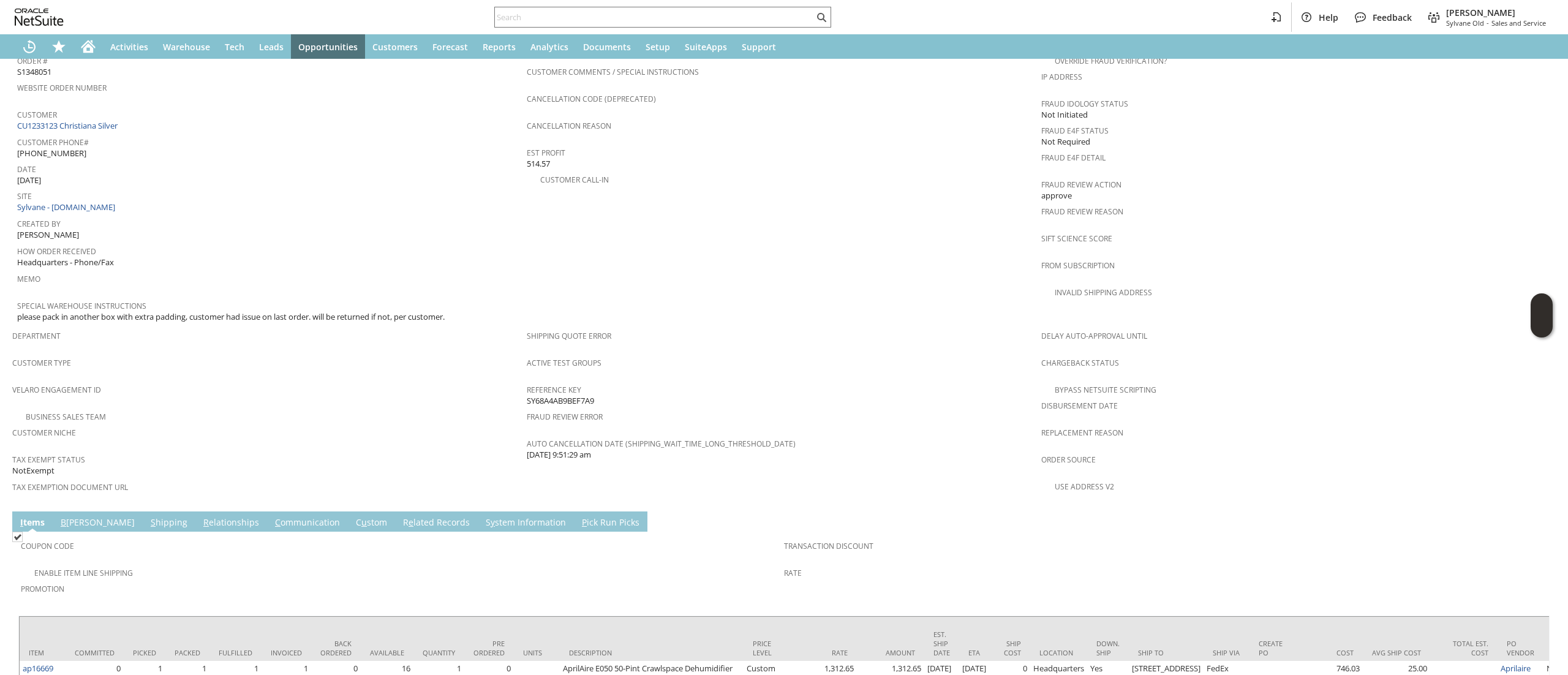
scroll to position [482, 0]
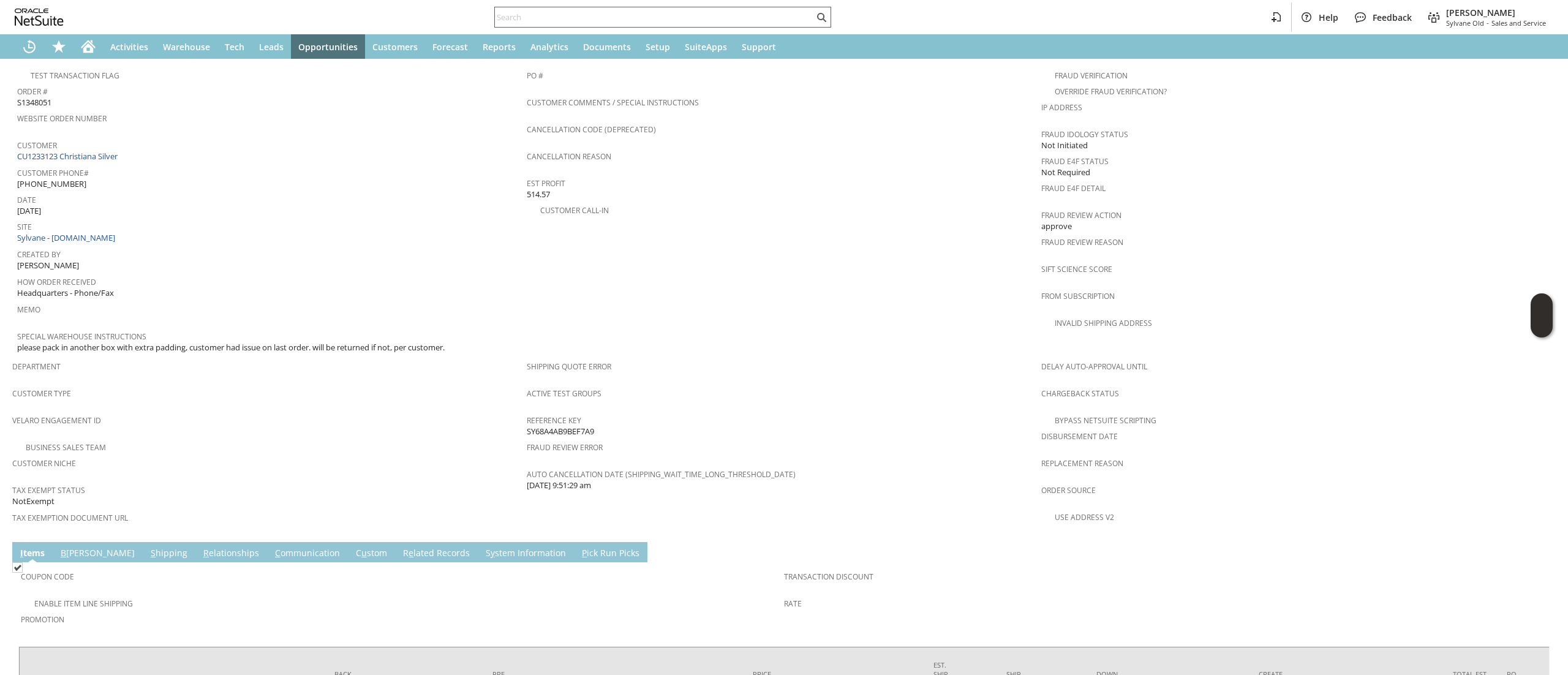
click at [568, 14] on input "text" at bounding box center [655, 17] width 319 height 15
paste input "907700"
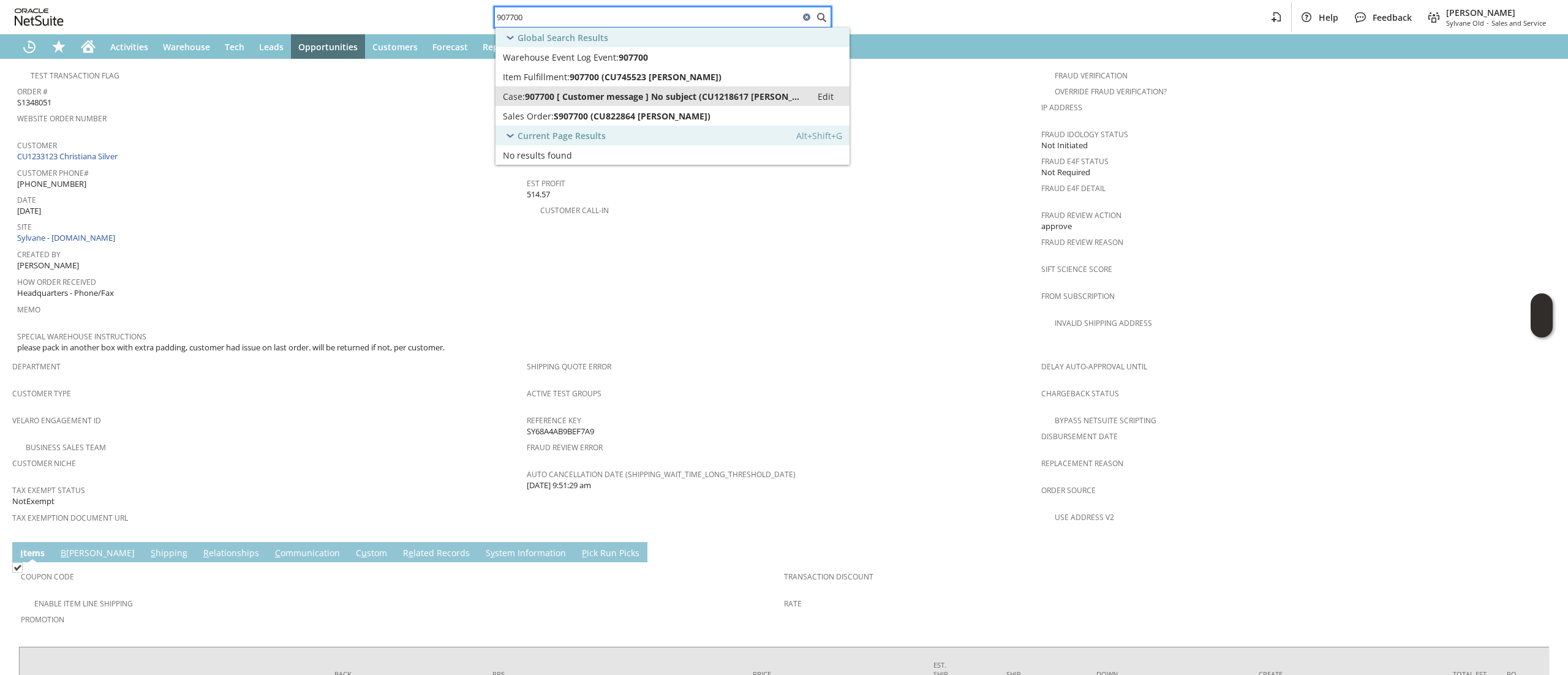
type input "907700"
click at [636, 101] on span "907700 [ Customer message ] No subject (CU1218617 Richard Lee)" at bounding box center [664, 97] width 280 height 12
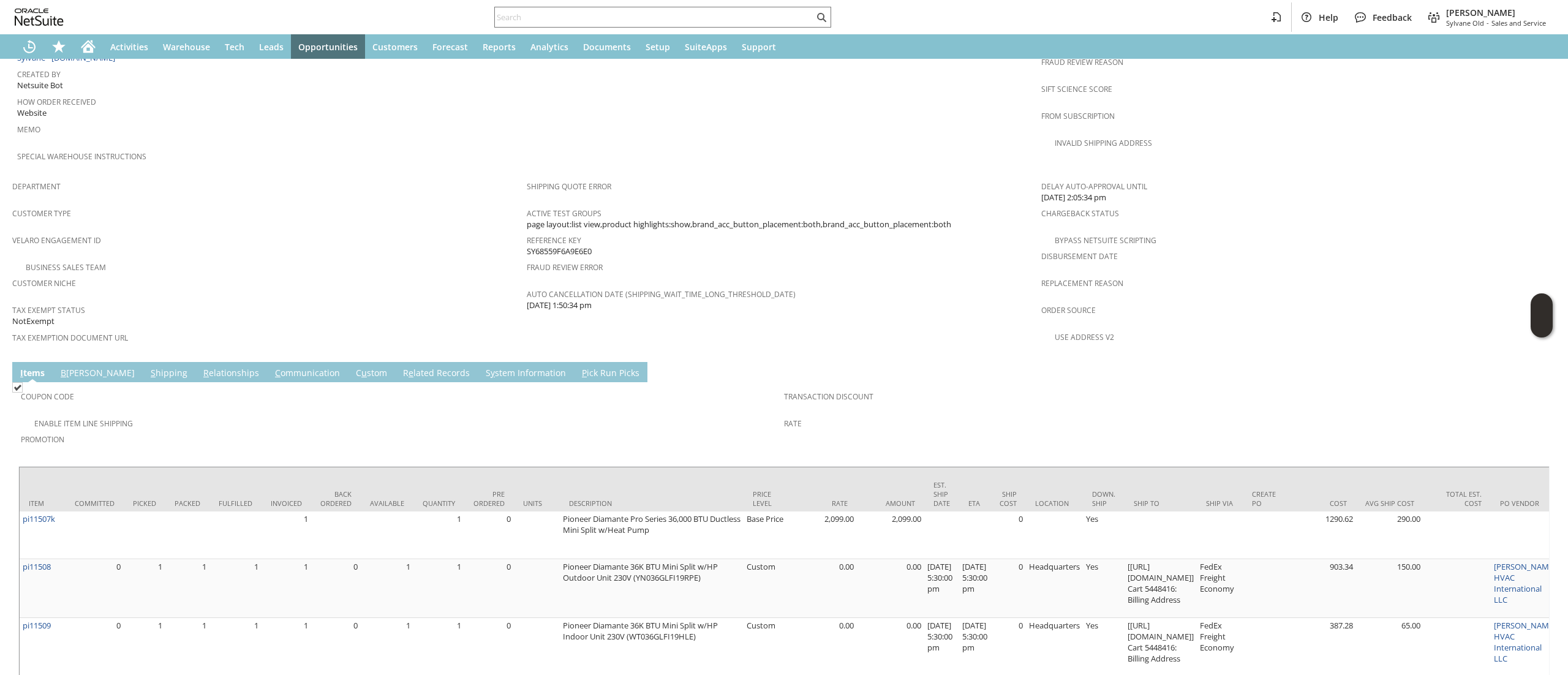
click at [272, 367] on link "C ommunication" at bounding box center [307, 374] width 71 height 13
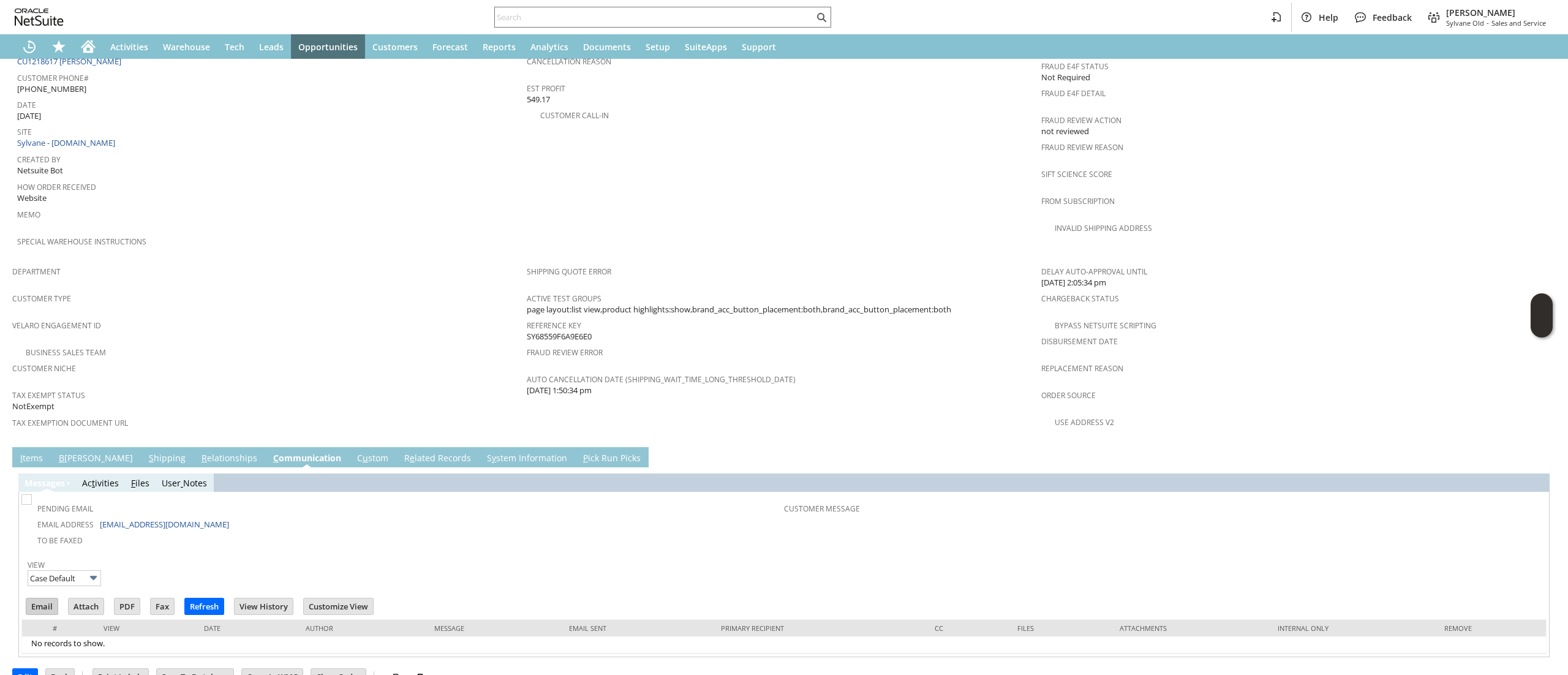
click at [33, 598] on input "Email" at bounding box center [42, 606] width 31 height 16
drag, startPoint x: 932, startPoint y: 214, endPoint x: 804, endPoint y: 135, distance: 150.4
click at [932, 214] on td "PO # Customer Comments / Special Instructions Cancellation Code (deprecated) Ca…" at bounding box center [784, 114] width 514 height 291
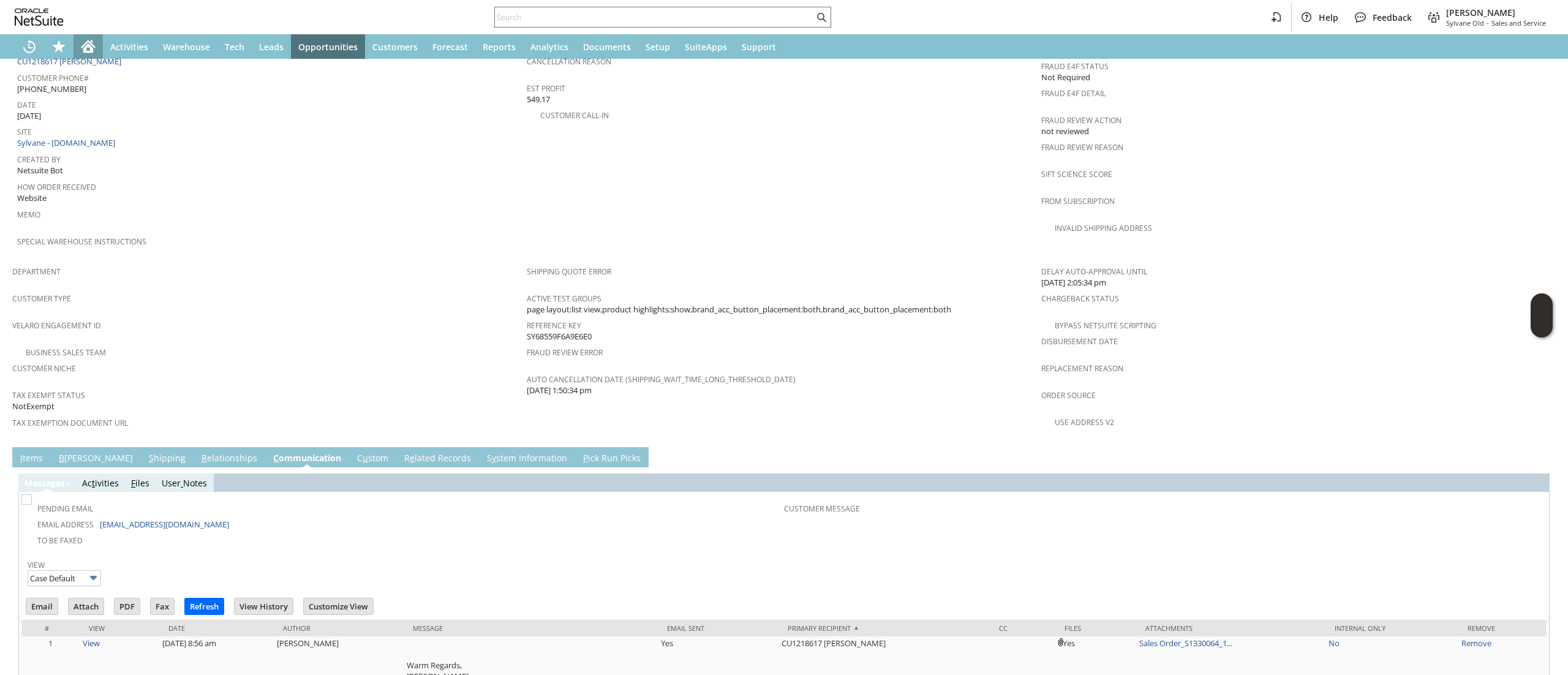
click at [99, 38] on div "Home" at bounding box center [88, 46] width 29 height 25
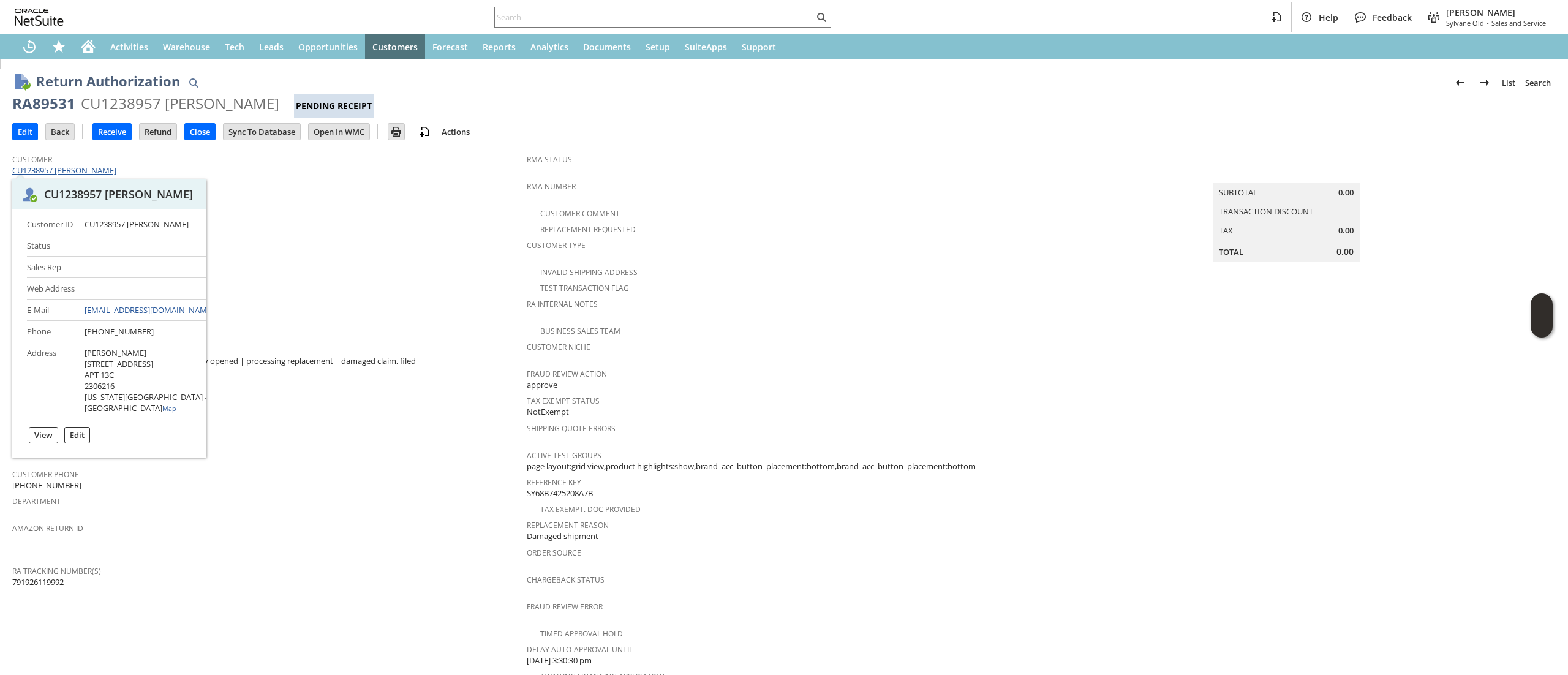
click at [101, 169] on link "CU1238957 [PERSON_NAME]" at bounding box center [66, 170] width 107 height 11
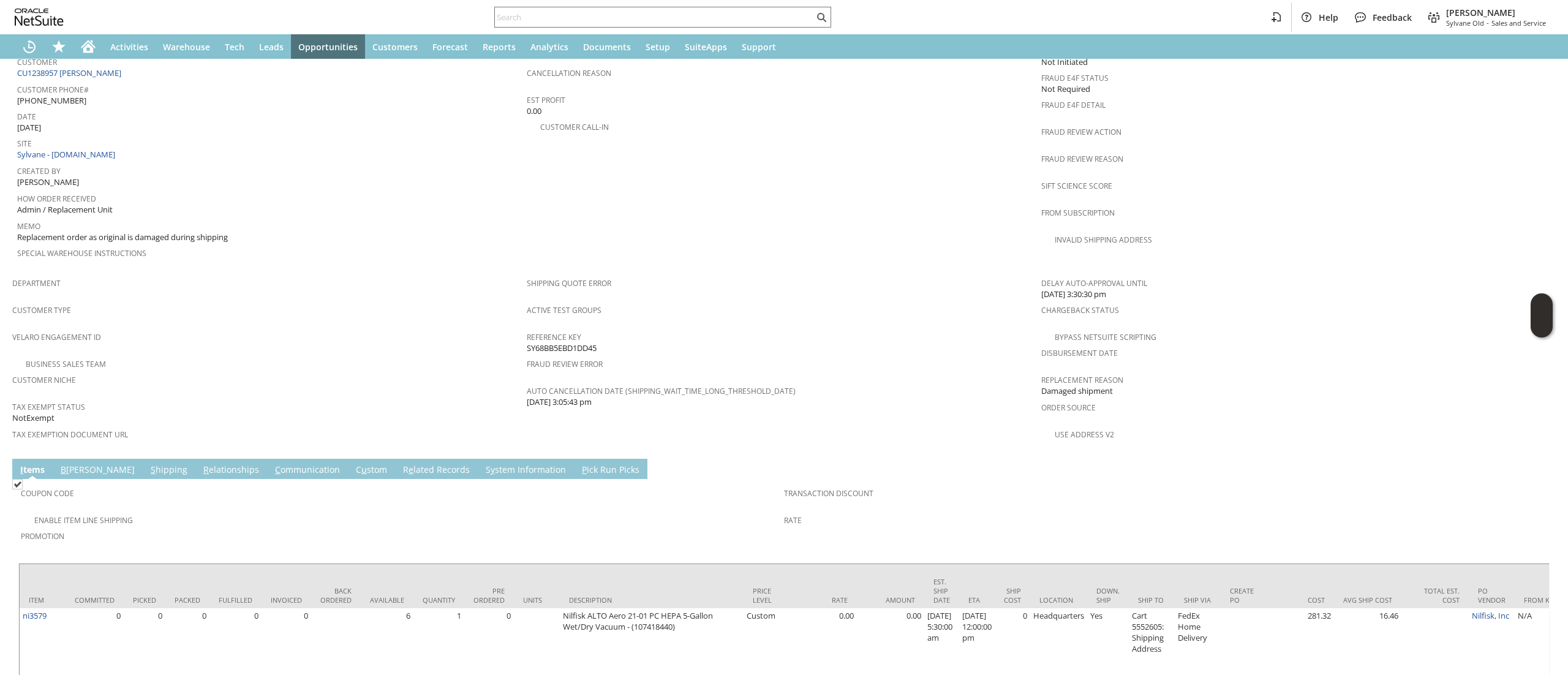
scroll to position [623, 0]
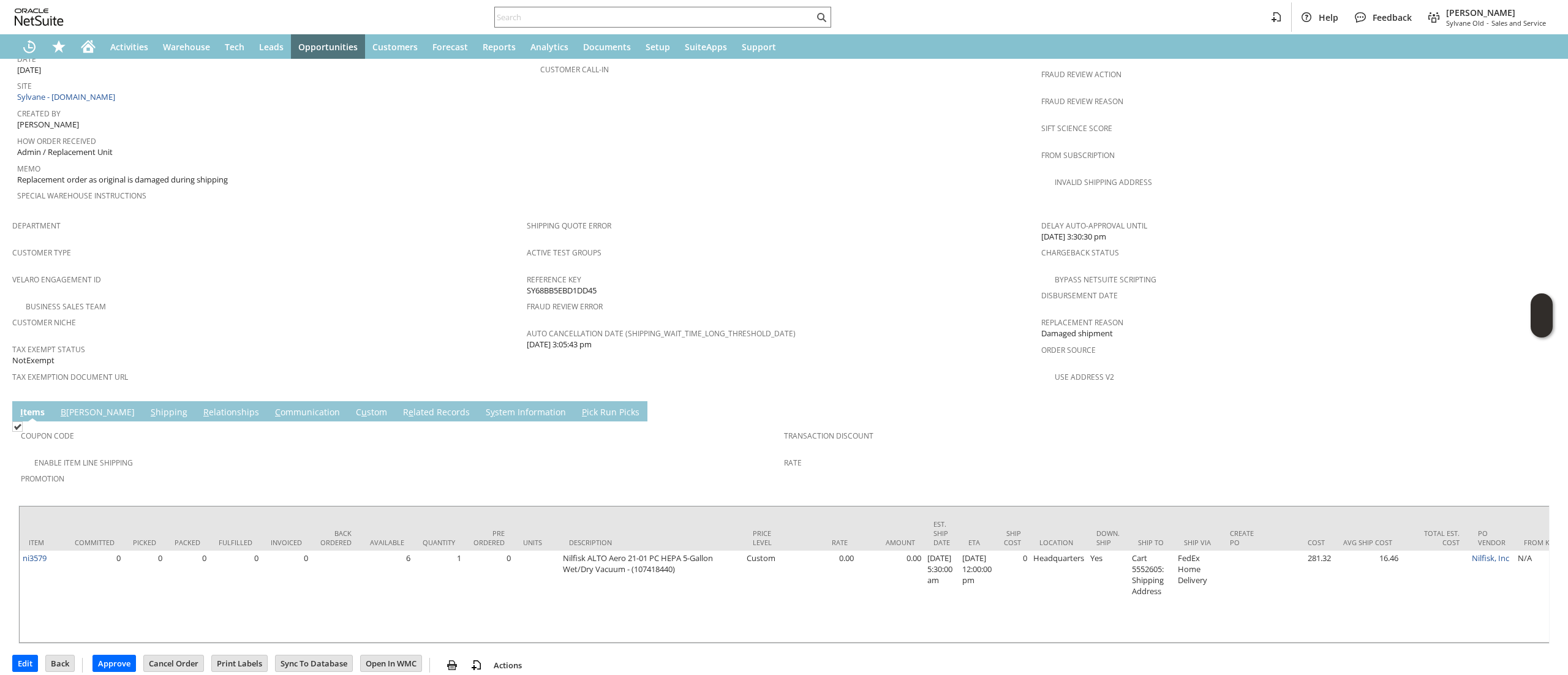
click at [70, 406] on link "B illing" at bounding box center [98, 413] width 81 height 13
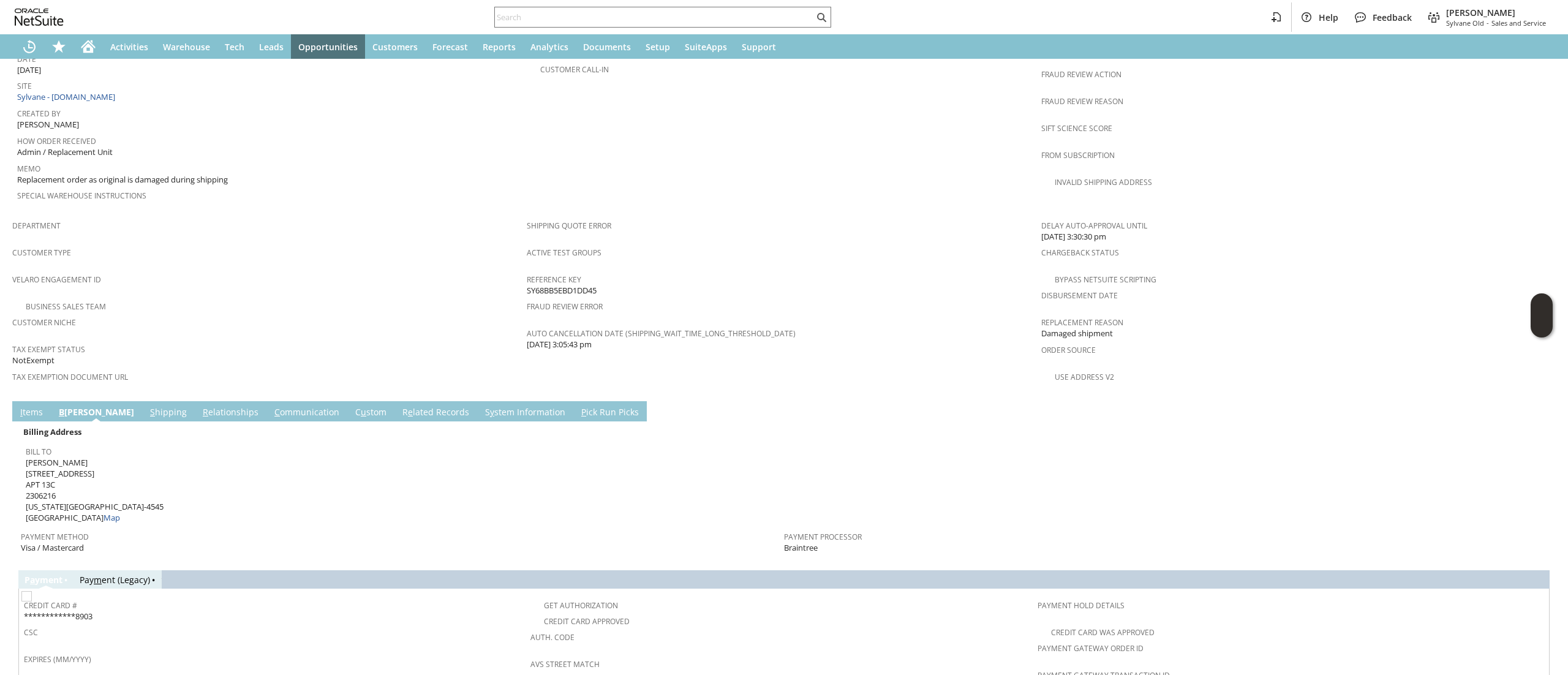
click at [36, 406] on link "I tems" at bounding box center [31, 413] width 29 height 13
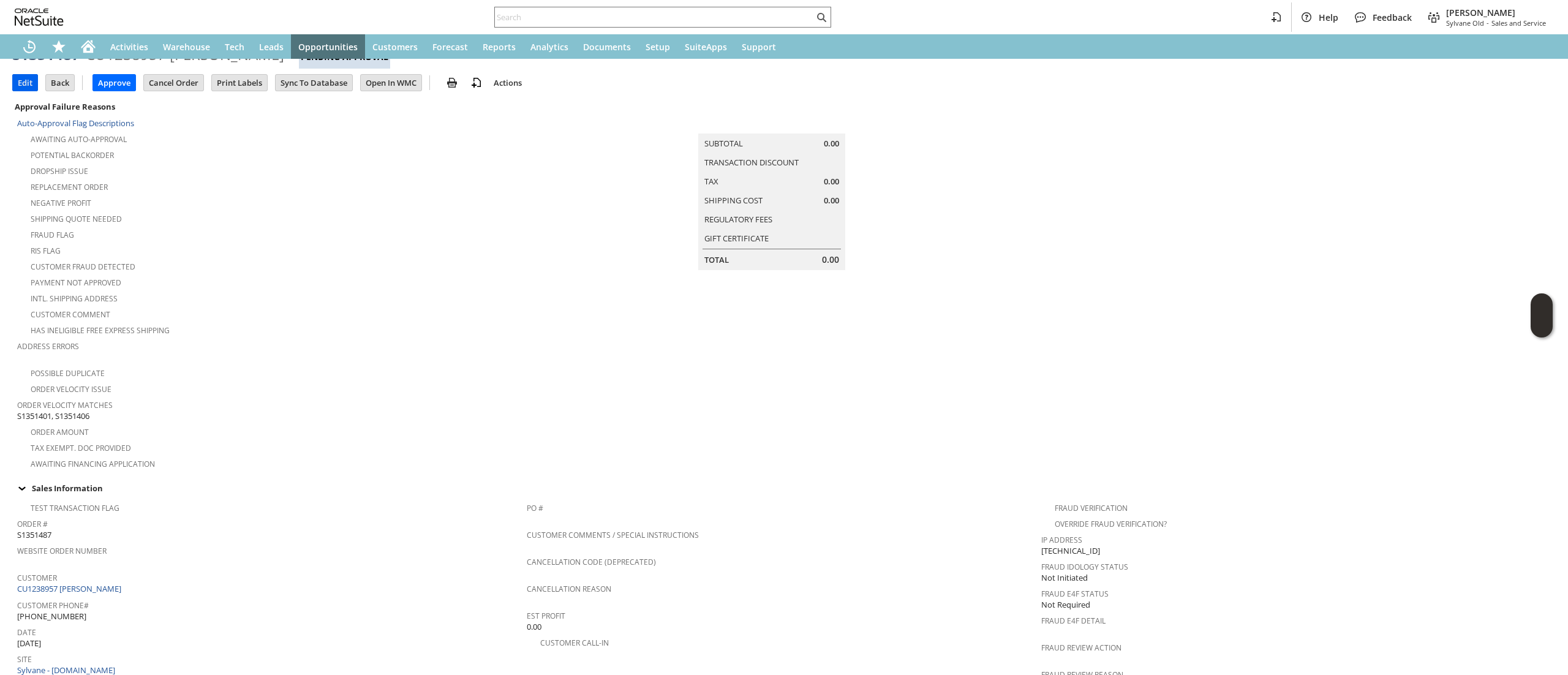
scroll to position [0, 0]
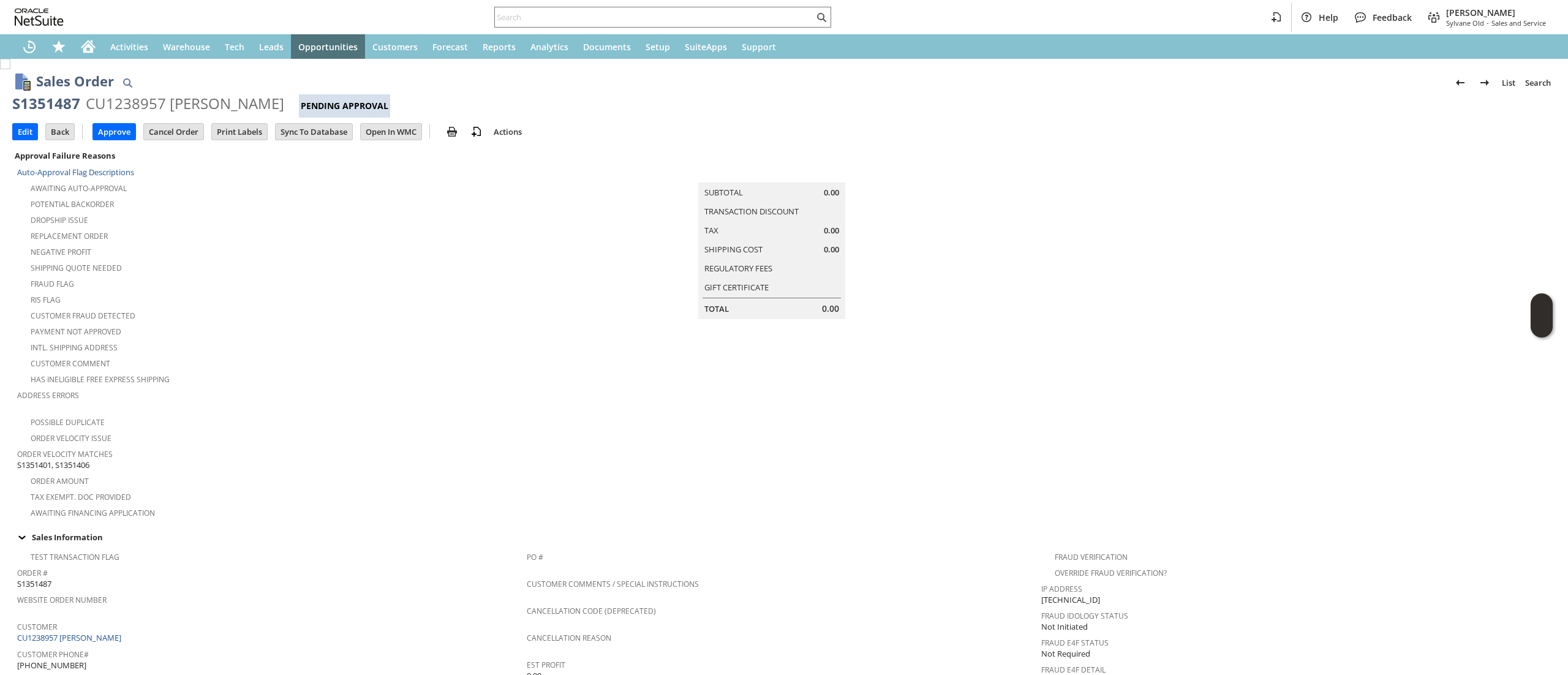
click at [59, 99] on div "S1351487" at bounding box center [45, 104] width 68 height 19
copy div "S1351487"
click at [667, 22] on input "text" at bounding box center [655, 17] width 319 height 15
paste input "gigi-cotuit@comcast.net"
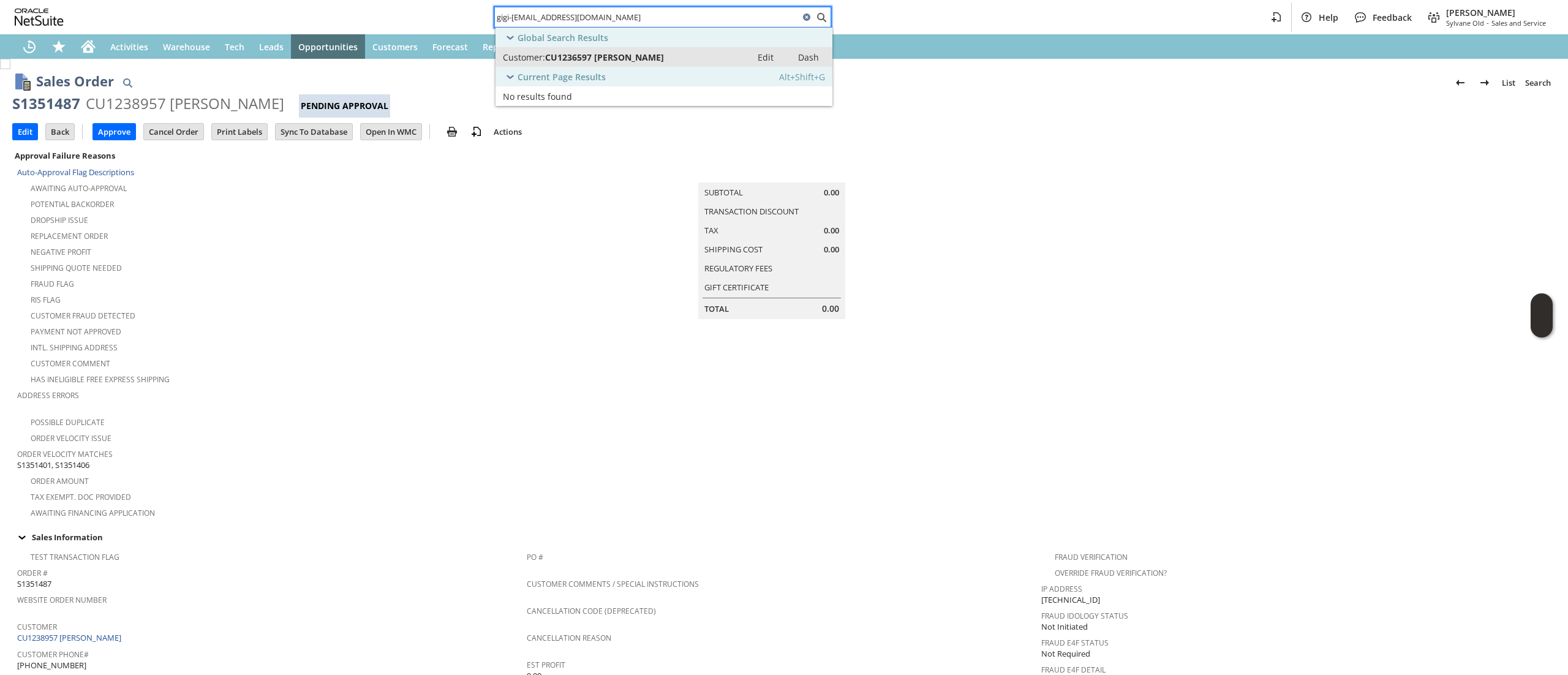
type input "gigi-cotuit@comcast.net"
click at [649, 53] on span "CU1236597 Geraldine Morse" at bounding box center [604, 57] width 119 height 12
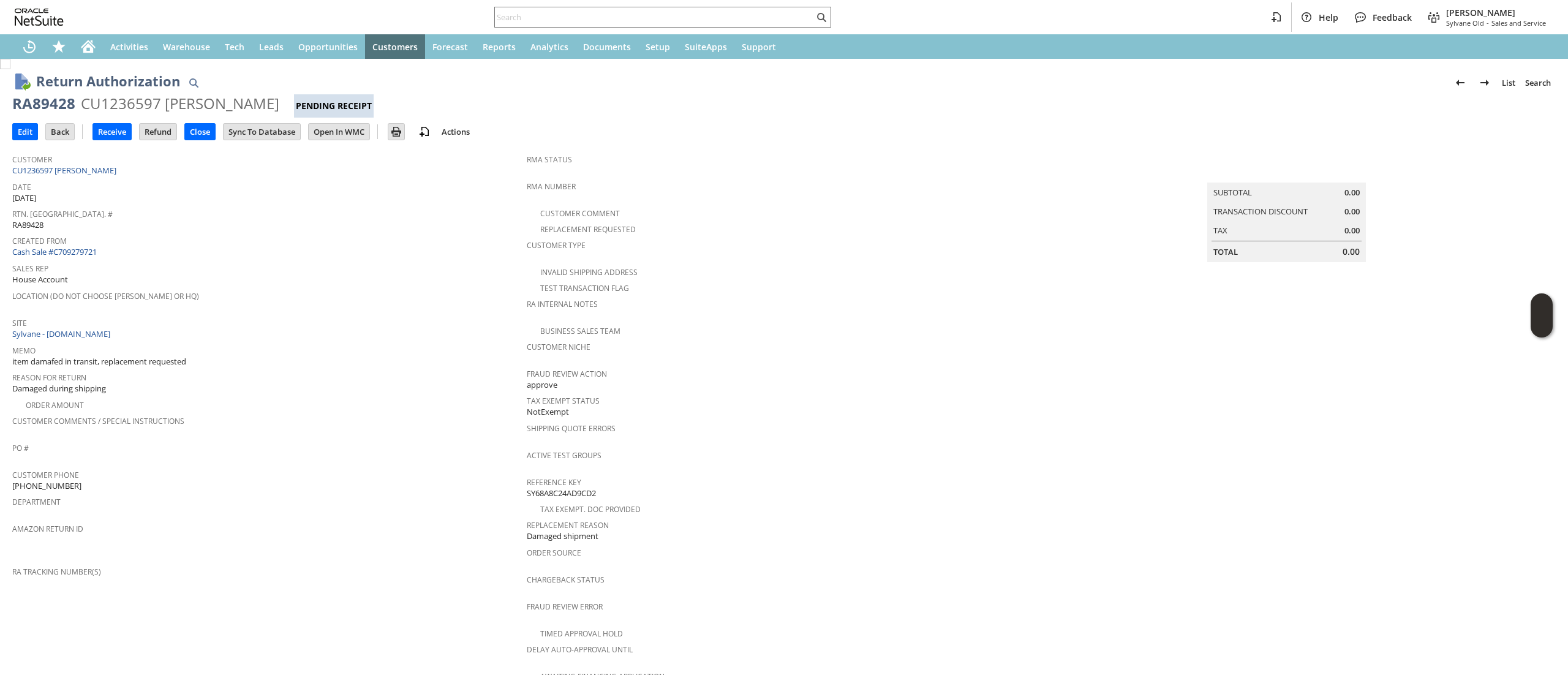
click at [62, 107] on div "RA89428" at bounding box center [43, 104] width 63 height 19
copy div "RA89428"
click at [169, 158] on span "Customer" at bounding box center [266, 157] width 509 height 14
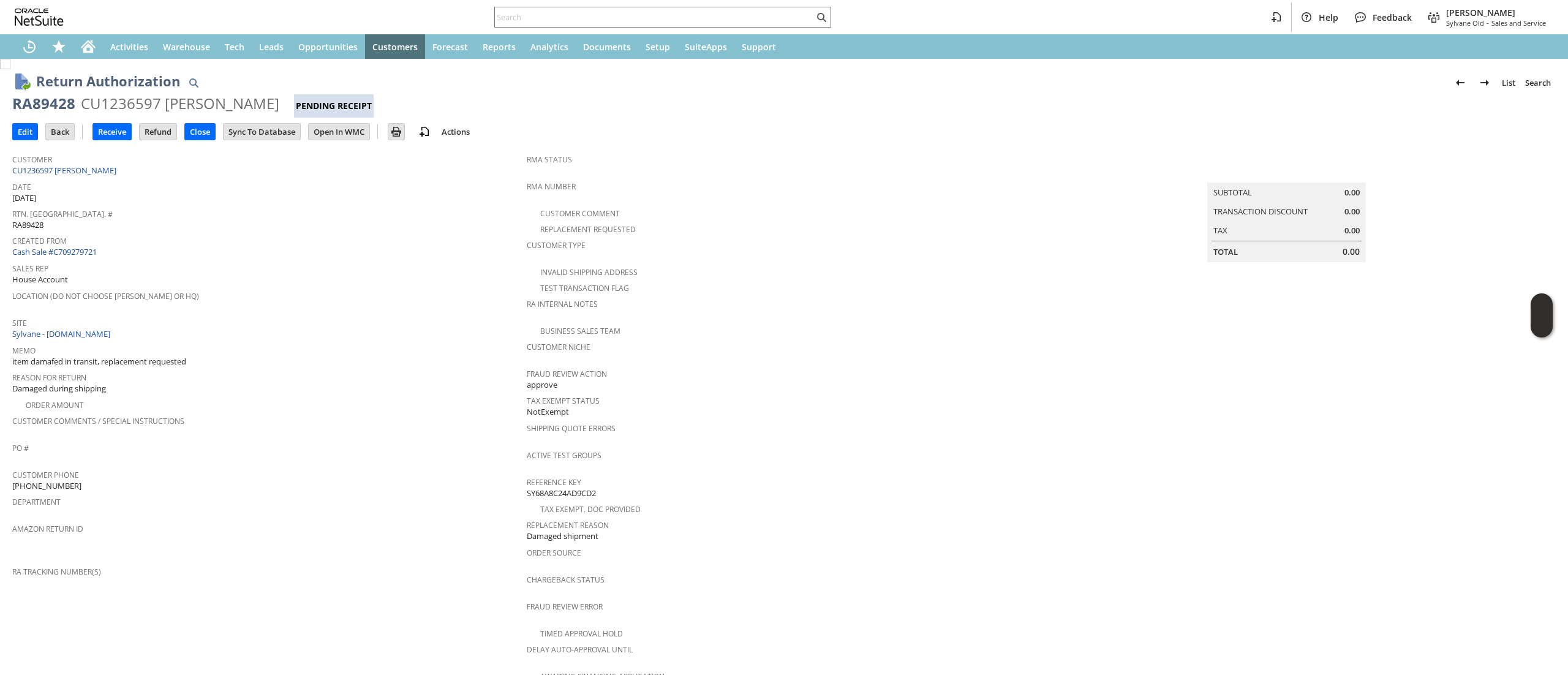
click at [174, 178] on span "Date" at bounding box center [266, 185] width 509 height 14
click at [145, 152] on span "Customer" at bounding box center [266, 157] width 509 height 14
click at [148, 169] on div "Customer CU1236597 Geraldine Morse" at bounding box center [266, 163] width 509 height 26
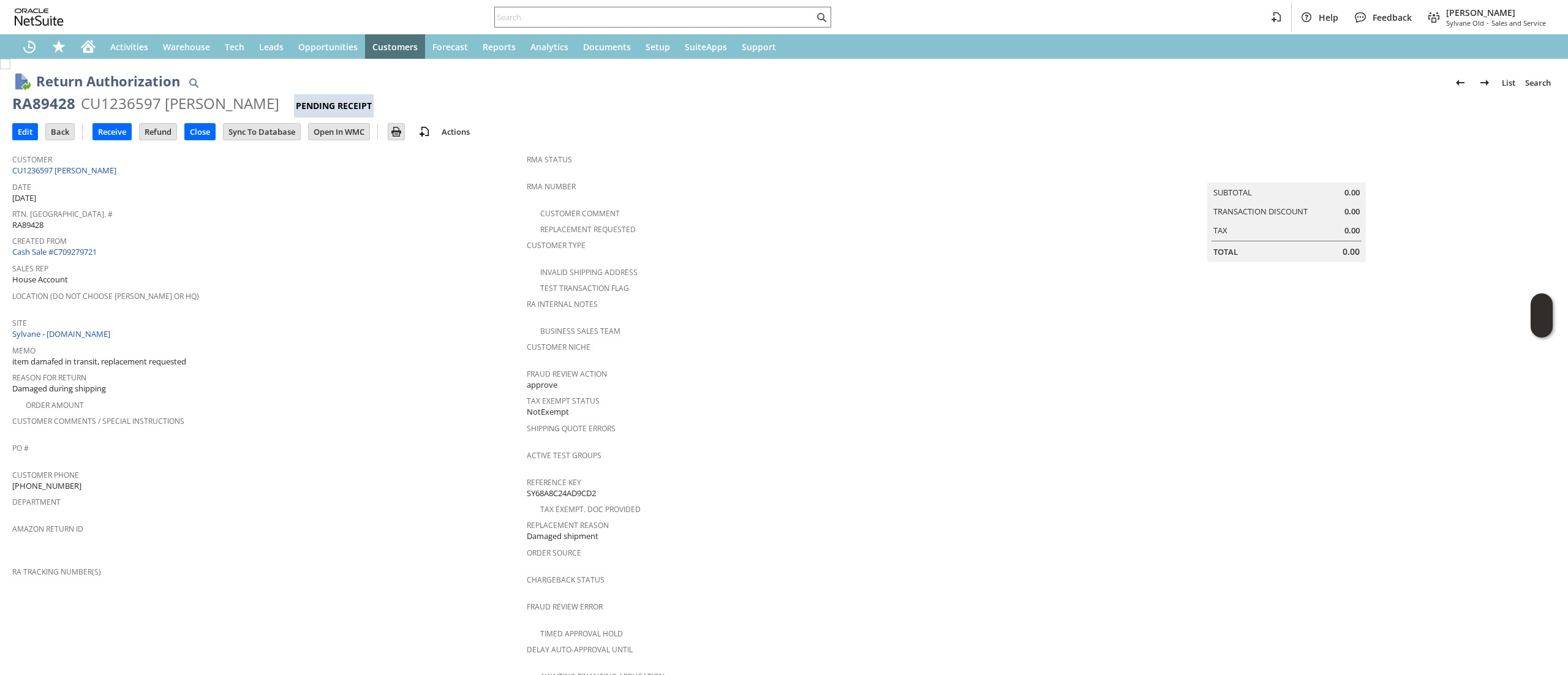
click at [152, 172] on div "Customer CU1236597 Geraldine Morse" at bounding box center [266, 163] width 509 height 26
copy tbody "CU1236597 [PERSON_NAME]"
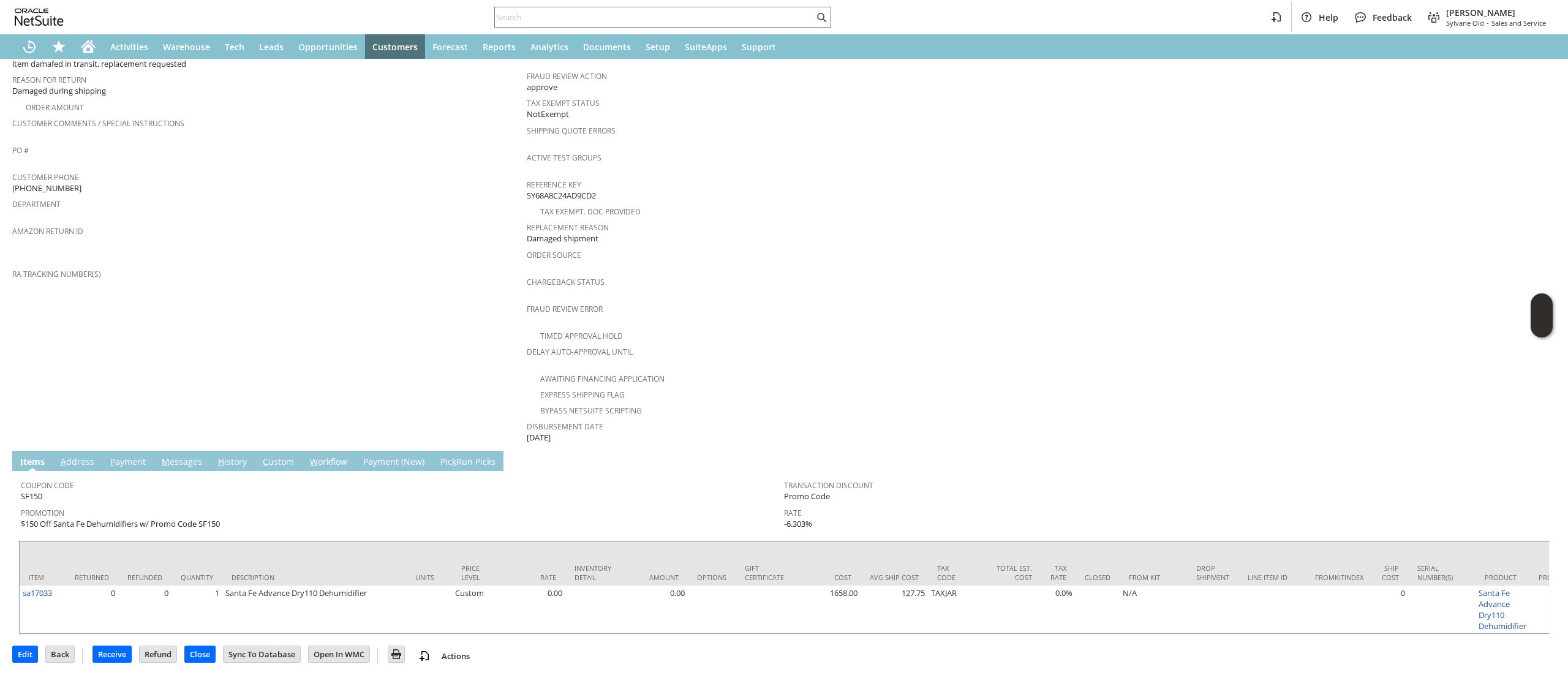
click at [88, 456] on link "A ddress" at bounding box center [77, 462] width 40 height 13
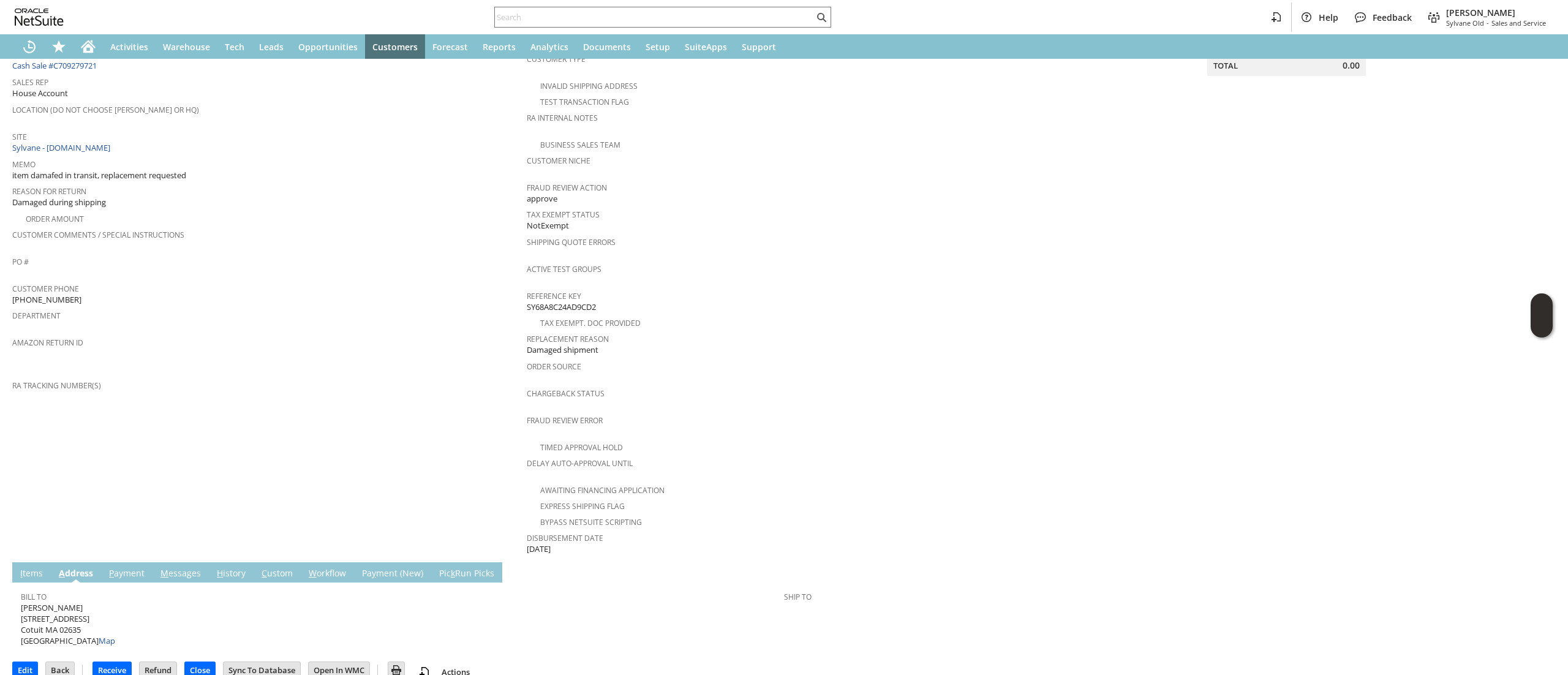
click at [70, 604] on span "Geraldine Morse 131 Pine Ridge Rd Cotuit MA 02635 United States Map" at bounding box center [68, 624] width 94 height 45
click at [69, 602] on span "Geraldine Morse 131 Pine Ridge Rd Cotuit MA 02635 United States Map" at bounding box center [68, 624] width 94 height 45
copy span "[STREET_ADDRESS]"
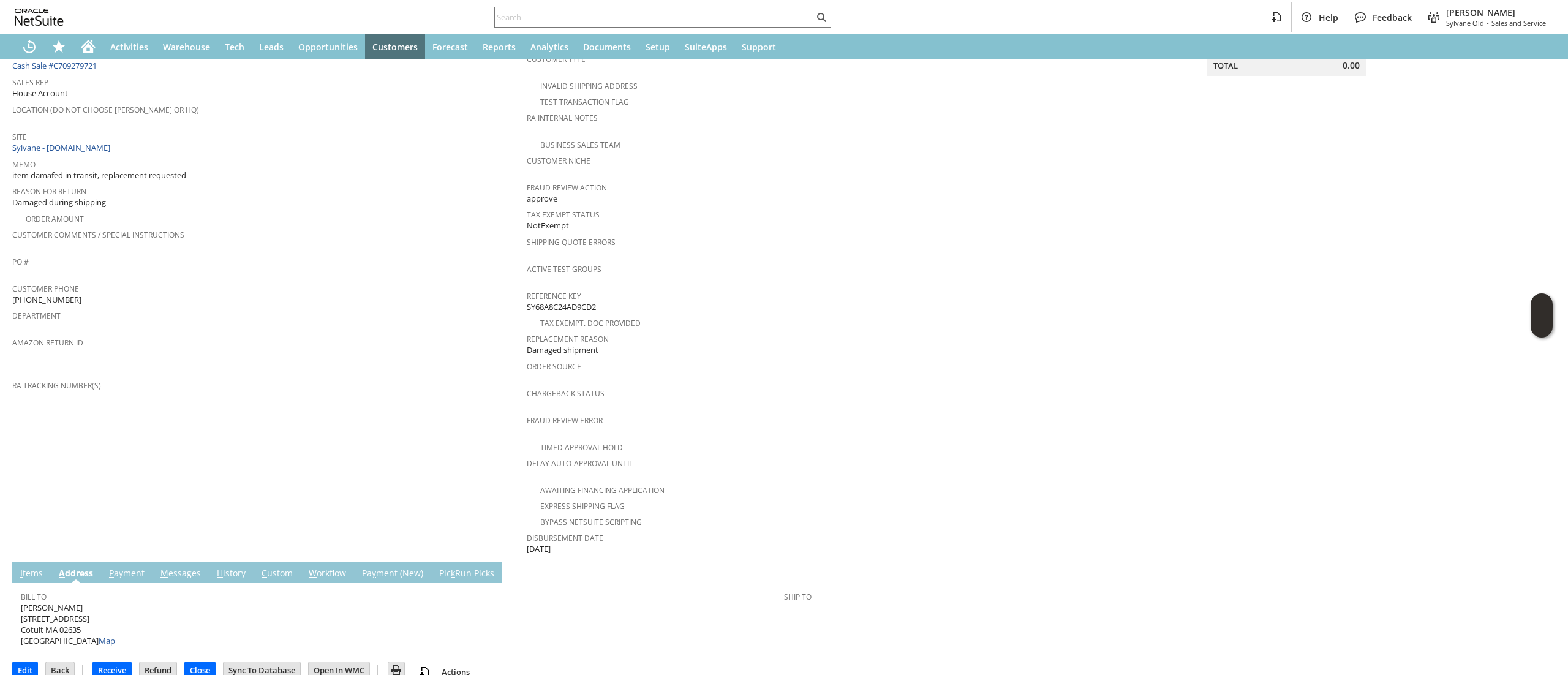
click at [70, 614] on span "Geraldine Morse 131 Pine Ridge Rd Cotuit MA 02635 United States Map" at bounding box center [68, 624] width 94 height 45
click at [71, 612] on span "Geraldine Morse 131 Pine Ridge Rd Cotuit MA 02635 United States Map" at bounding box center [68, 624] width 94 height 45
click at [72, 612] on span "Geraldine Morse 131 Pine Ridge Rd Cotuit MA 02635 United States Map" at bounding box center [68, 624] width 94 height 45
click at [74, 610] on span "Geraldine Morse 131 Pine Ridge Rd Cotuit MA 02635 United States Map" at bounding box center [68, 624] width 94 height 45
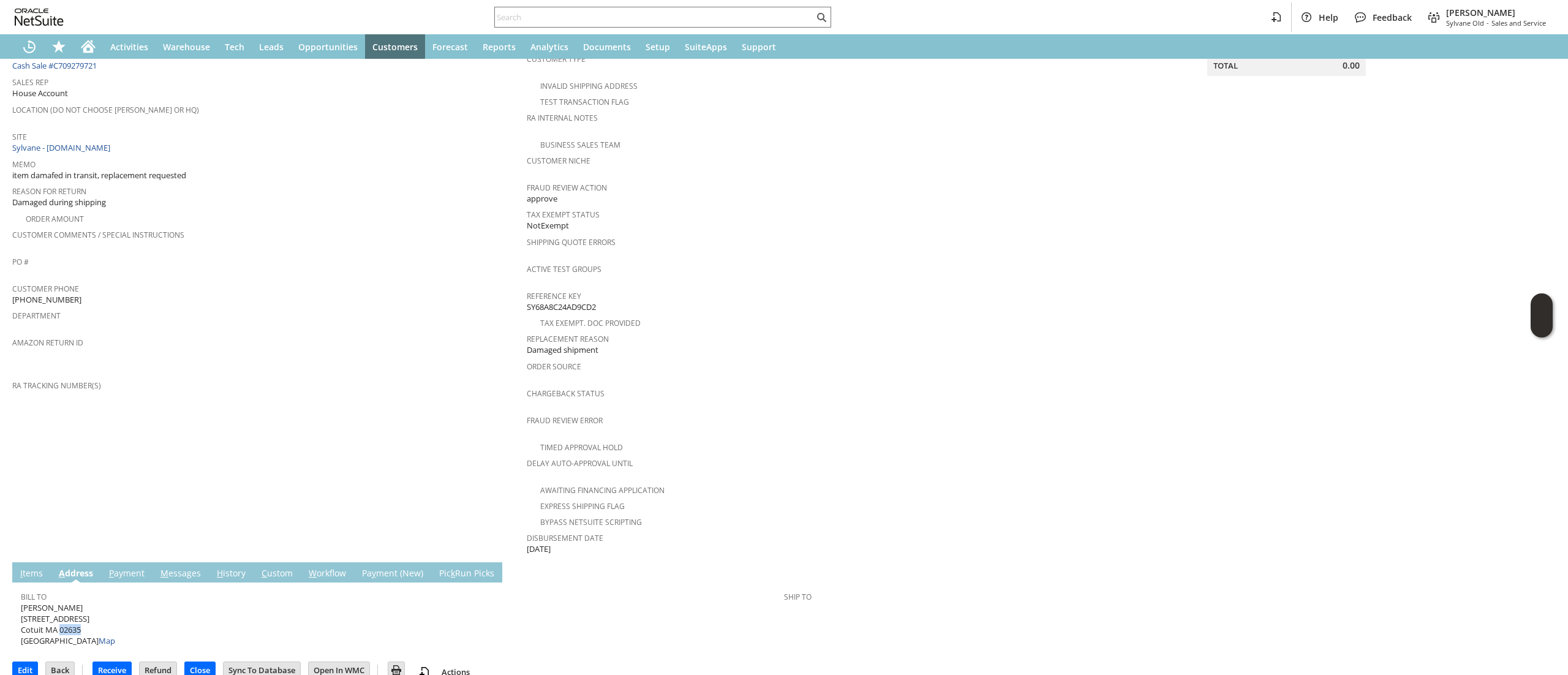
click at [75, 610] on span "Geraldine Morse 131 Pine Ridge Rd Cotuit MA 02635 United States Map" at bounding box center [68, 624] width 94 height 45
click at [186, 568] on link "M essages" at bounding box center [180, 574] width 46 height 13
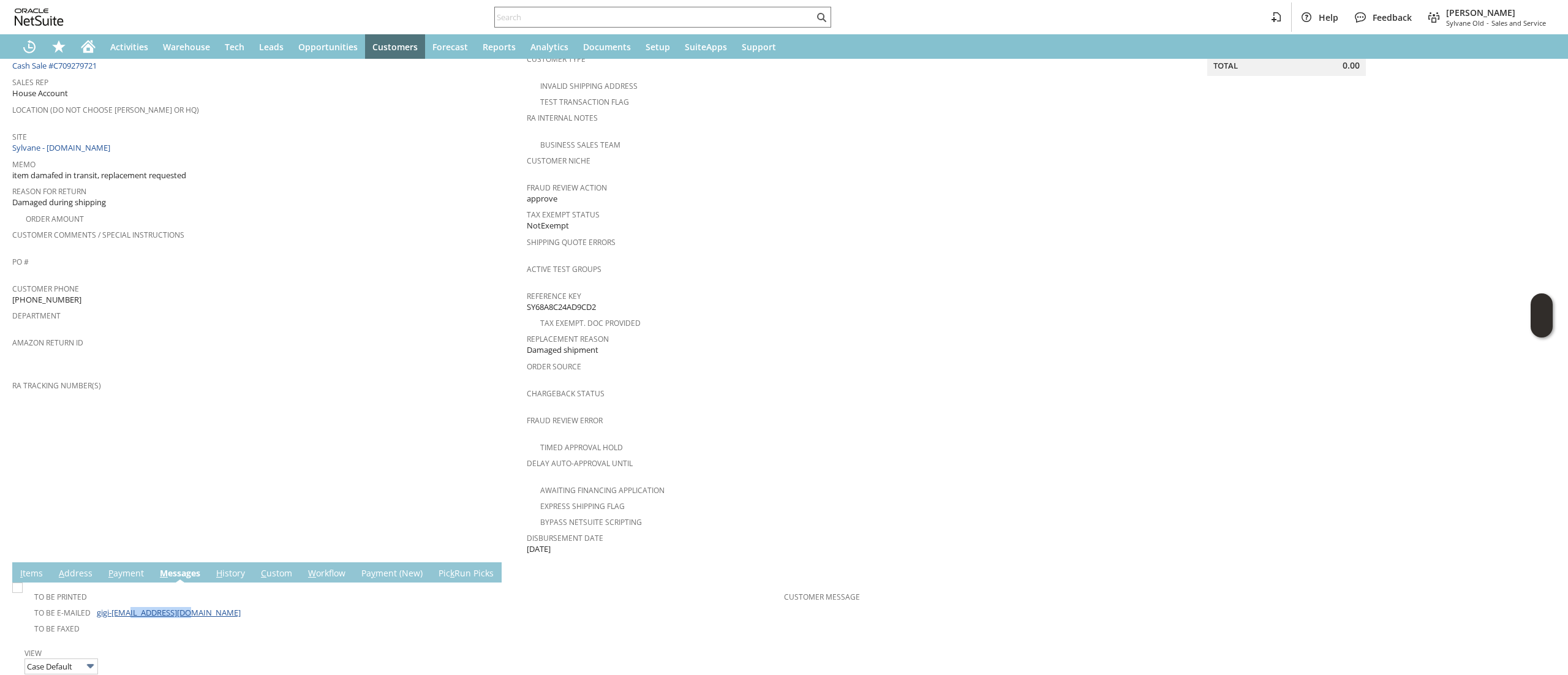
drag, startPoint x: 218, startPoint y: 597, endPoint x: 128, endPoint y: 591, distance: 90.2
click at [128, 604] on td "To Be E-mailed gigi-cotuit@comcast.net" at bounding box center [402, 612] width 763 height 16
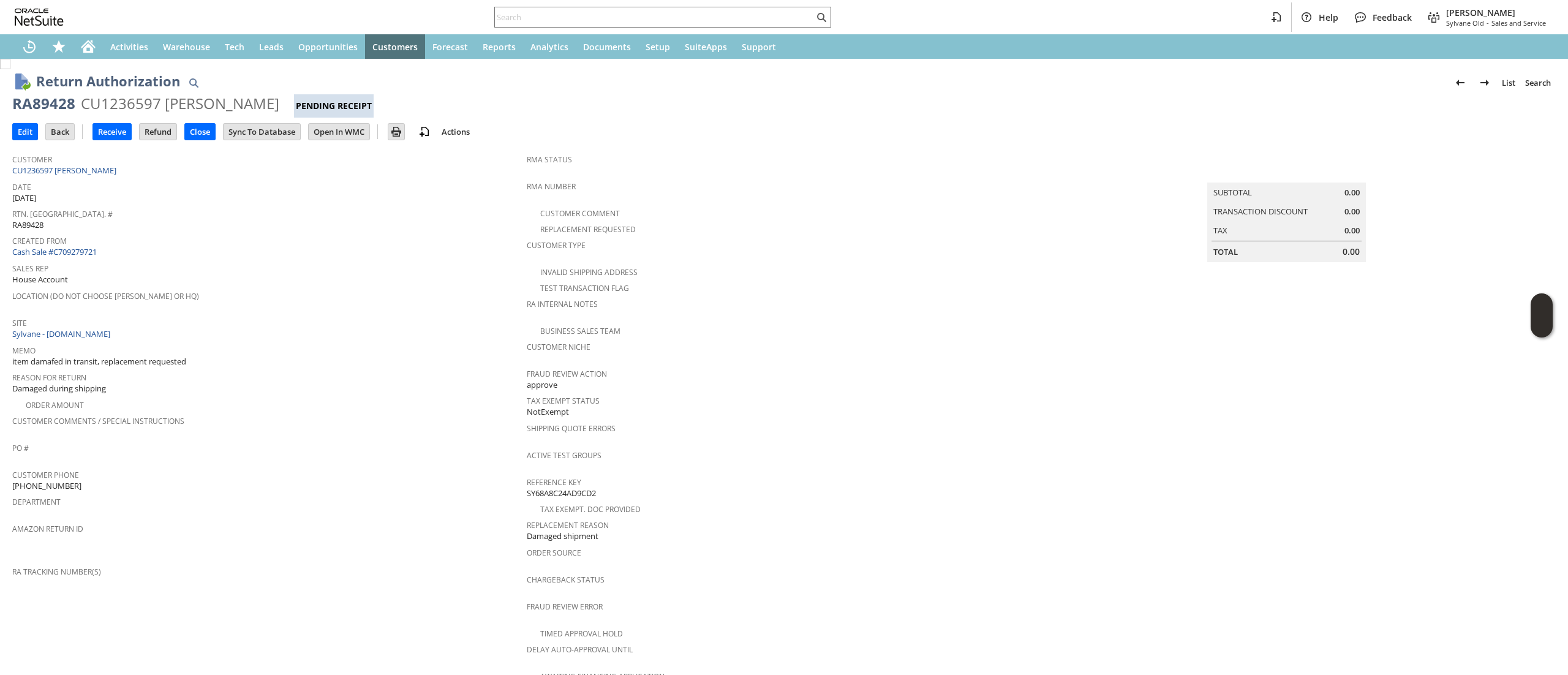
copy link "it@comcast.net"
click at [44, 94] on div "RA89428" at bounding box center [43, 104] width 63 height 19
copy div "RA89428"
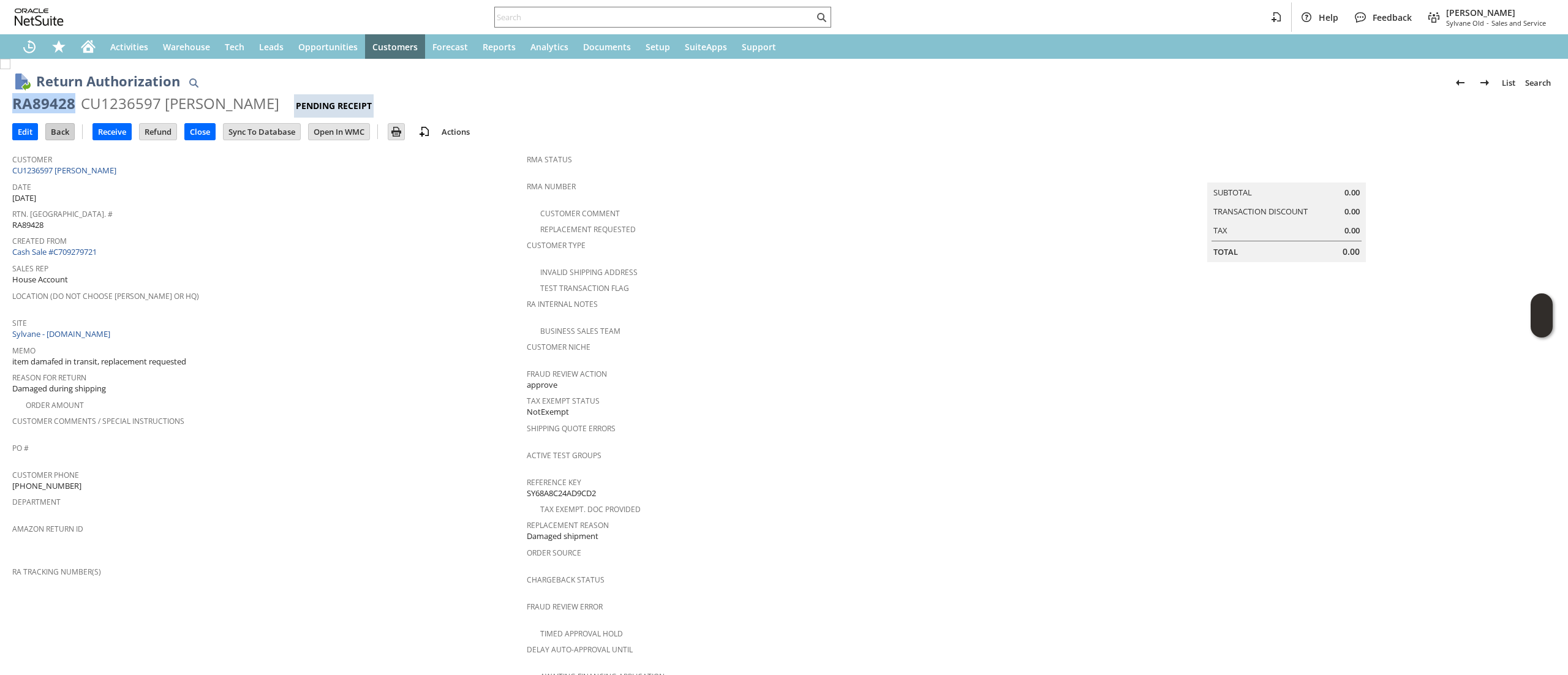
drag, startPoint x: 25, startPoint y: 132, endPoint x: 71, endPoint y: 134, distance: 46.0
click at [25, 129] on input "Edit" at bounding box center [25, 131] width 25 height 16
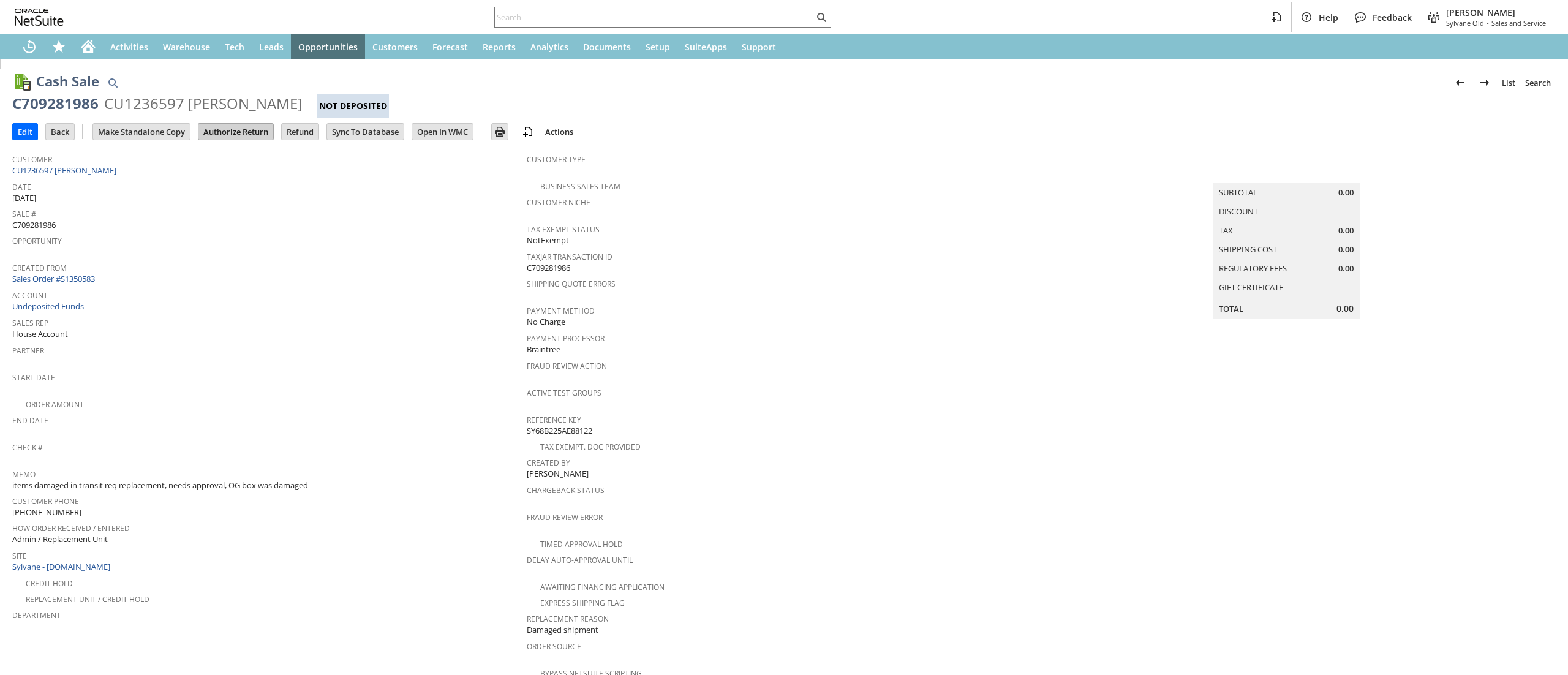
click at [224, 135] on input "Authorize Return" at bounding box center [236, 131] width 75 height 16
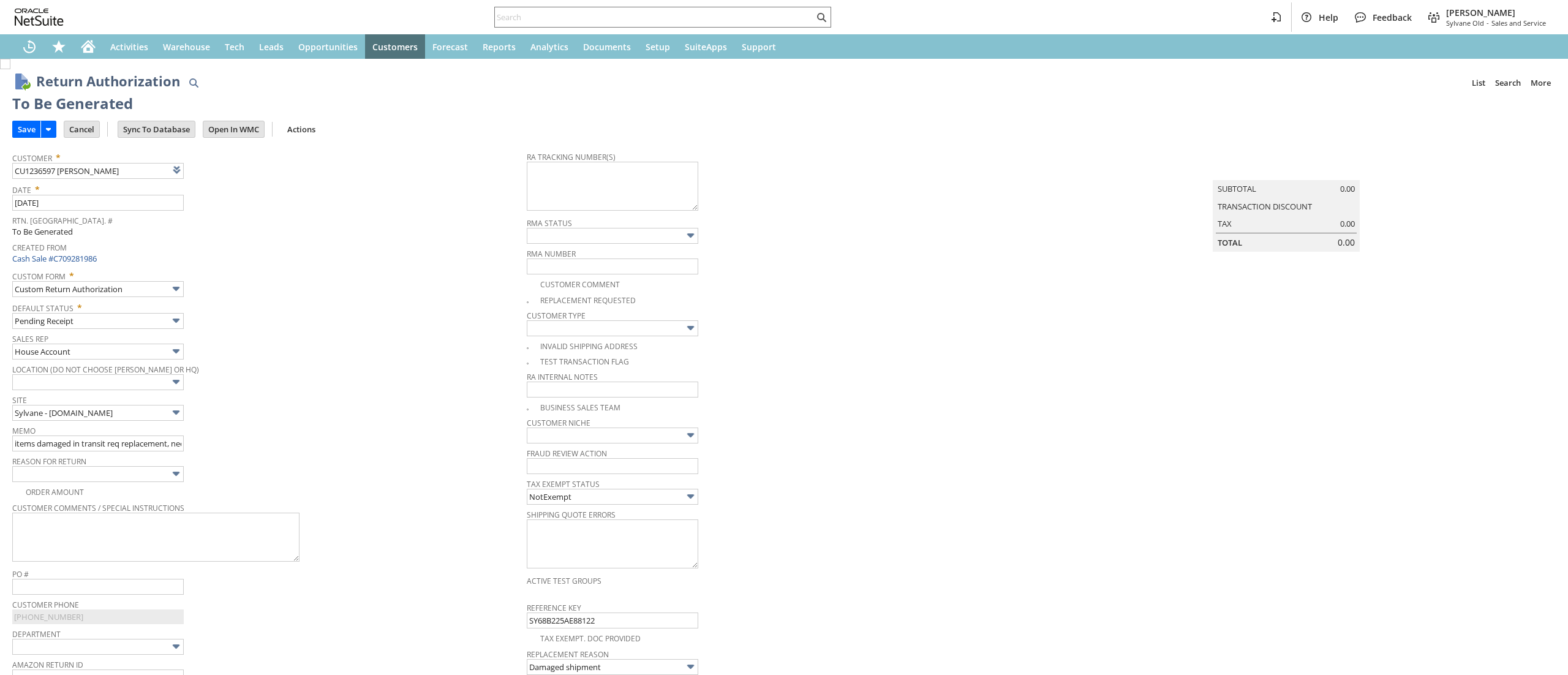
type input "Add"
type input "Copy Previous"
click at [214, 166] on link at bounding box center [207, 169] width 13 height 13
click at [75, 135] on input "Cancel" at bounding box center [81, 129] width 35 height 16
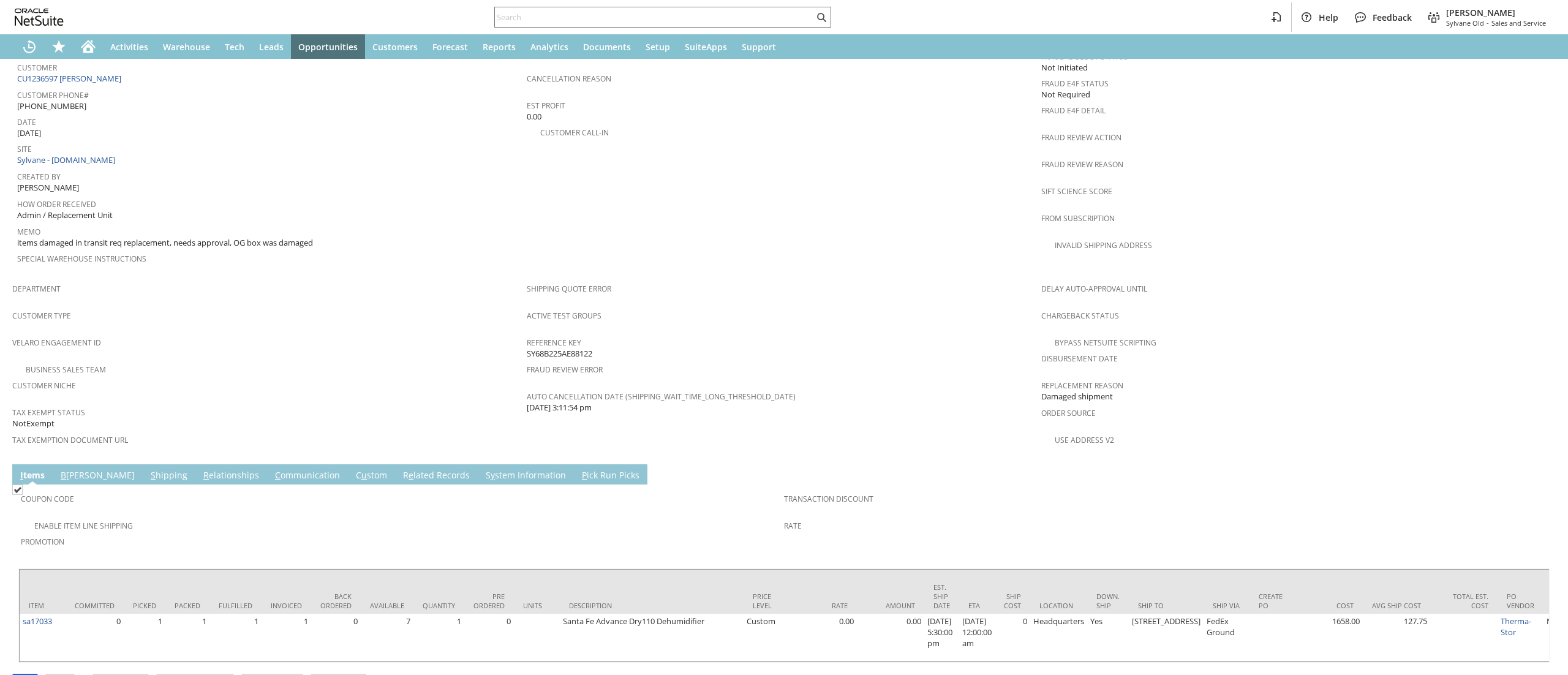
scroll to position [580, 0]
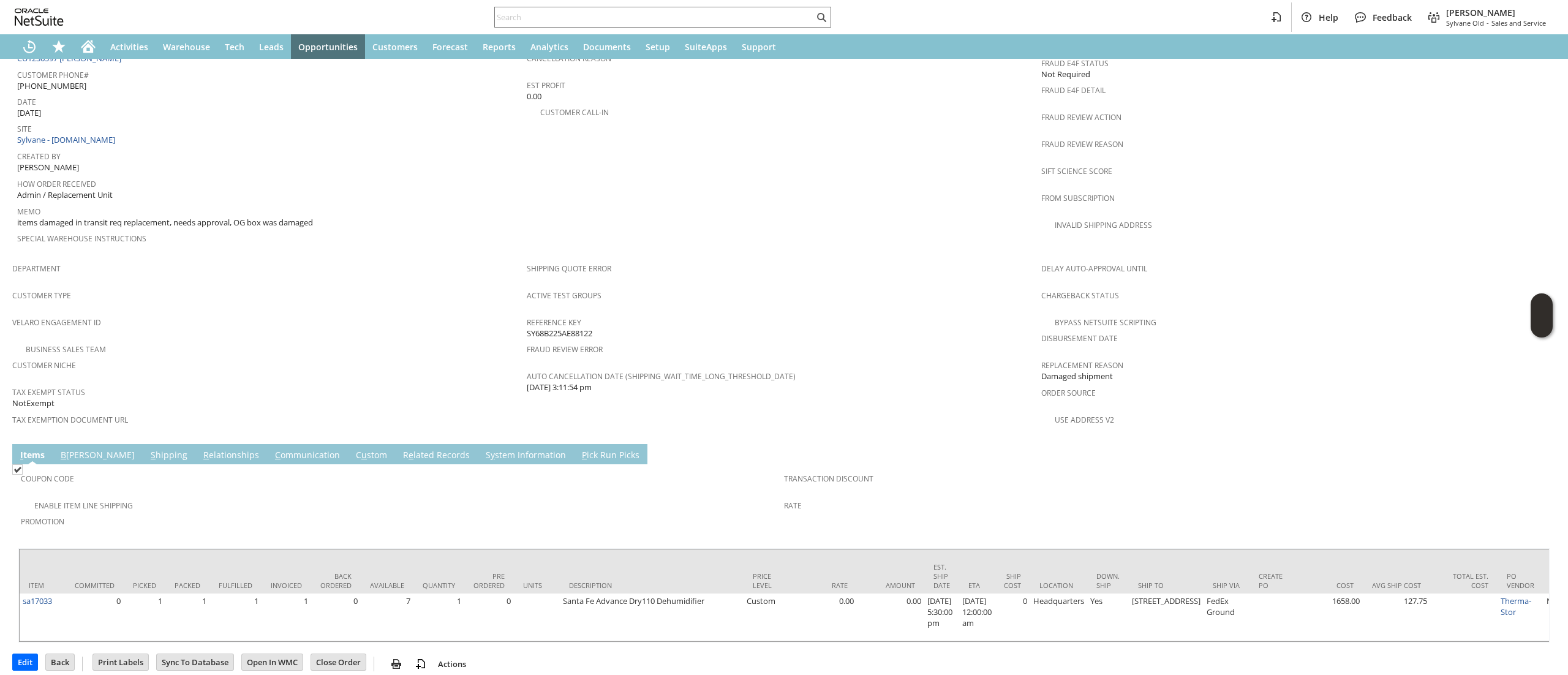
click at [272, 449] on link "C ommunication" at bounding box center [307, 456] width 71 height 13
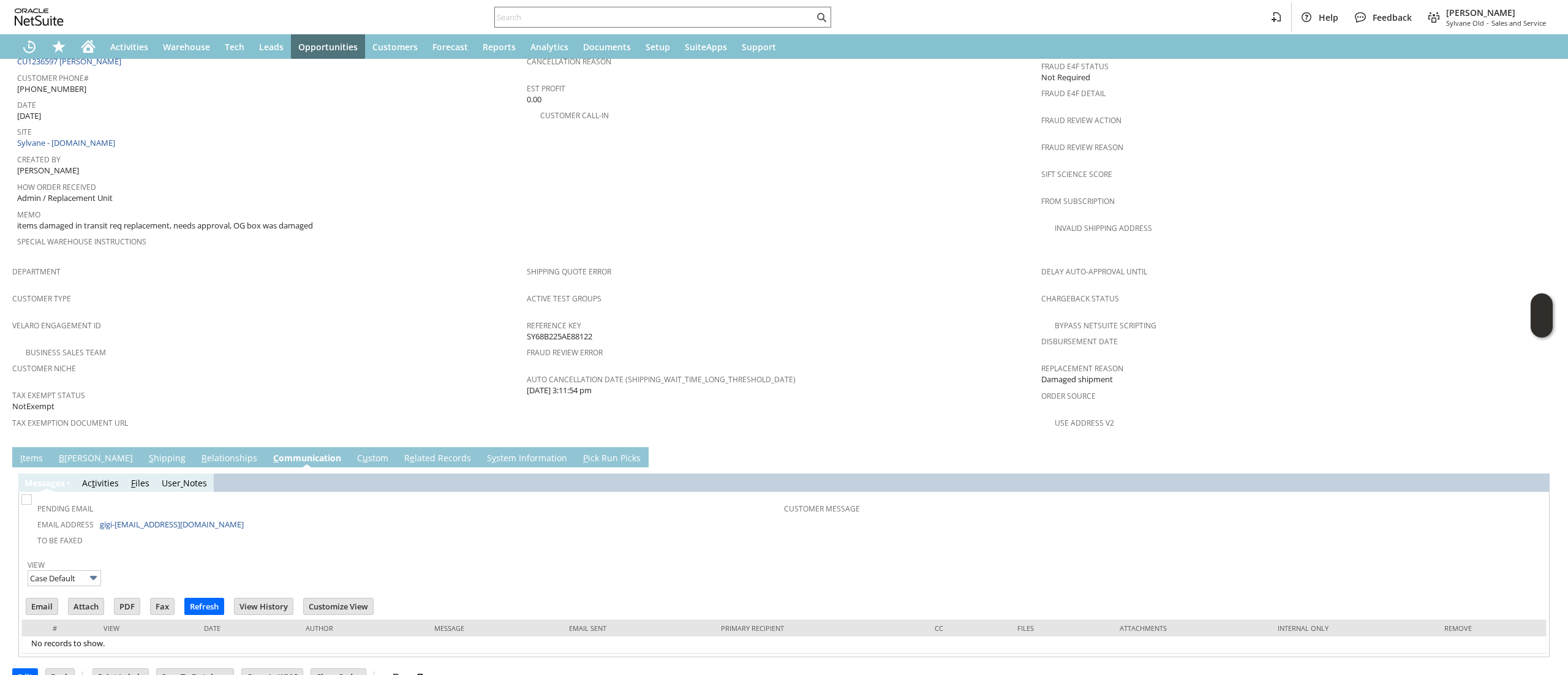
scroll to position [0, 0]
drag, startPoint x: 212, startPoint y: 497, endPoint x: 95, endPoint y: 495, distance: 117.0
click at [95, 516] on td "Email Address gigi-cotuit@comcast.net" at bounding box center [403, 524] width 760 height 16
copy td "gigi-[EMAIL_ADDRESS][DOMAIN_NAME]"
click at [45, 452] on link "I tems" at bounding box center [31, 459] width 29 height 13
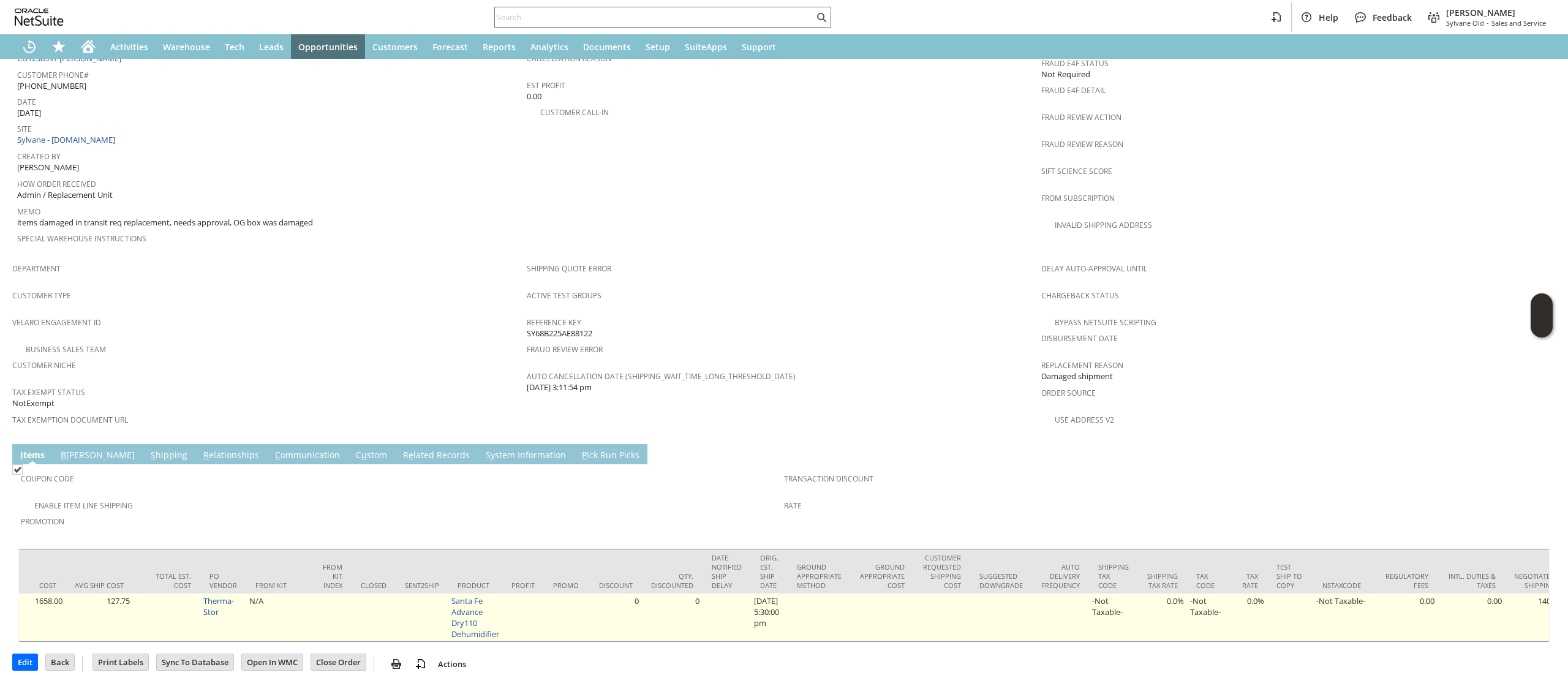
scroll to position [0, 1410]
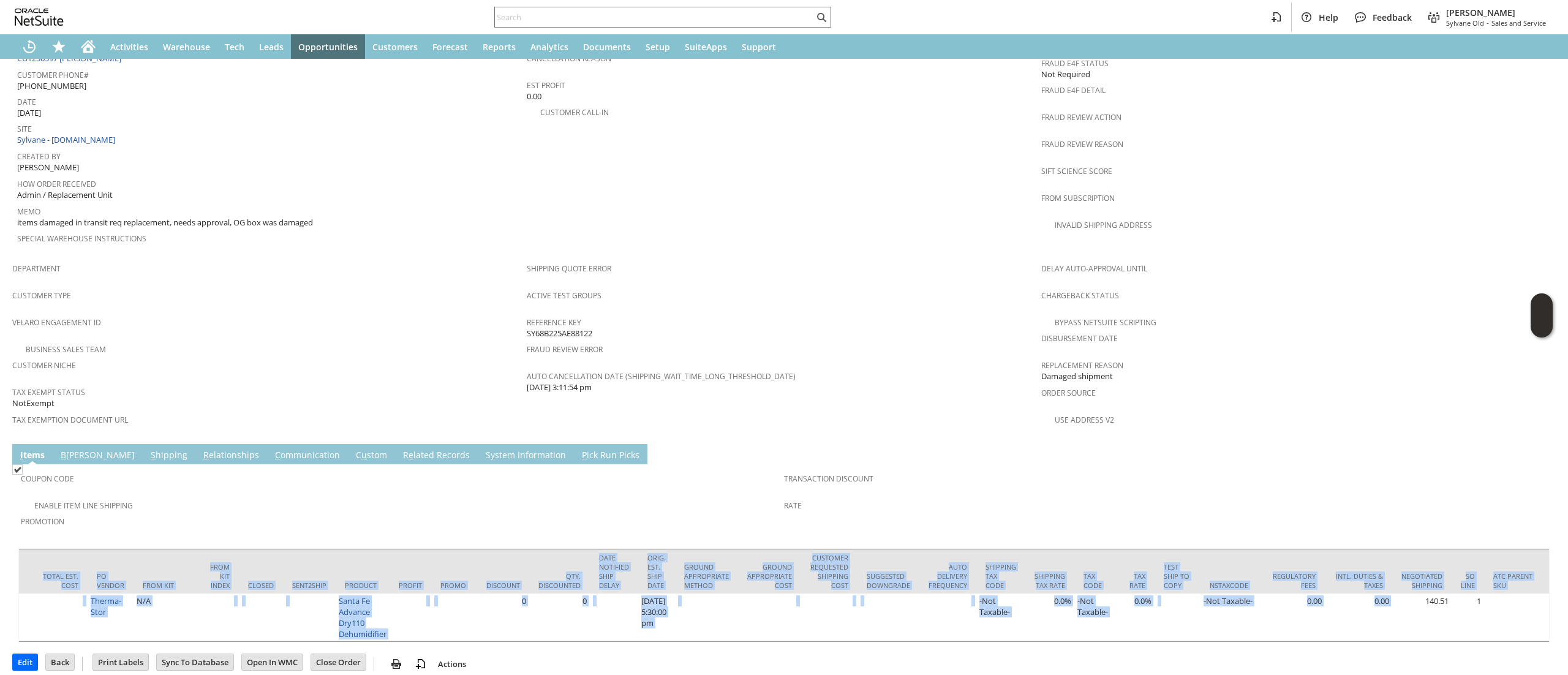
drag, startPoint x: 718, startPoint y: 618, endPoint x: 329, endPoint y: 622, distance: 389.0
click at [297, 621] on div "Item Committed Picked Packed Fulfilled Invoiced Back Ordered Available Quantity…" at bounding box center [784, 595] width 1531 height 94
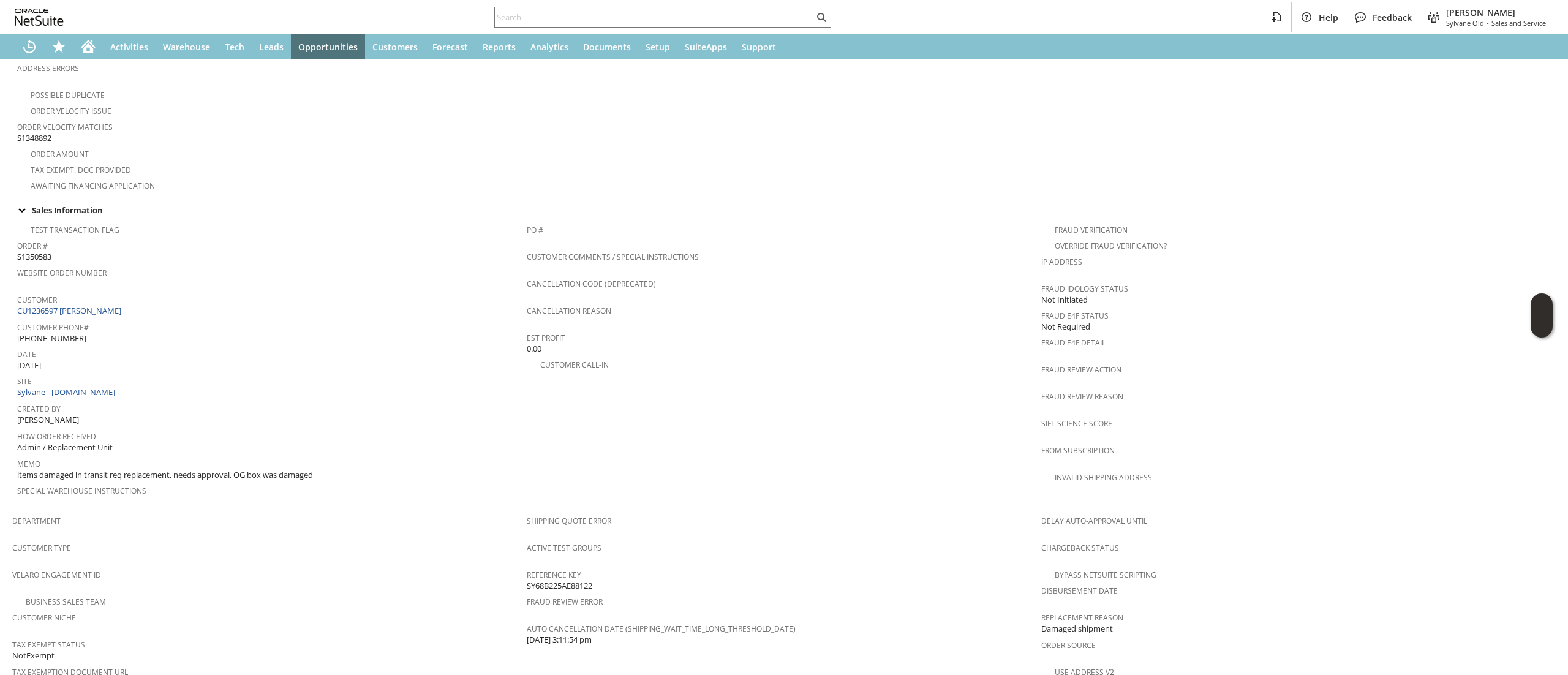
scroll to position [490, 0]
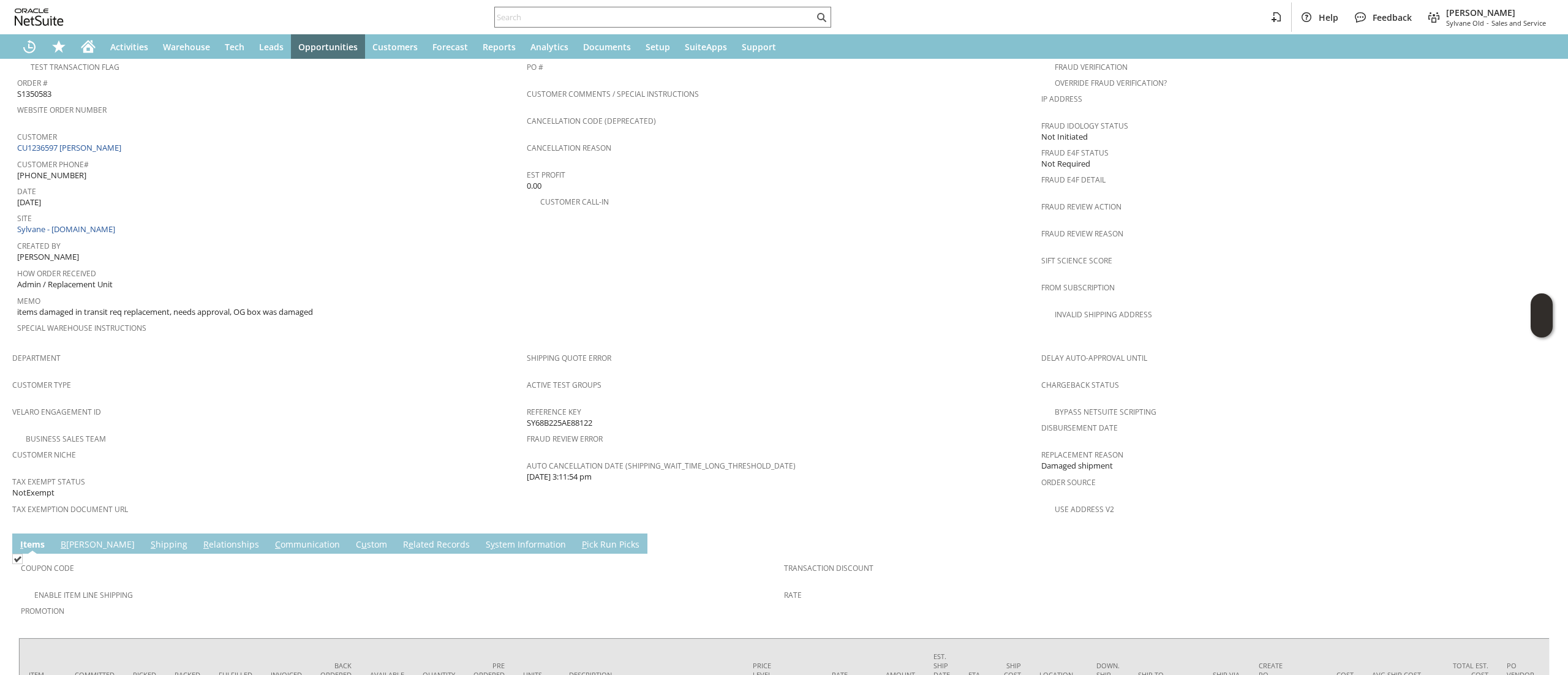
click at [106, 156] on span "Customer Phone#" at bounding box center [268, 163] width 503 height 14
click at [110, 142] on link "CU1236597 [PERSON_NAME]" at bounding box center [71, 148] width 107 height 11
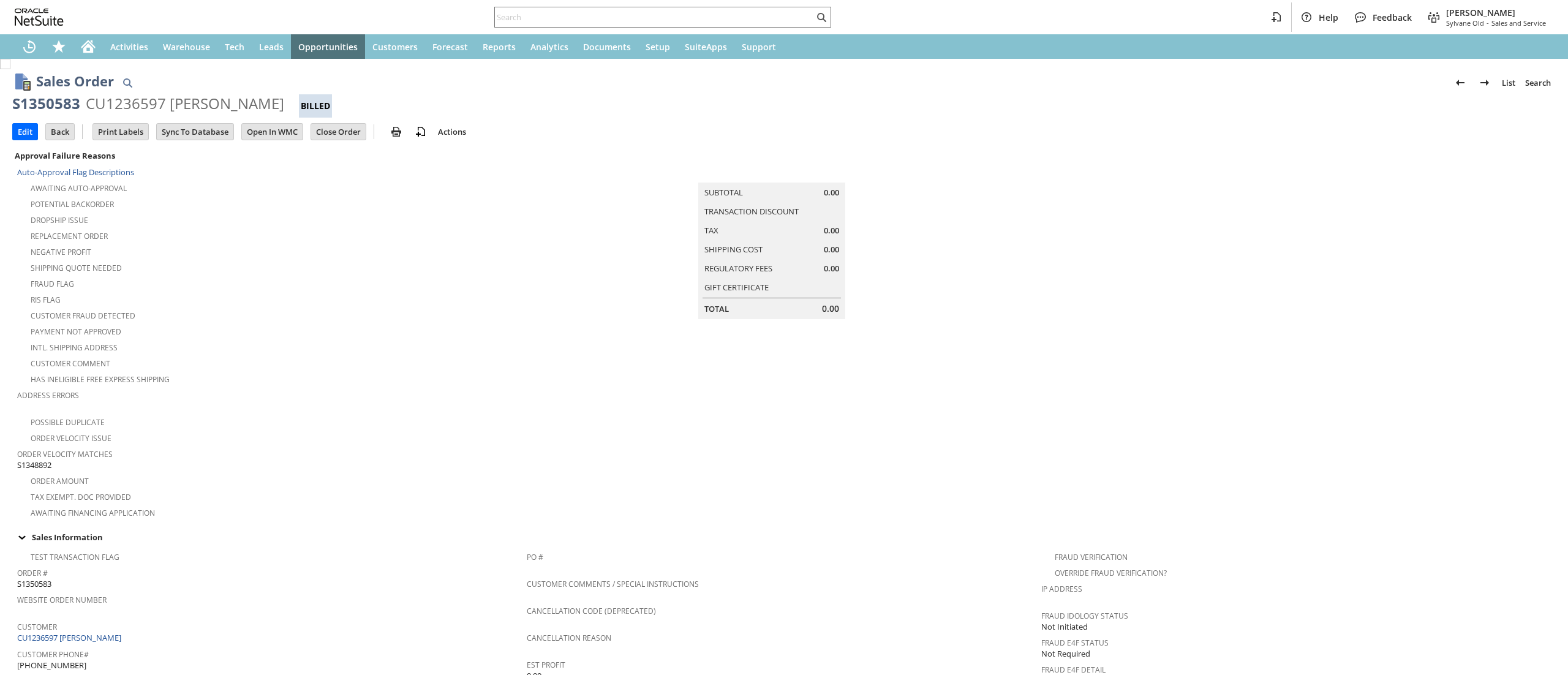
scroll to position [580, 0]
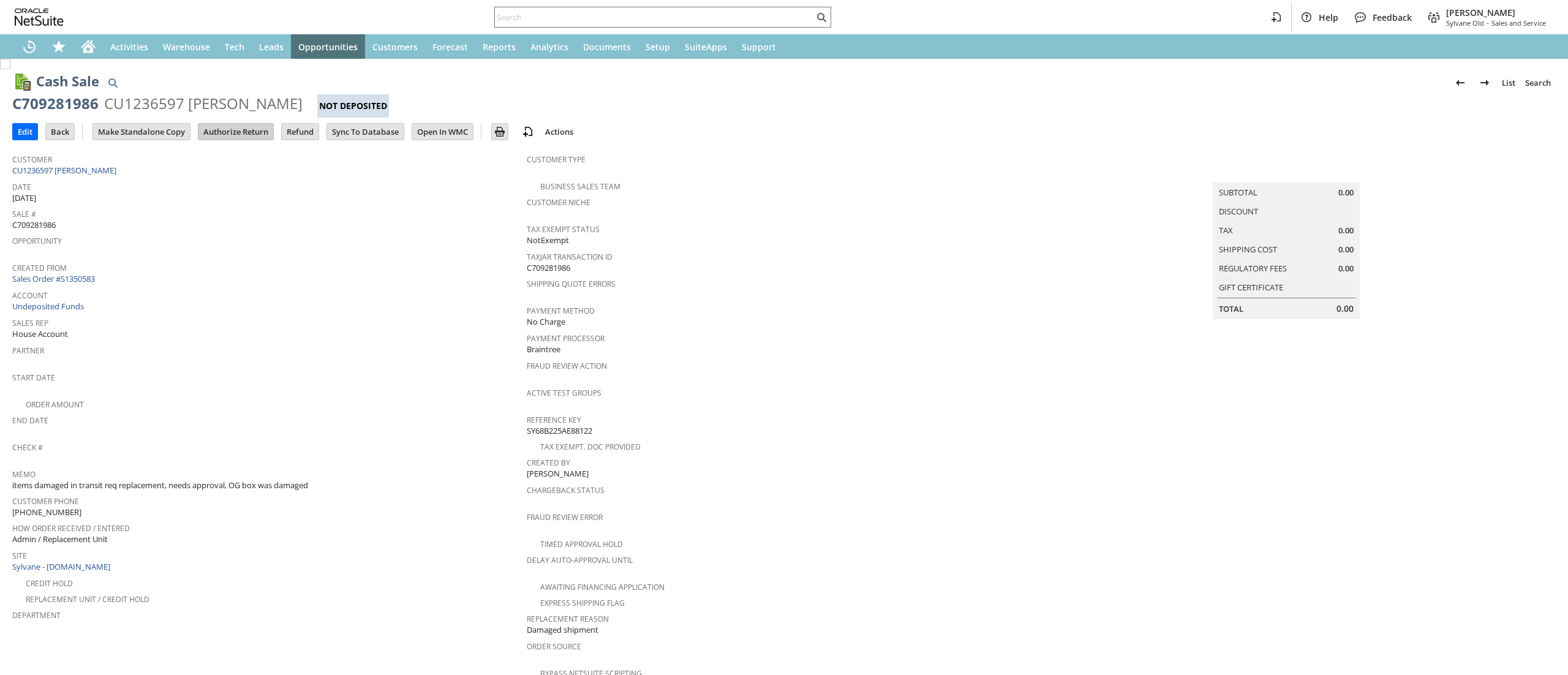
click at [239, 130] on input "Authorize Return" at bounding box center [236, 131] width 75 height 16
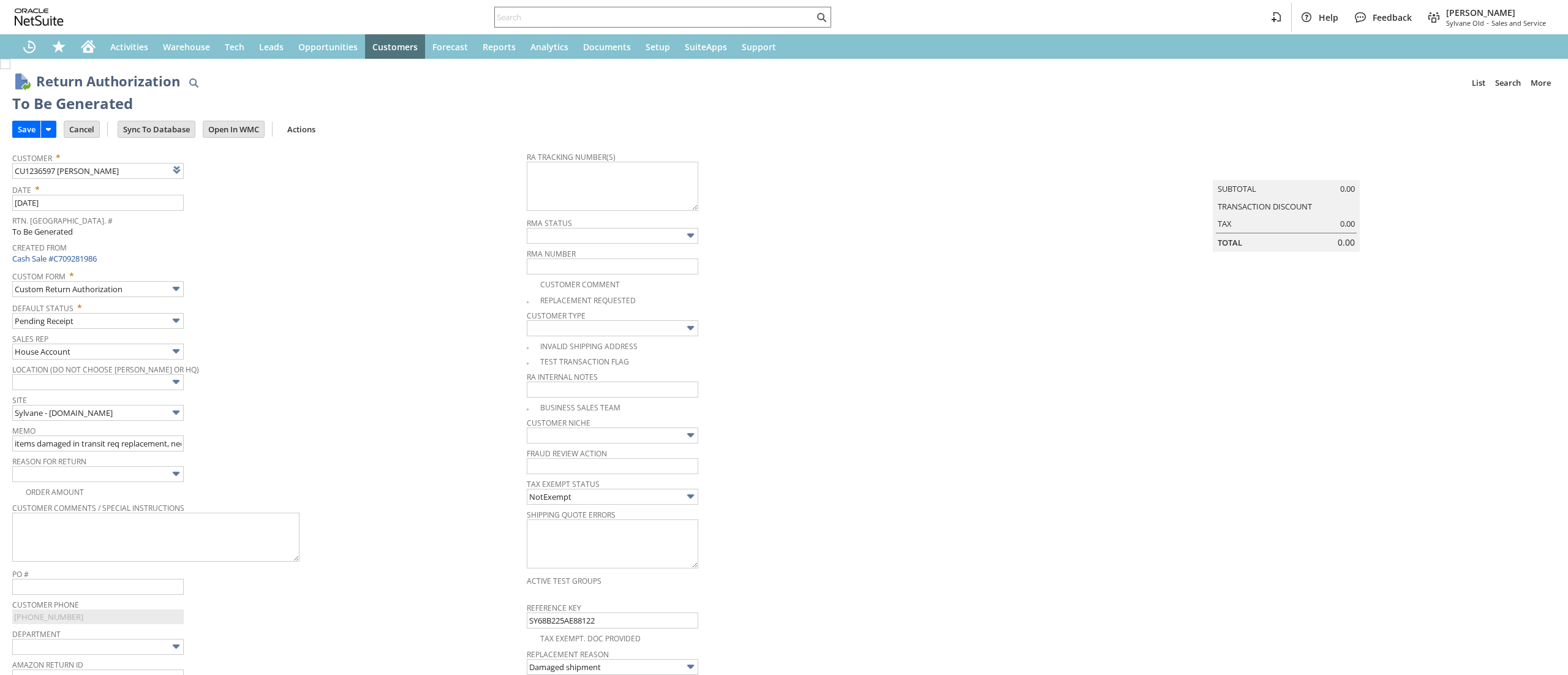
type input "Add"
type input "Copy Previous"
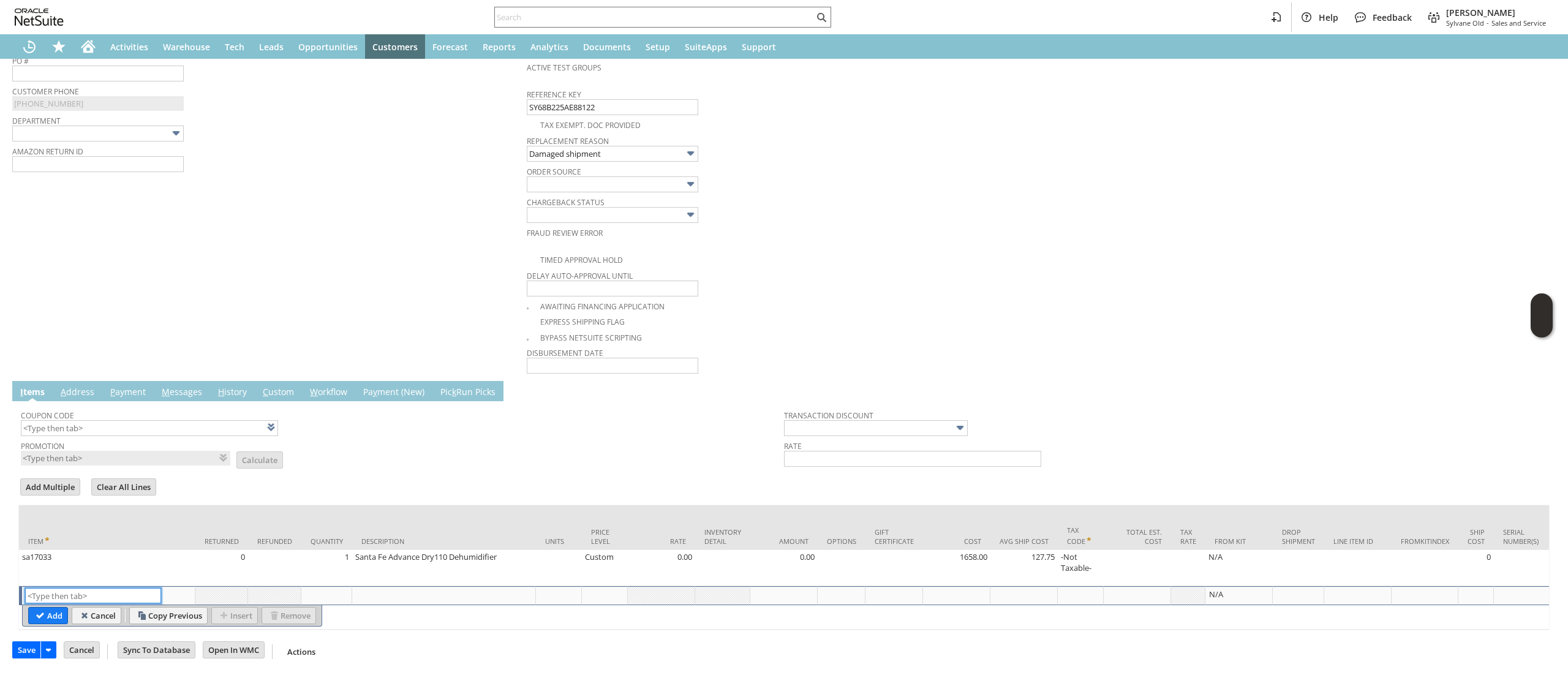
scroll to position [46, 0]
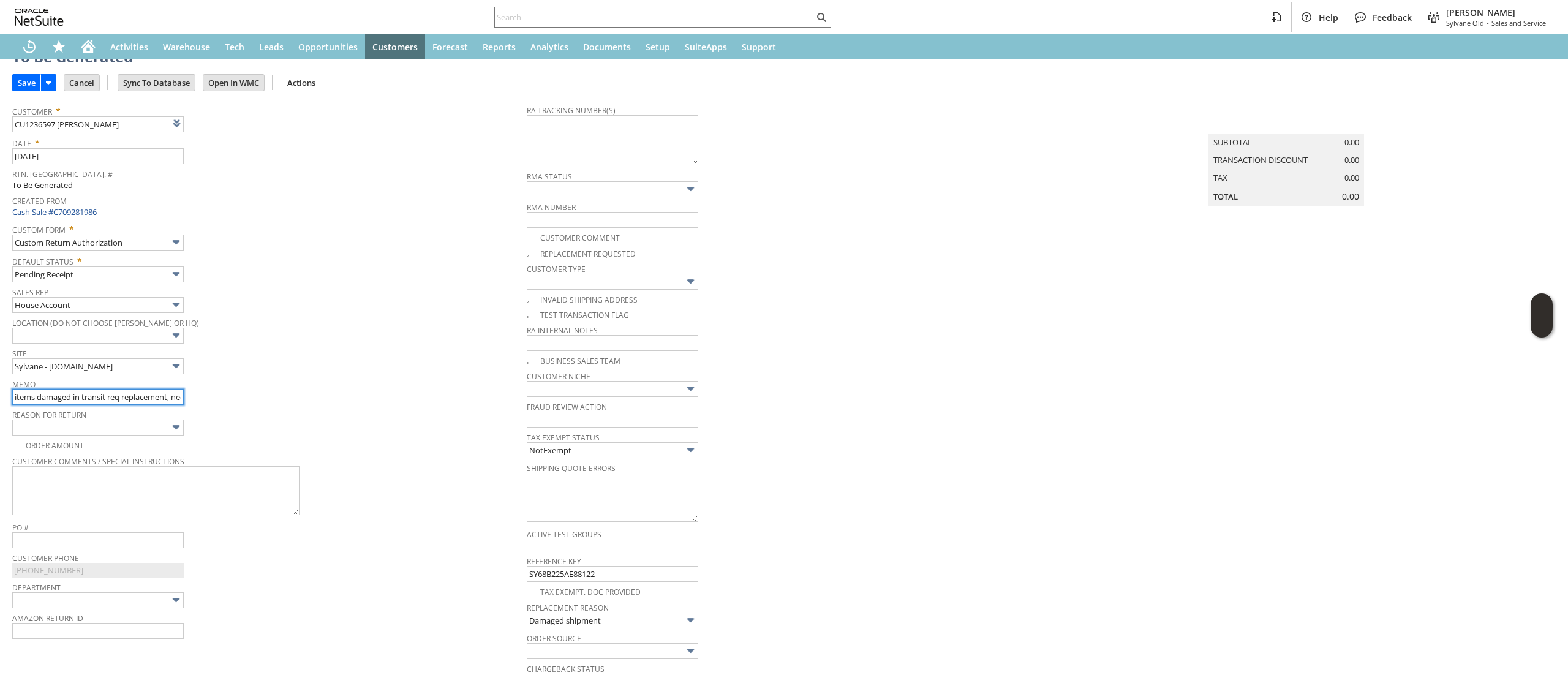
drag, startPoint x: 106, startPoint y: 398, endPoint x: 115, endPoint y: 406, distance: 12.0
click at [106, 398] on input "items damaged in transit req replacement, needs approval, OG box was damaged" at bounding box center [98, 397] width 171 height 16
drag, startPoint x: 150, startPoint y: 401, endPoint x: 235, endPoint y: 401, distance: 85.0
click at [235, 401] on div "Memo items damaged in transit again. req replacement, needs approval, OG box wa…" at bounding box center [266, 389] width 509 height 29
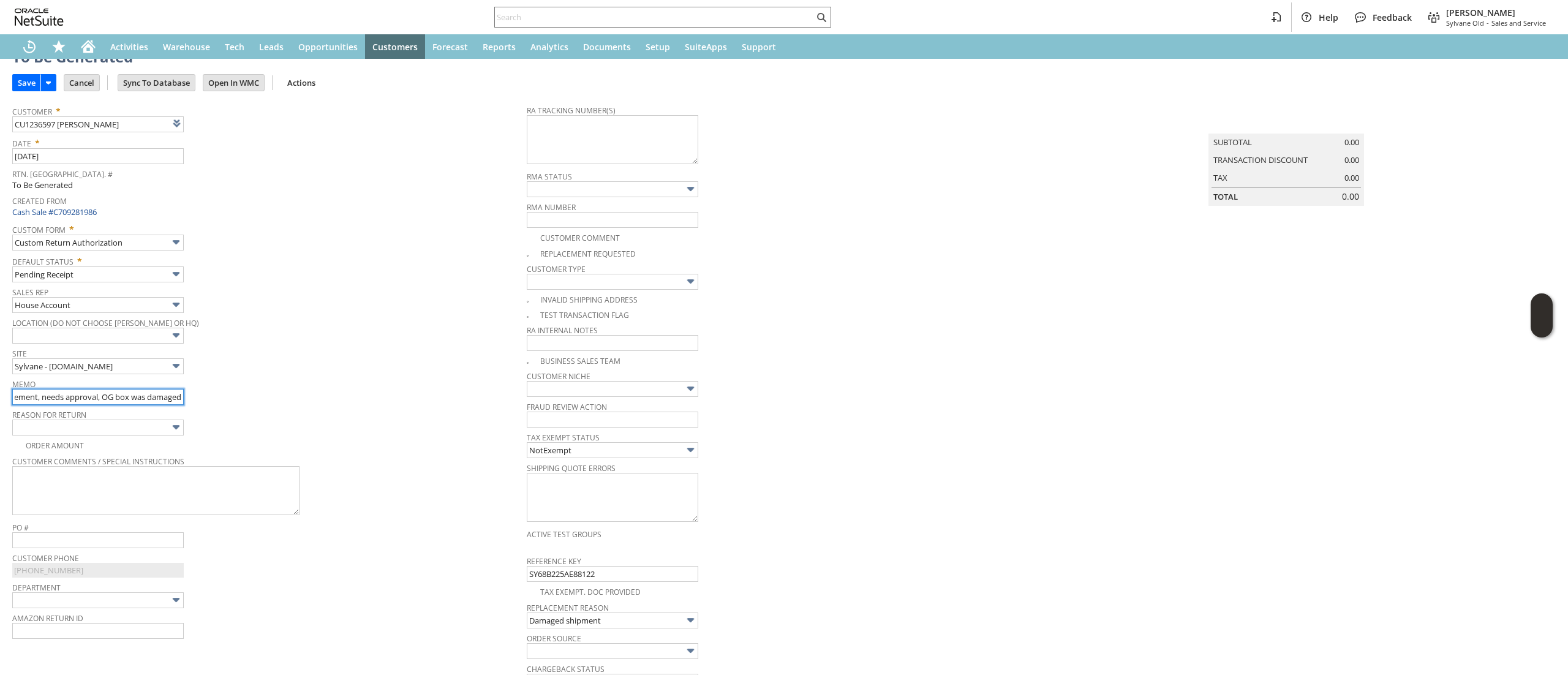
click at [166, 396] on input "items damaged in transit again. req replacement, needs approval, OG box was dam…" at bounding box center [98, 397] width 171 height 16
drag, startPoint x: 94, startPoint y: 392, endPoint x: 212, endPoint y: 424, distance: 122.3
click at [212, 424] on tbody "Customer * CU1236597 Geraldine Morse List Search Date * 9/8/2025 Rtn. Auth. # T…" at bounding box center [269, 383] width 514 height 568
type input "items damaged in transit again. req replacement,"
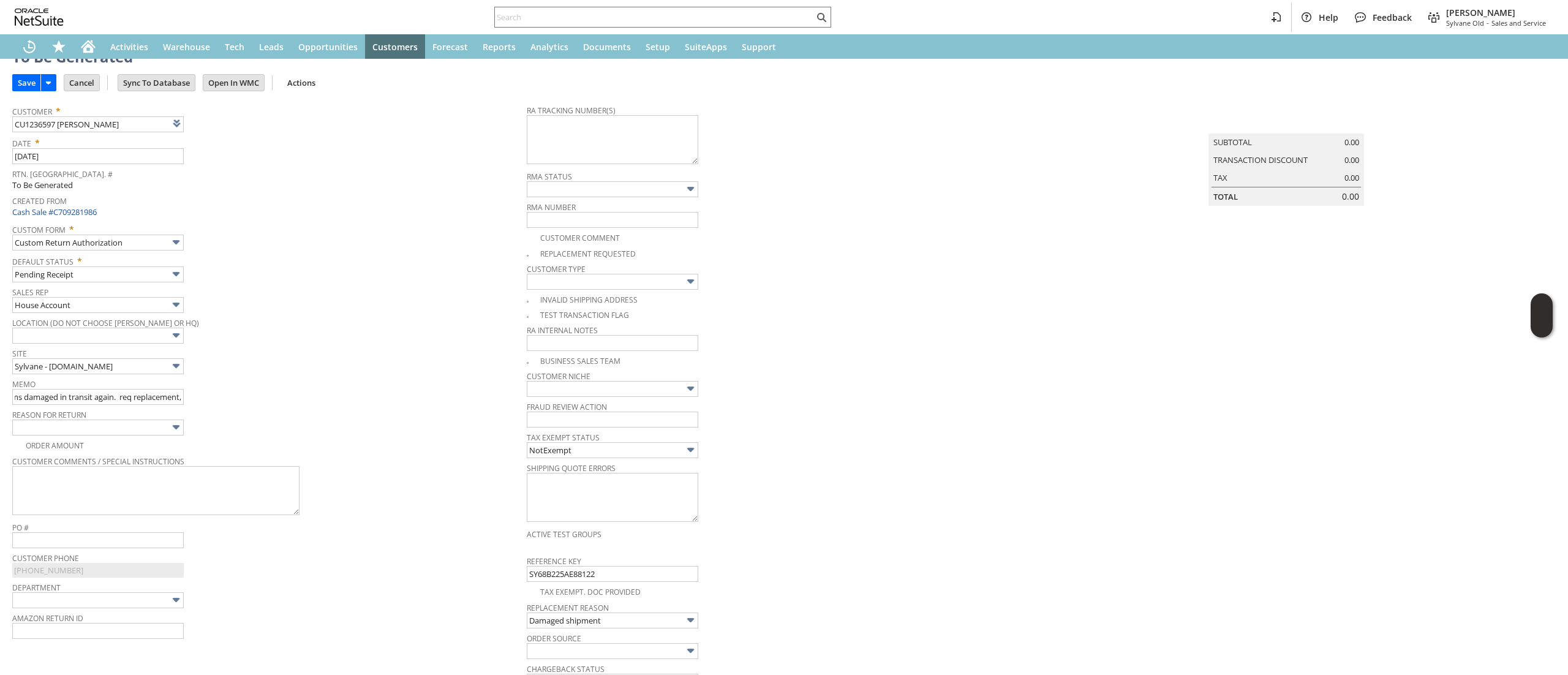
click at [348, 362] on div "Site Sylvane - www.sylvane.com" at bounding box center [266, 359] width 509 height 29
click at [10, 22] on img at bounding box center [5, 17] width 10 height 10
checkbox input "true"
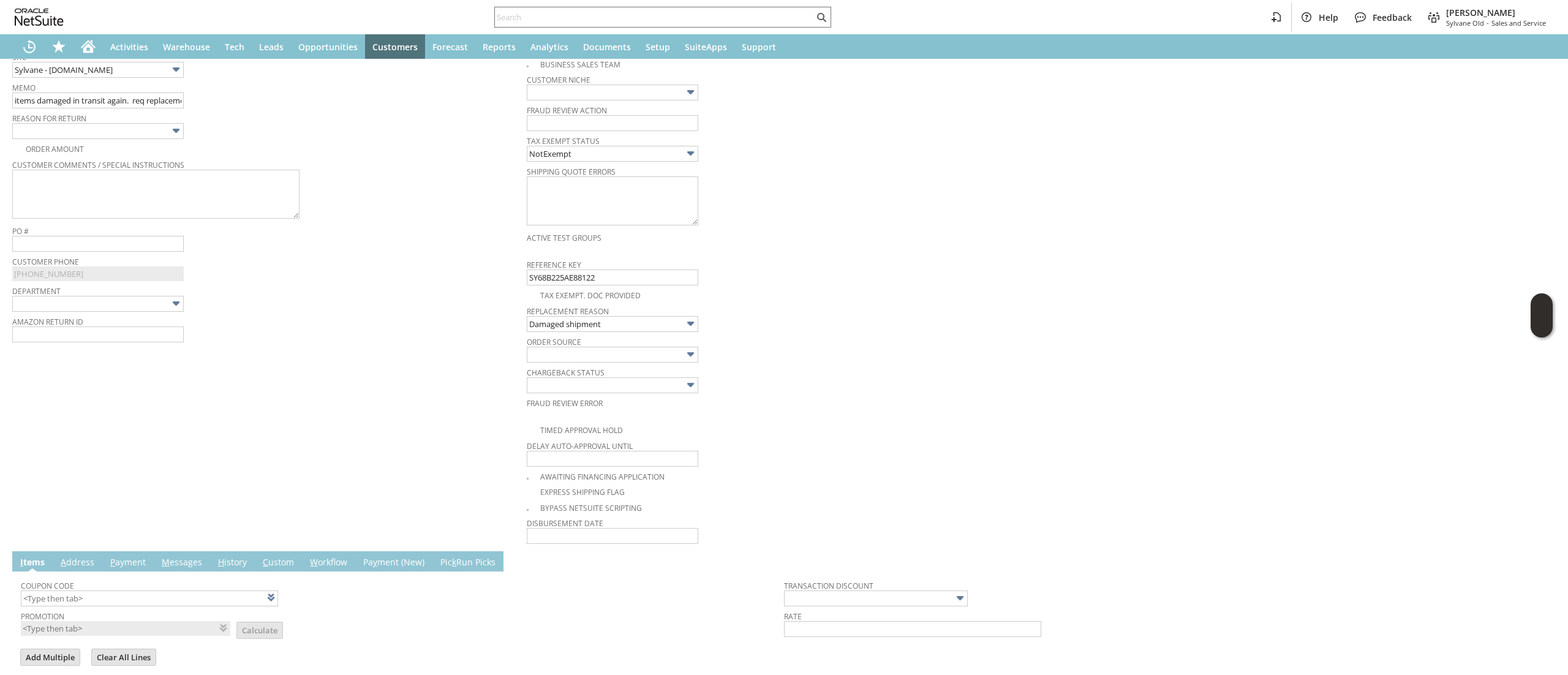
scroll to position [292, 0]
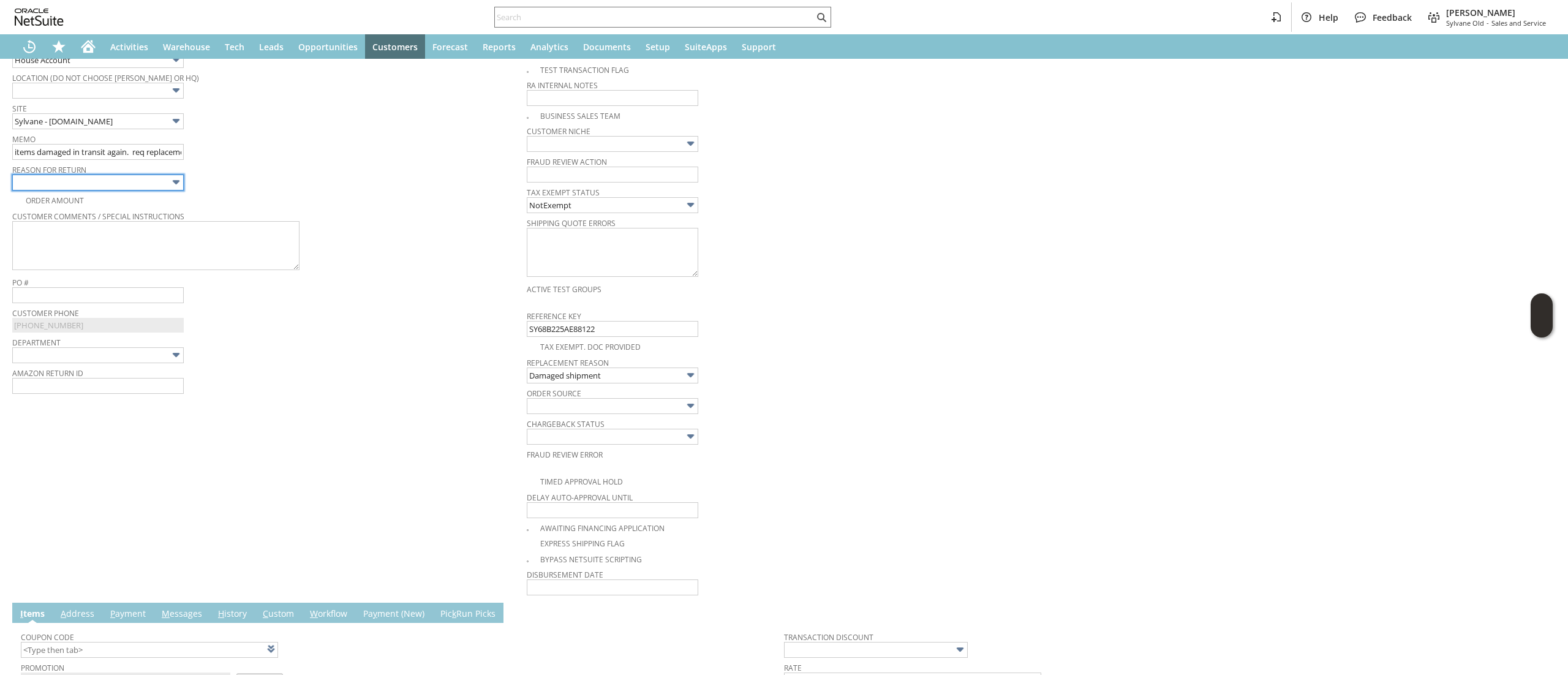
click at [139, 186] on input "text" at bounding box center [98, 182] width 171 height 16
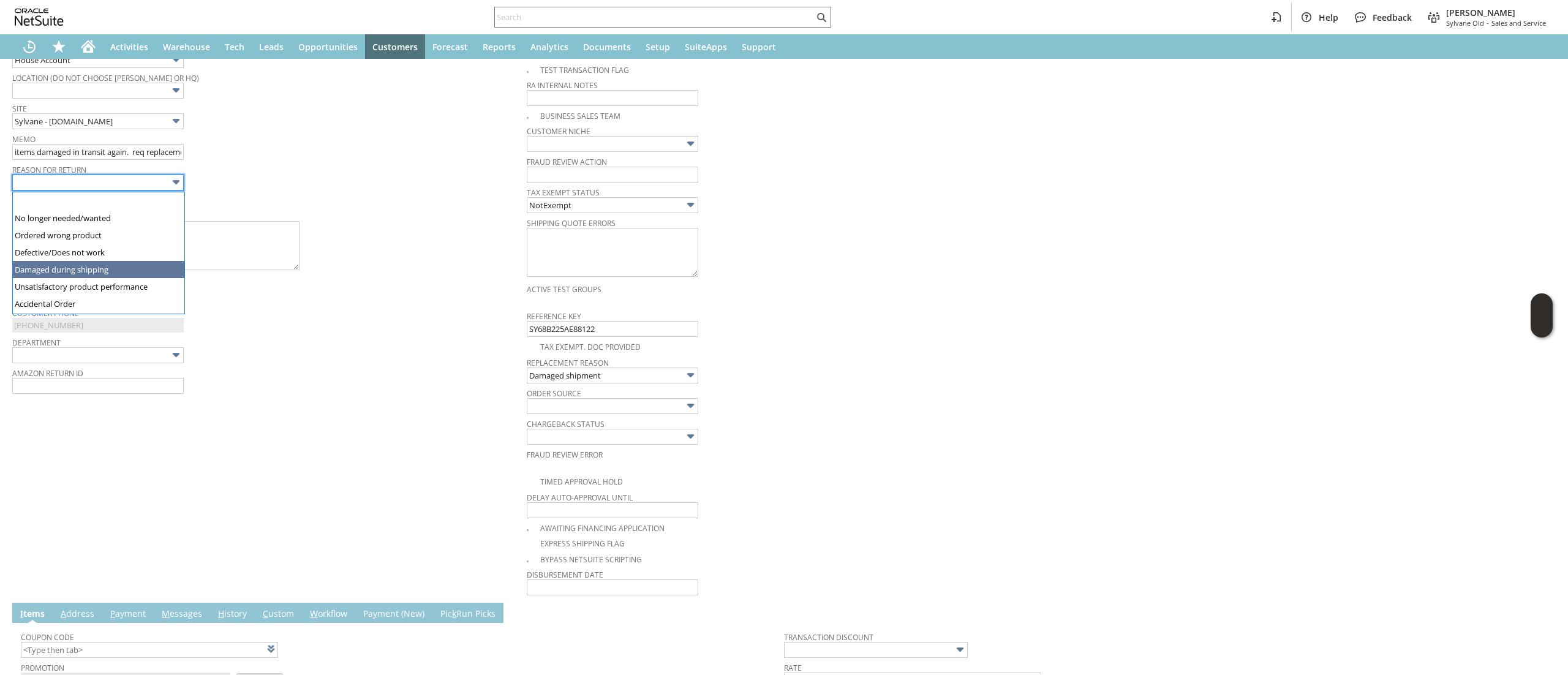
type input "Damaged during shipping"
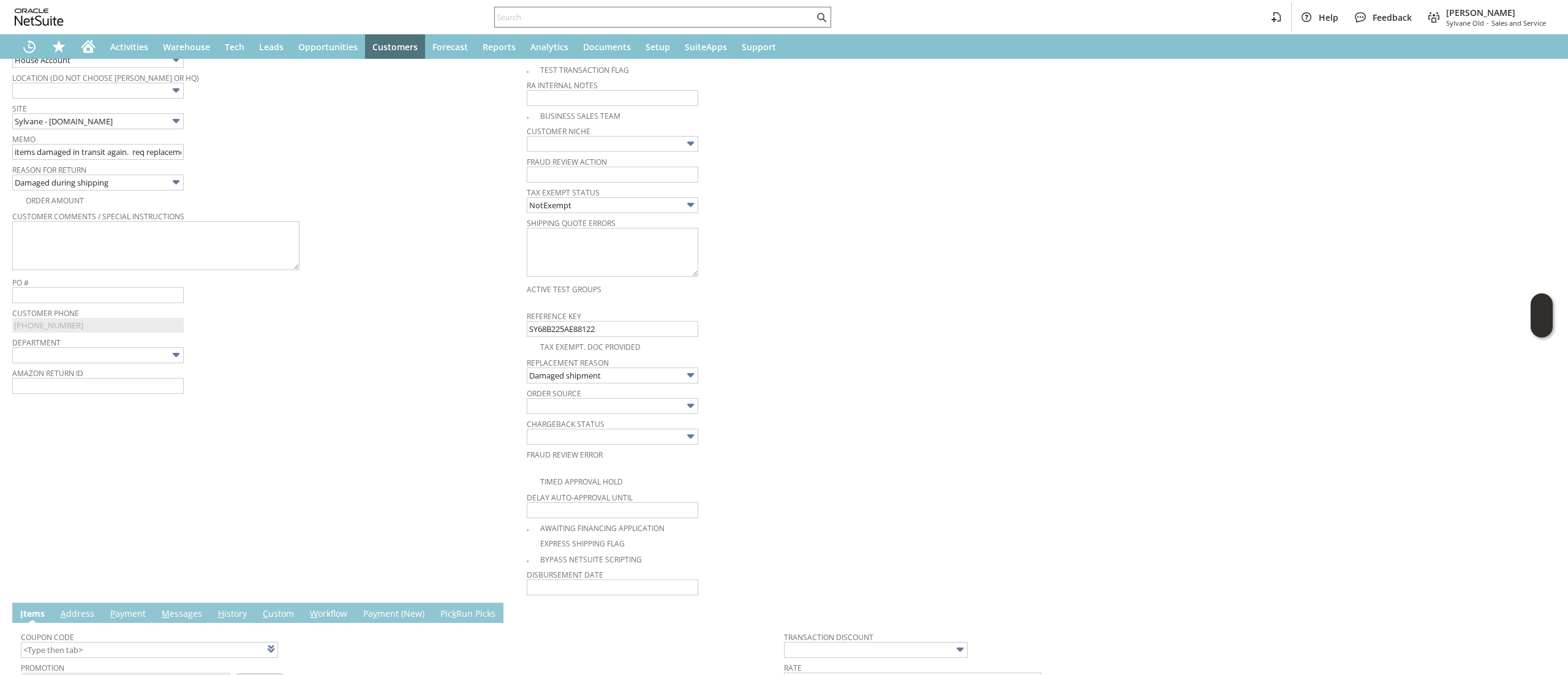
drag, startPoint x: 324, startPoint y: 362, endPoint x: 327, endPoint y: 396, distance: 34.1
click at [324, 374] on tbody "Customer * CU1236597 Geraldine Morse List Search Date * 9/8/2025 Rtn. Auth. # T…" at bounding box center [269, 138] width 514 height 568
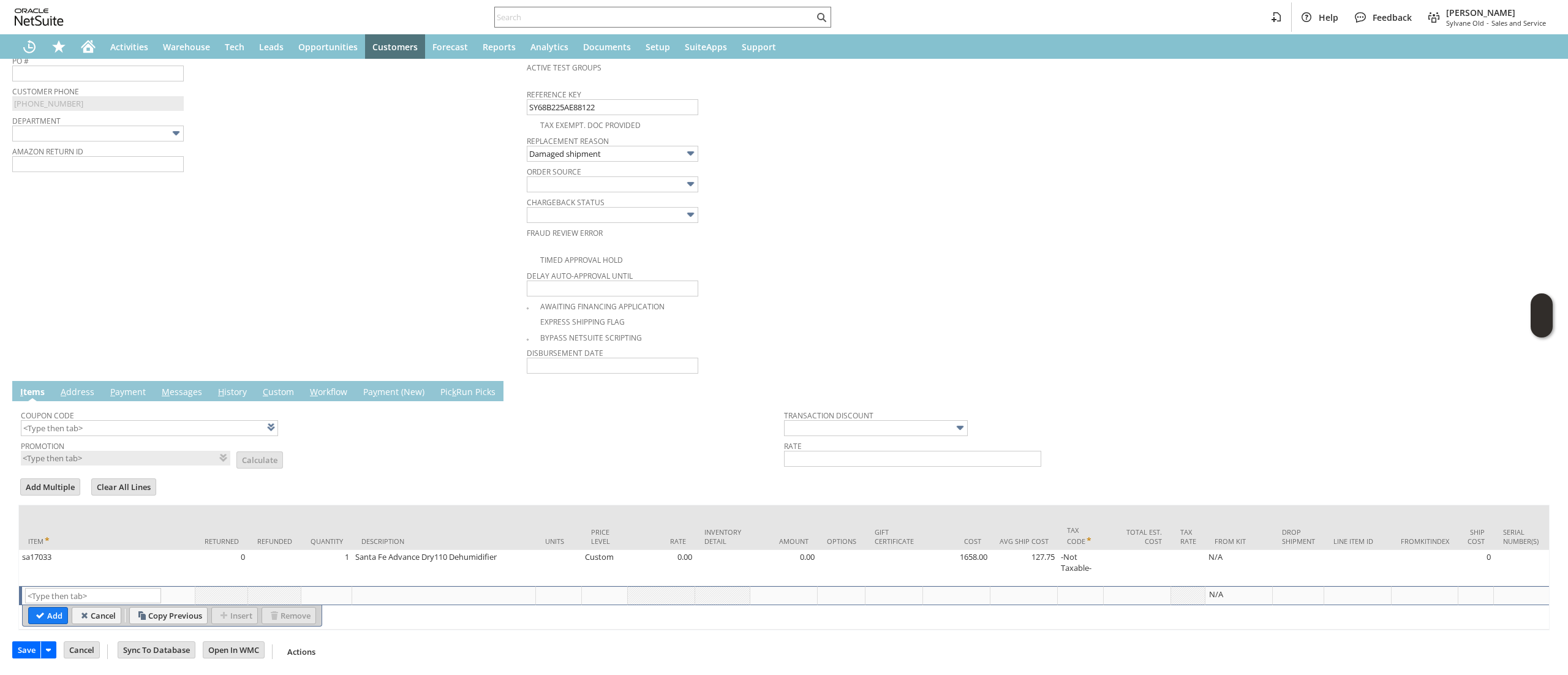
click at [437, 404] on td "Coupon Code" at bounding box center [402, 420] width 763 height 34
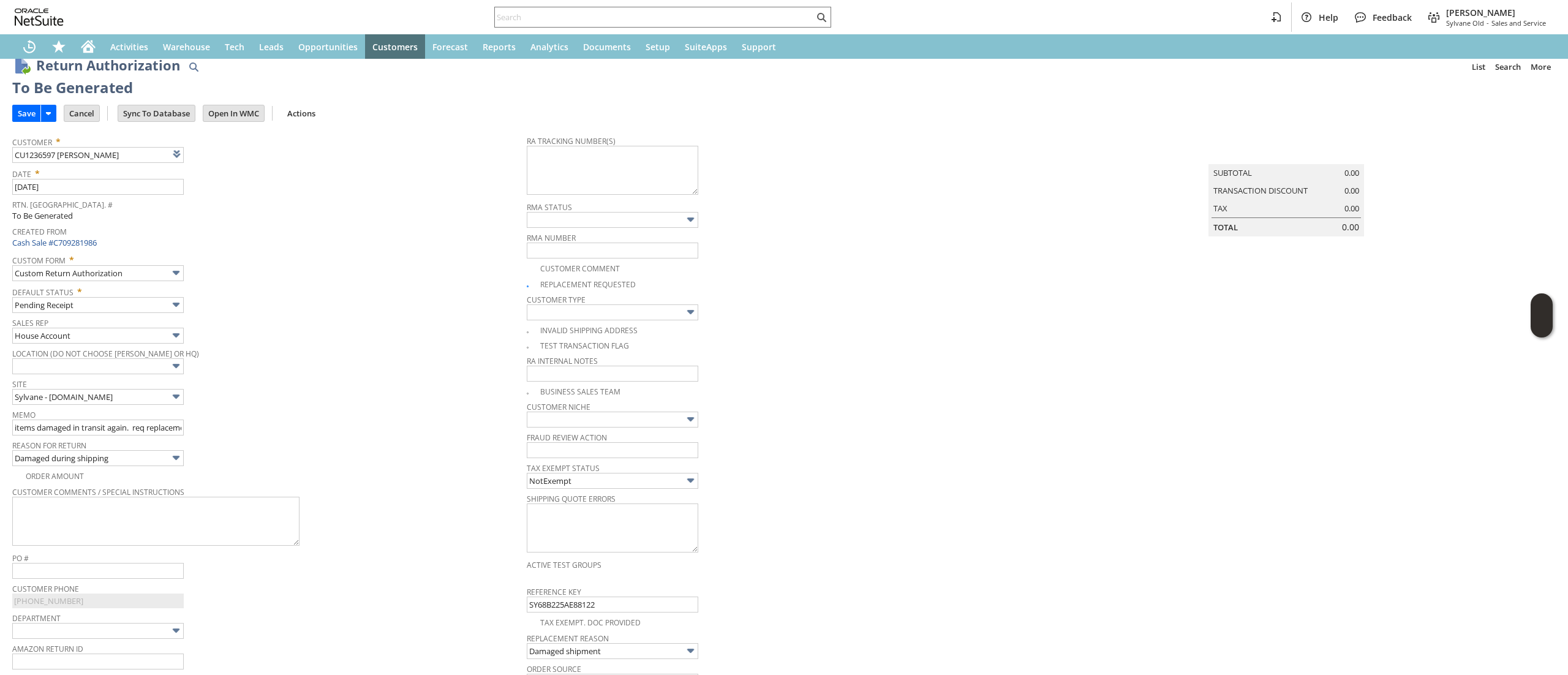
scroll to position [0, 0]
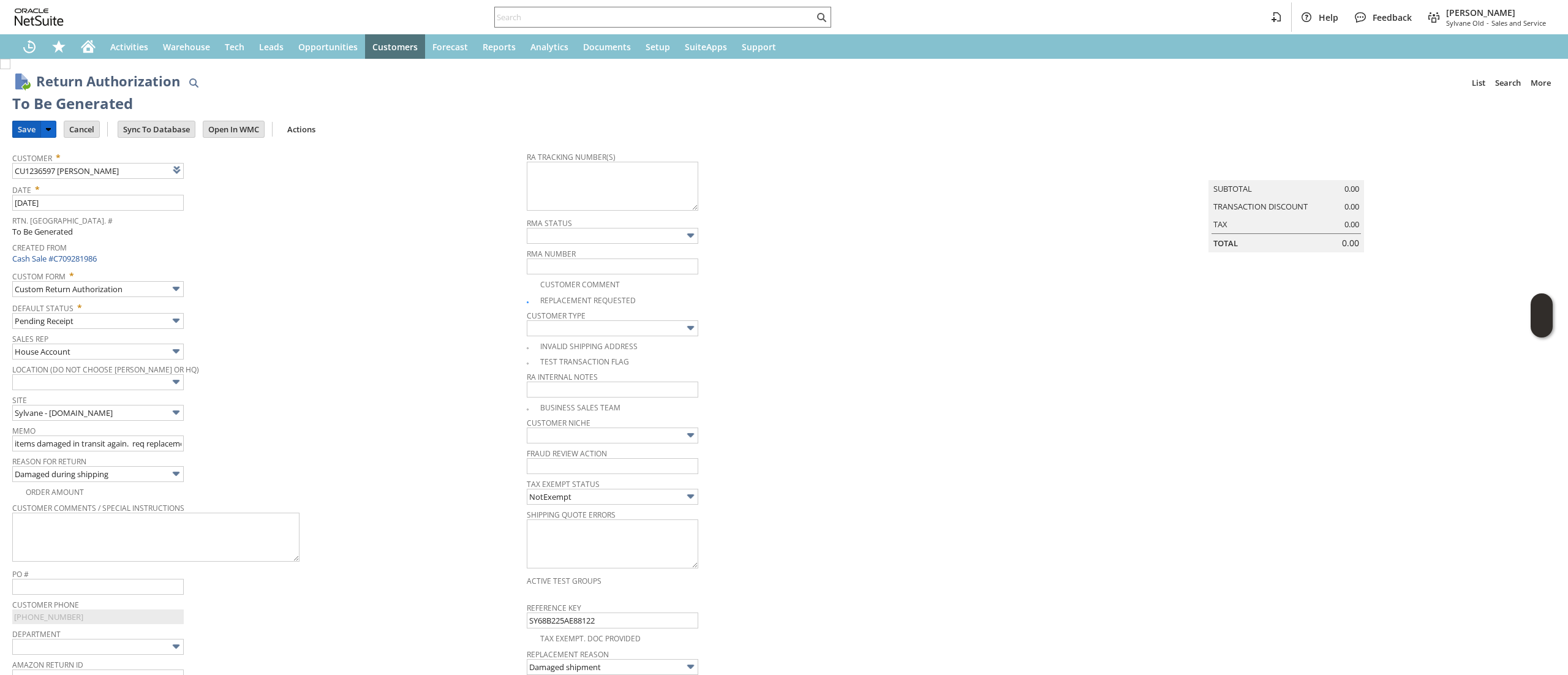
click at [32, 127] on input "Save" at bounding box center [26, 129] width 28 height 16
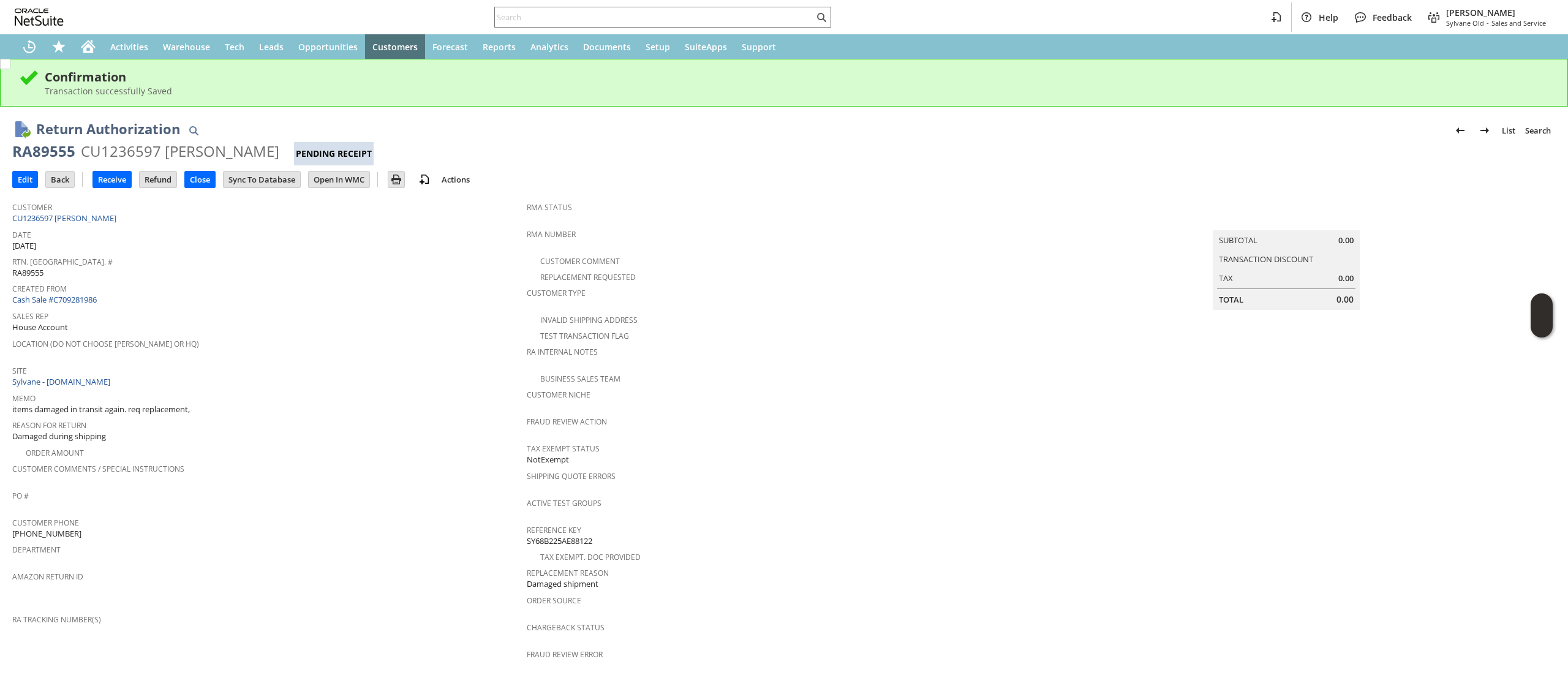
scroll to position [346, 0]
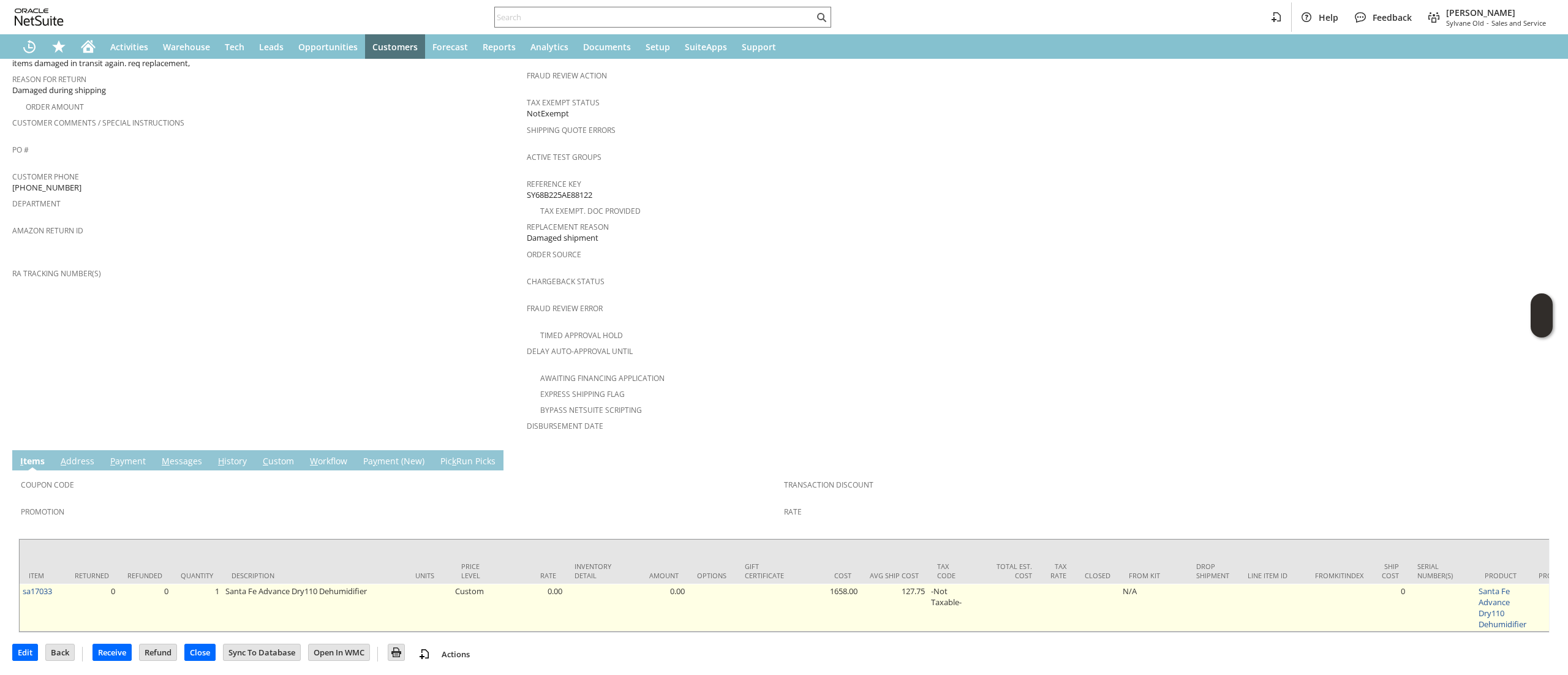
drag, startPoint x: 28, startPoint y: 566, endPoint x: 38, endPoint y: 563, distance: 10.4
click at [30, 585] on link "sa17033" at bounding box center [37, 591] width 29 height 11
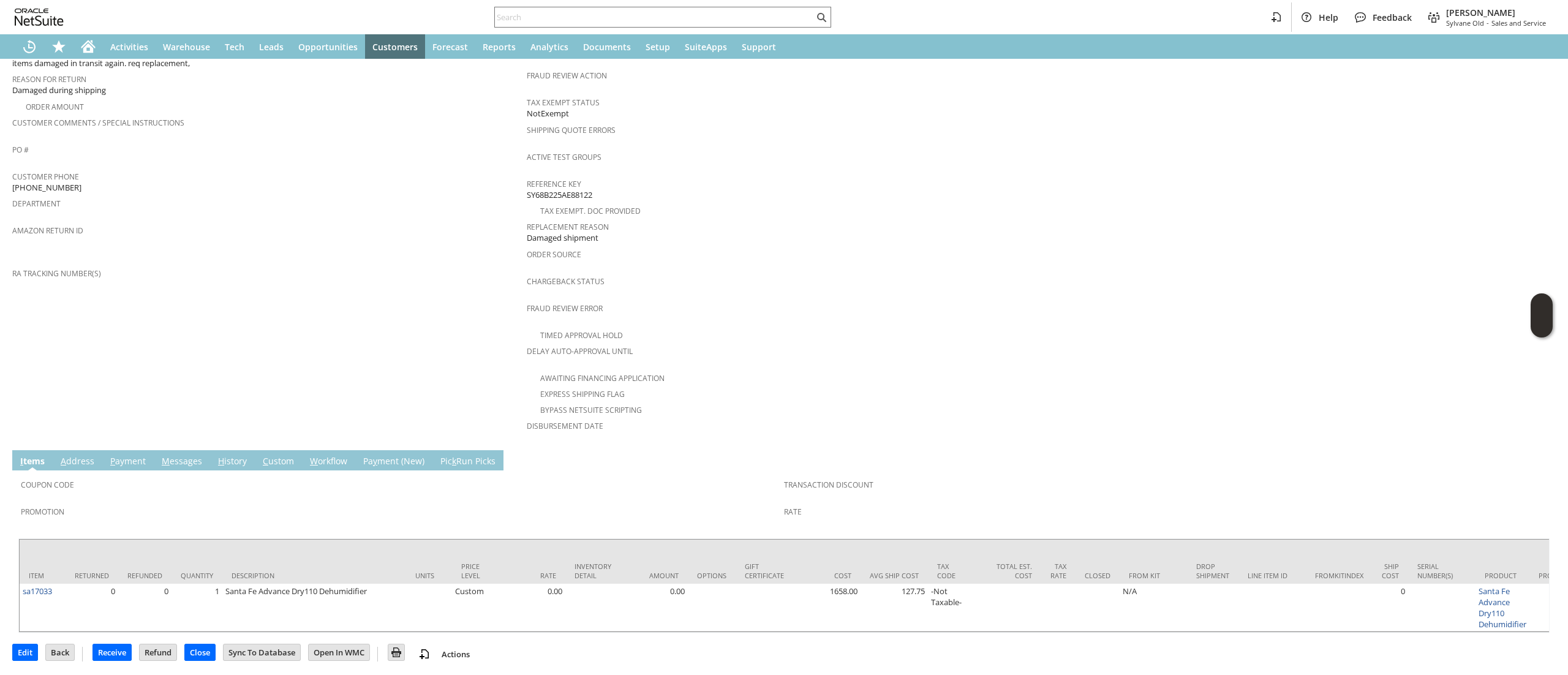
scroll to position [0, 0]
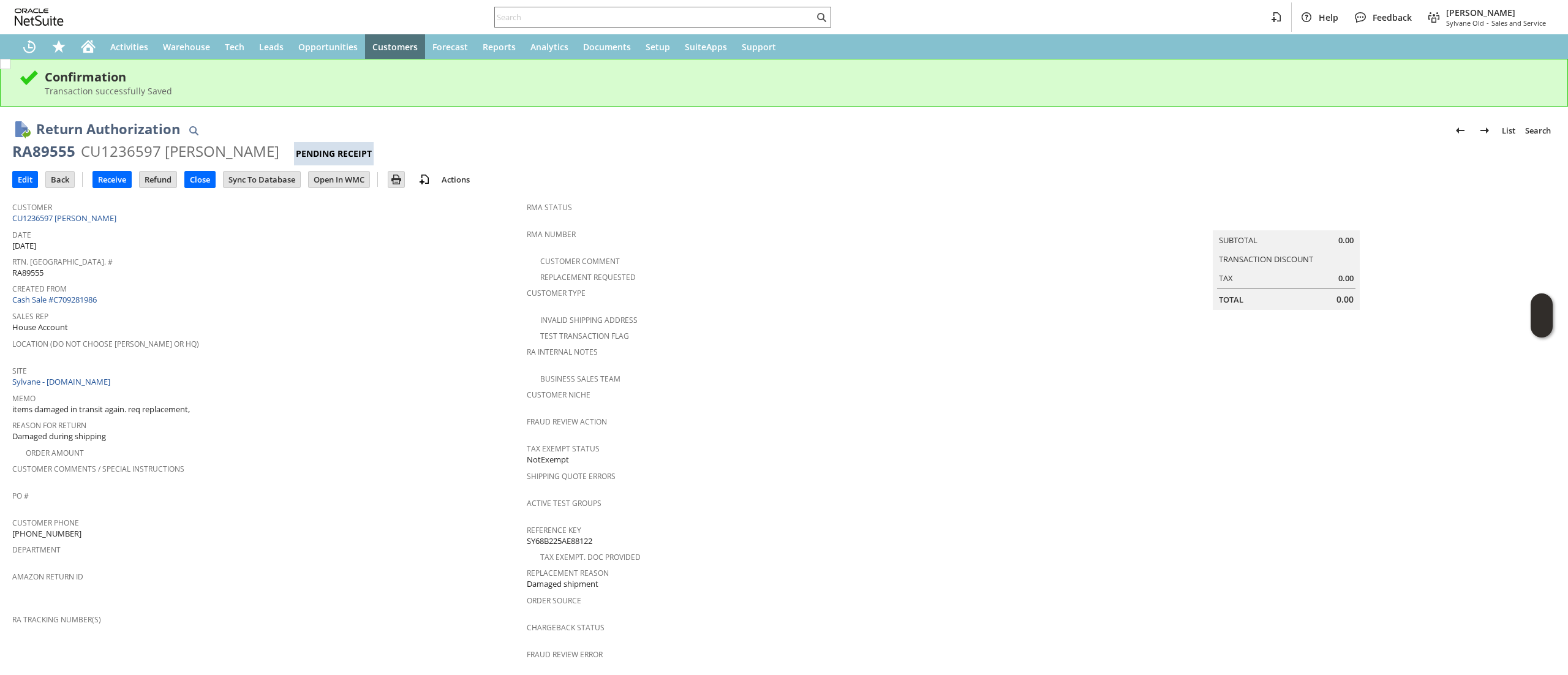
click at [25, 156] on div "RA89555" at bounding box center [43, 151] width 63 height 19
drag, startPoint x: 25, startPoint y: 156, endPoint x: 69, endPoint y: 136, distance: 48.3
click at [25, 154] on div "RA89555" at bounding box center [43, 151] width 63 height 19
copy div "RA89555"
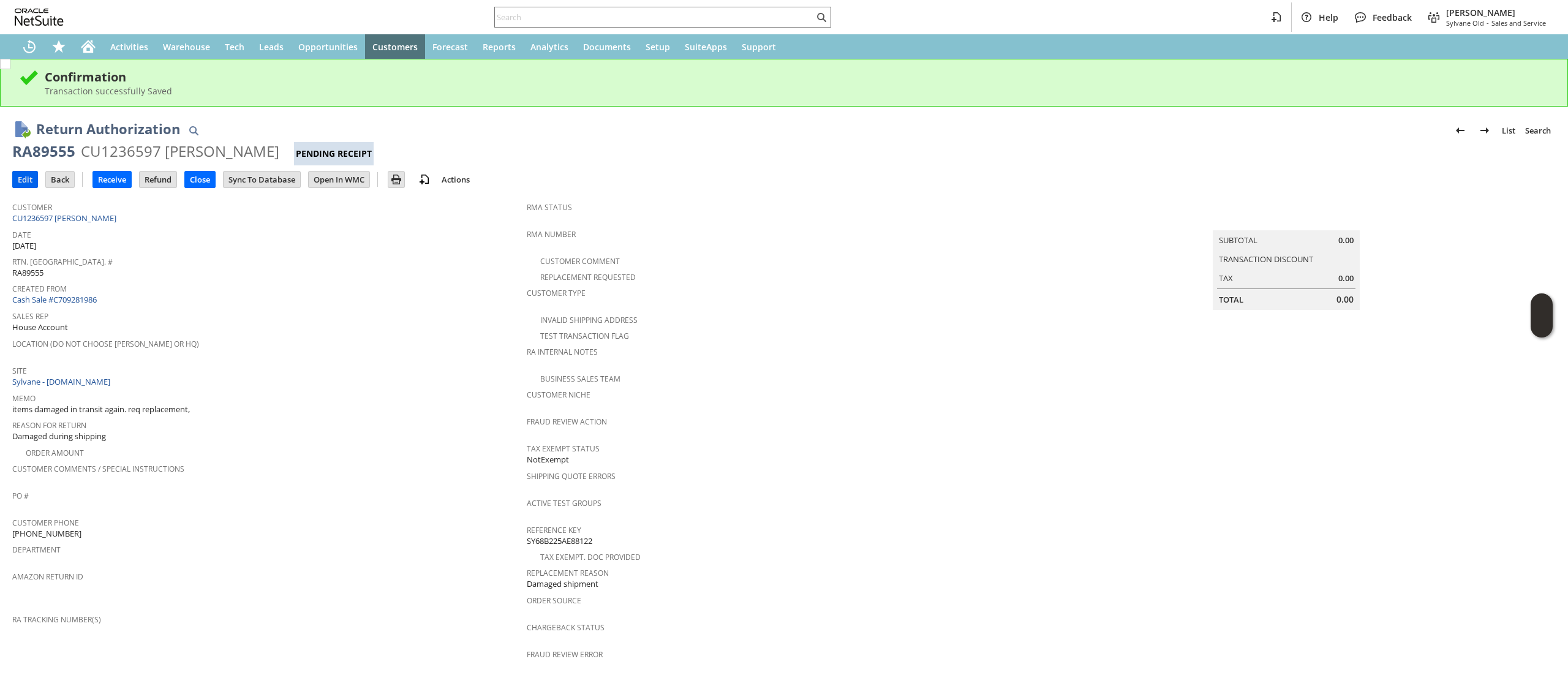
click at [20, 188] on td "Edit" at bounding box center [28, 179] width 33 height 22
click at [22, 186] on input "Edit" at bounding box center [25, 179] width 25 height 16
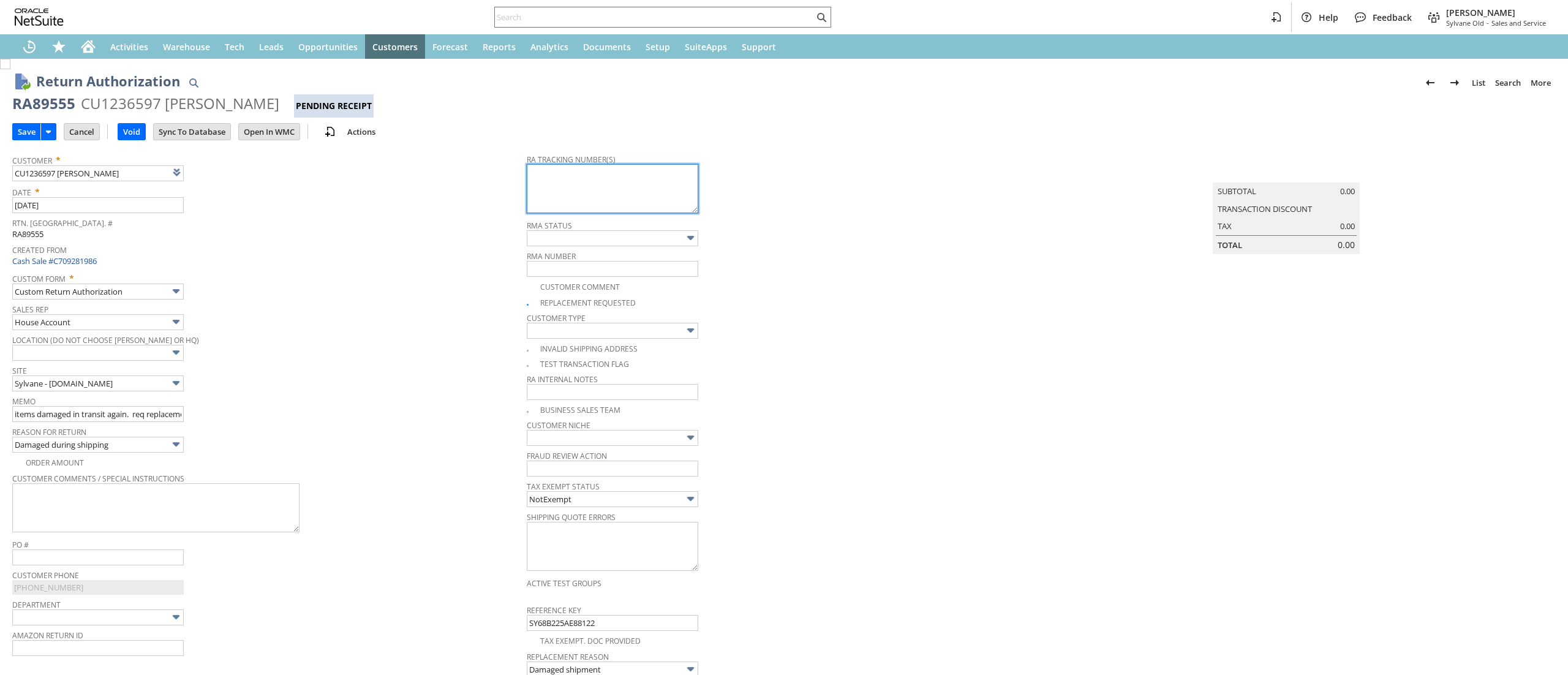
click at [591, 189] on textarea at bounding box center [612, 189] width 171 height 49
paste textarea "997002600423484"
type textarea "997002600423484"
type input "Add"
type input "Copy Previous"
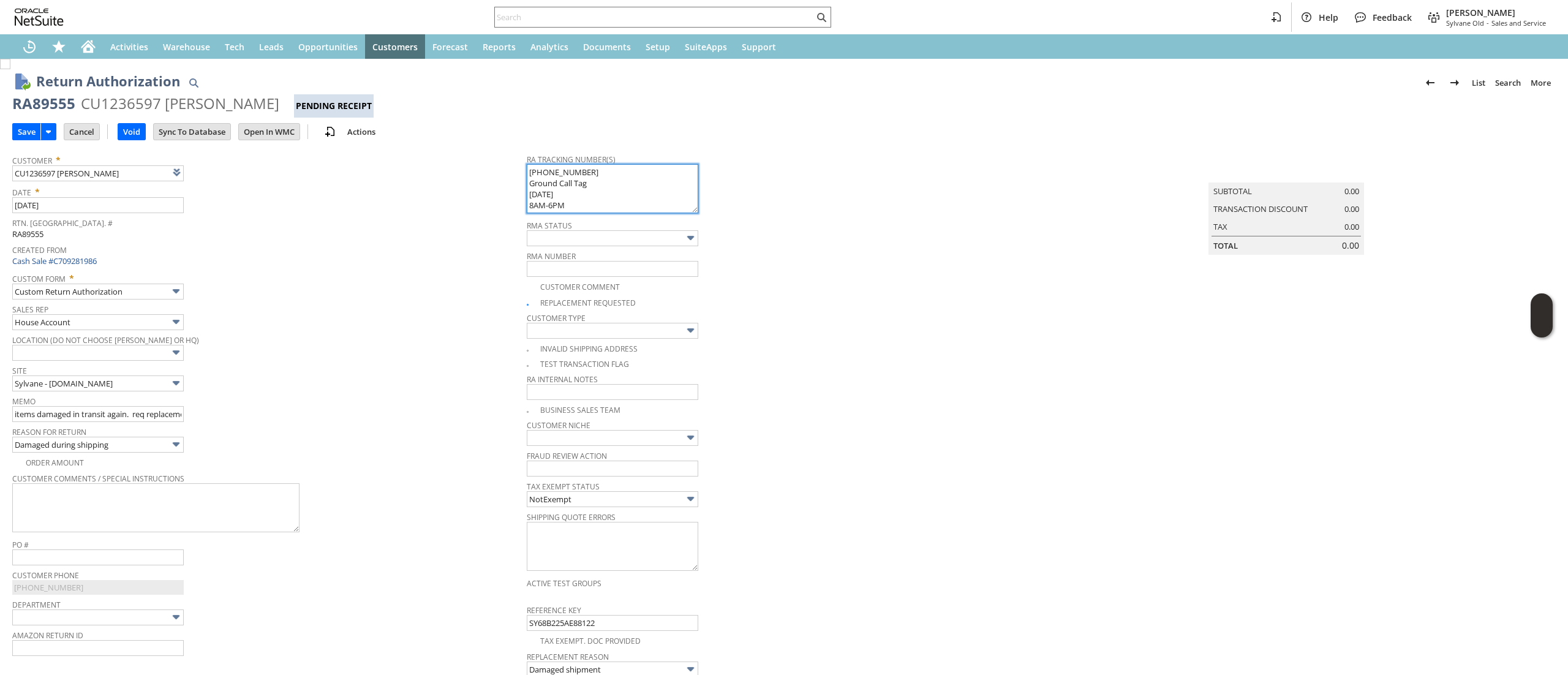
drag, startPoint x: 598, startPoint y: 203, endPoint x: 470, endPoint y: 170, distance: 132.2
click at [470, 170] on tr "Customer * CU1236597 Geraldine Morse List Search Date * 9/8/2025 Rtn. Auth. # R…" at bounding box center [784, 519] width 1543 height 743
type textarea "997002600423484 Ground Call Tag 9/10/2025 8AM-6PM"
click at [37, 131] on input "Save" at bounding box center [26, 131] width 28 height 16
click at [611, 183] on textarea "997002600423491 997002600423484 Ground Call Tag 9/10/2025 8AM-6PM" at bounding box center [612, 189] width 171 height 49
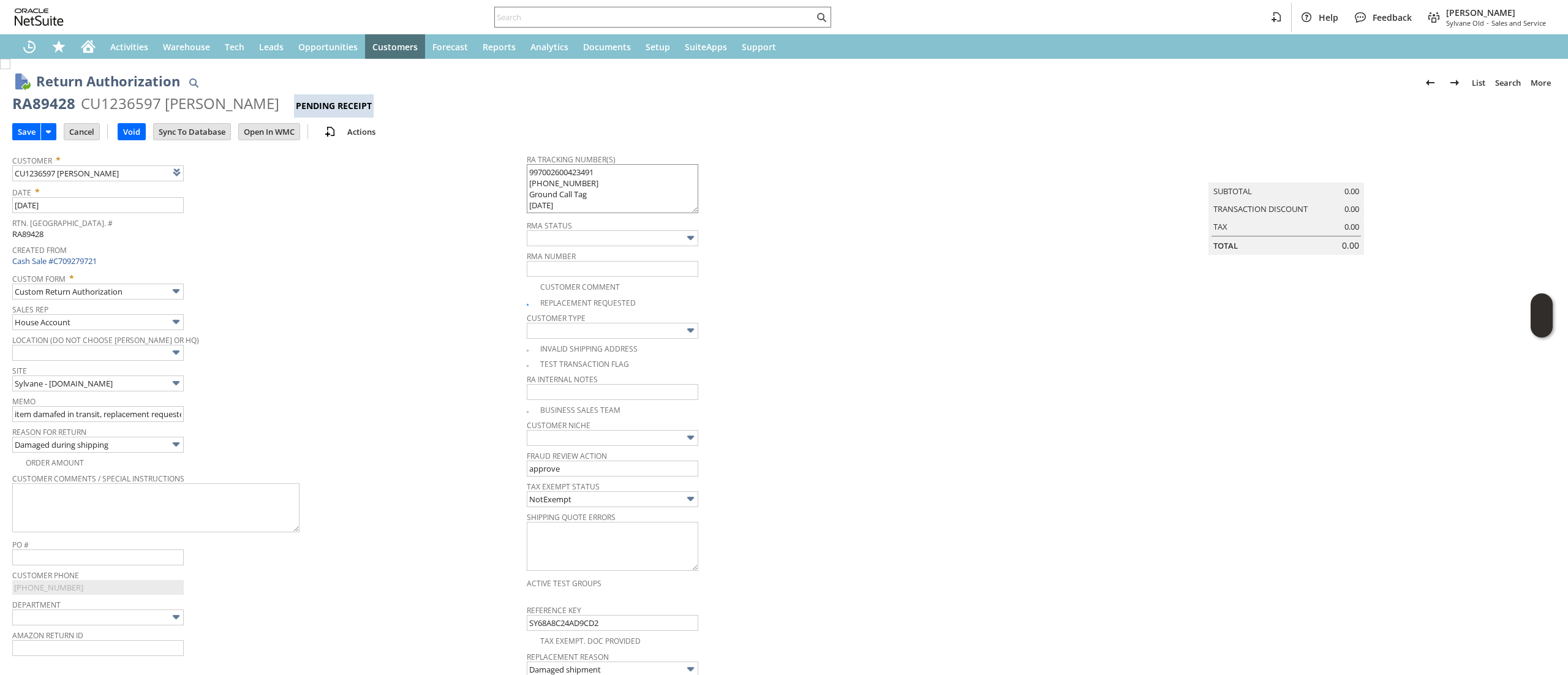
click at [613, 183] on textarea "997002600423491 997002600423484 Ground Call Tag 9/10/2025 8AM-6PM" at bounding box center [612, 189] width 171 height 49
click at [615, 183] on textarea "997002600423491 997002600423484 Ground Call Tag 9/10/2025 8AM-6PM" at bounding box center [612, 189] width 171 height 49
type textarea "997002600423491 Ground Call Tag 9/10/2025 8AM-6PM"
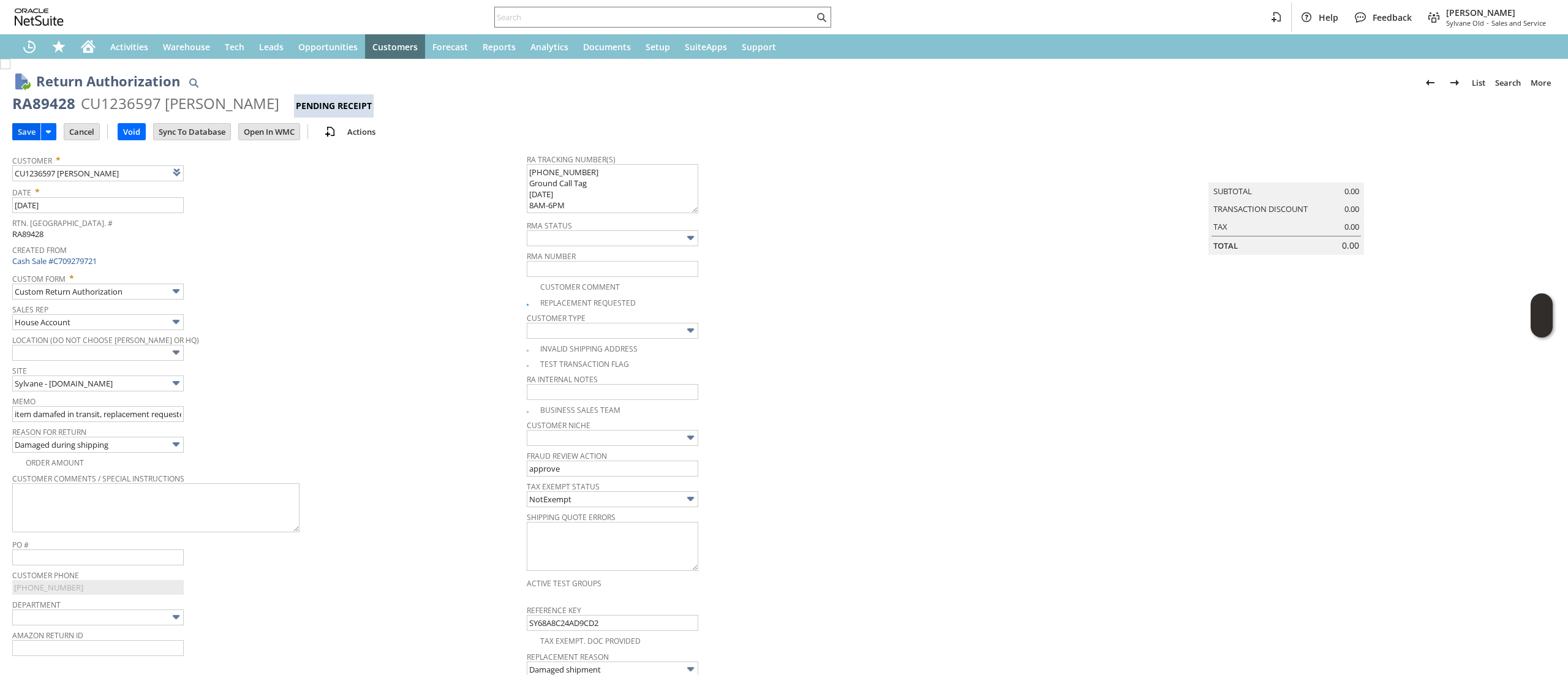
click at [18, 136] on input "Save" at bounding box center [26, 131] width 28 height 16
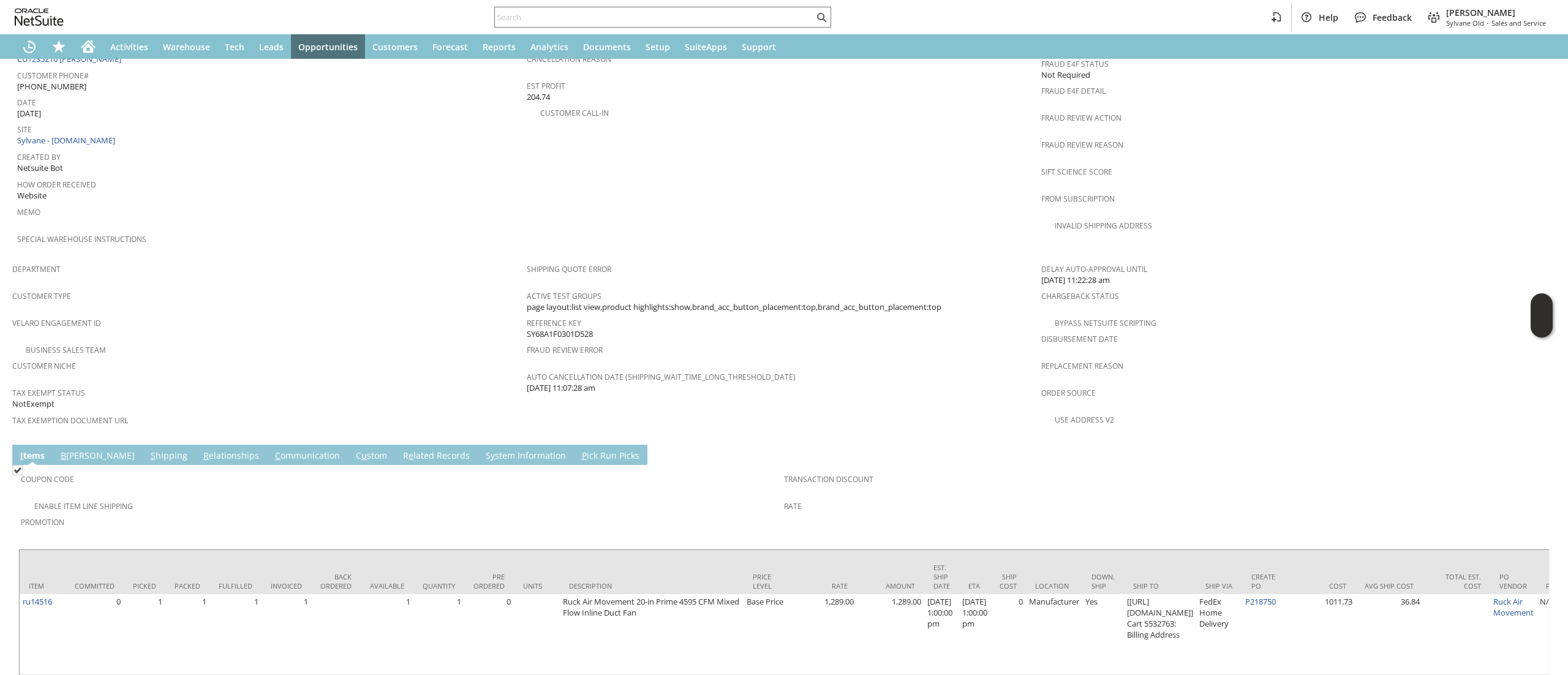
click at [148, 450] on link "S hipping" at bounding box center [169, 456] width 42 height 13
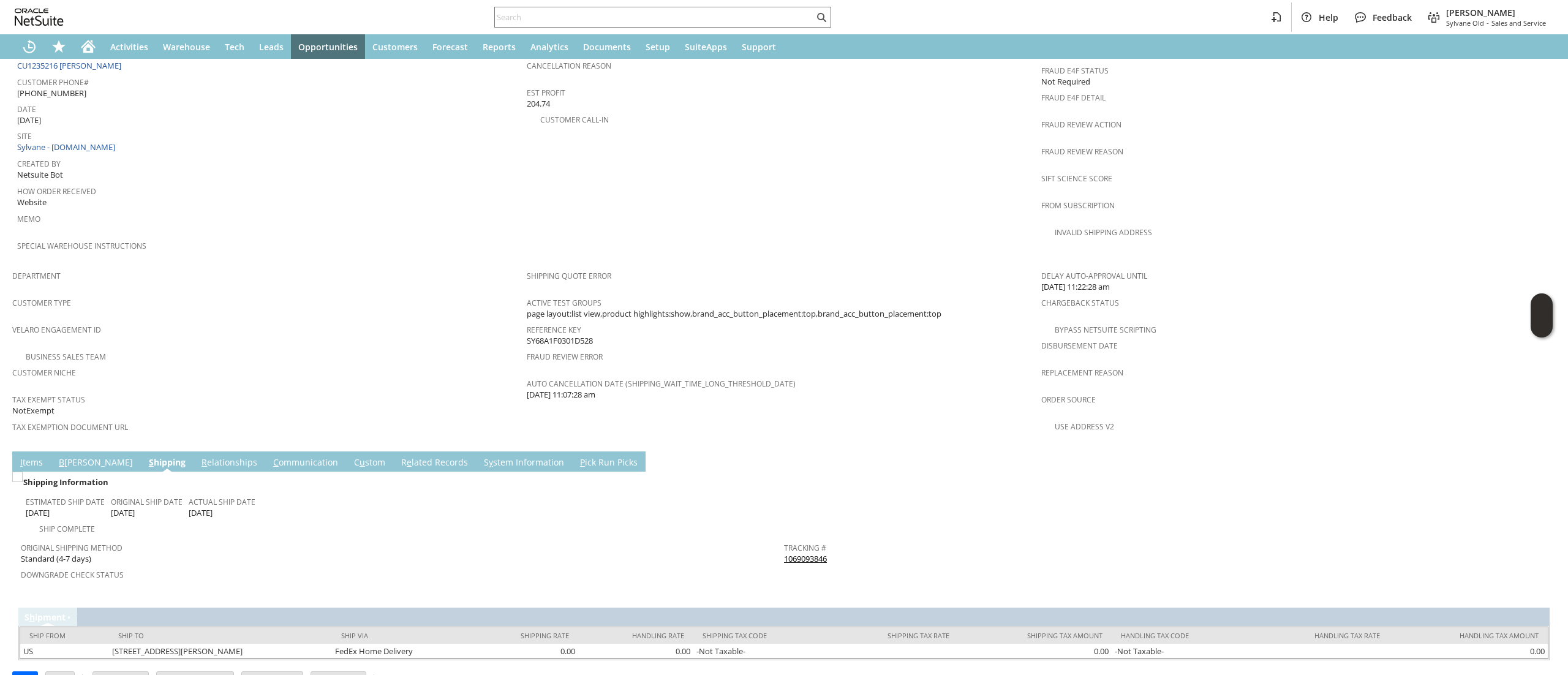
click at [805, 553] on link "1069093846" at bounding box center [805, 559] width 42 height 11
click at [835, 539] on div "Tracking # 1069093846" at bounding box center [1162, 552] width 757 height 25
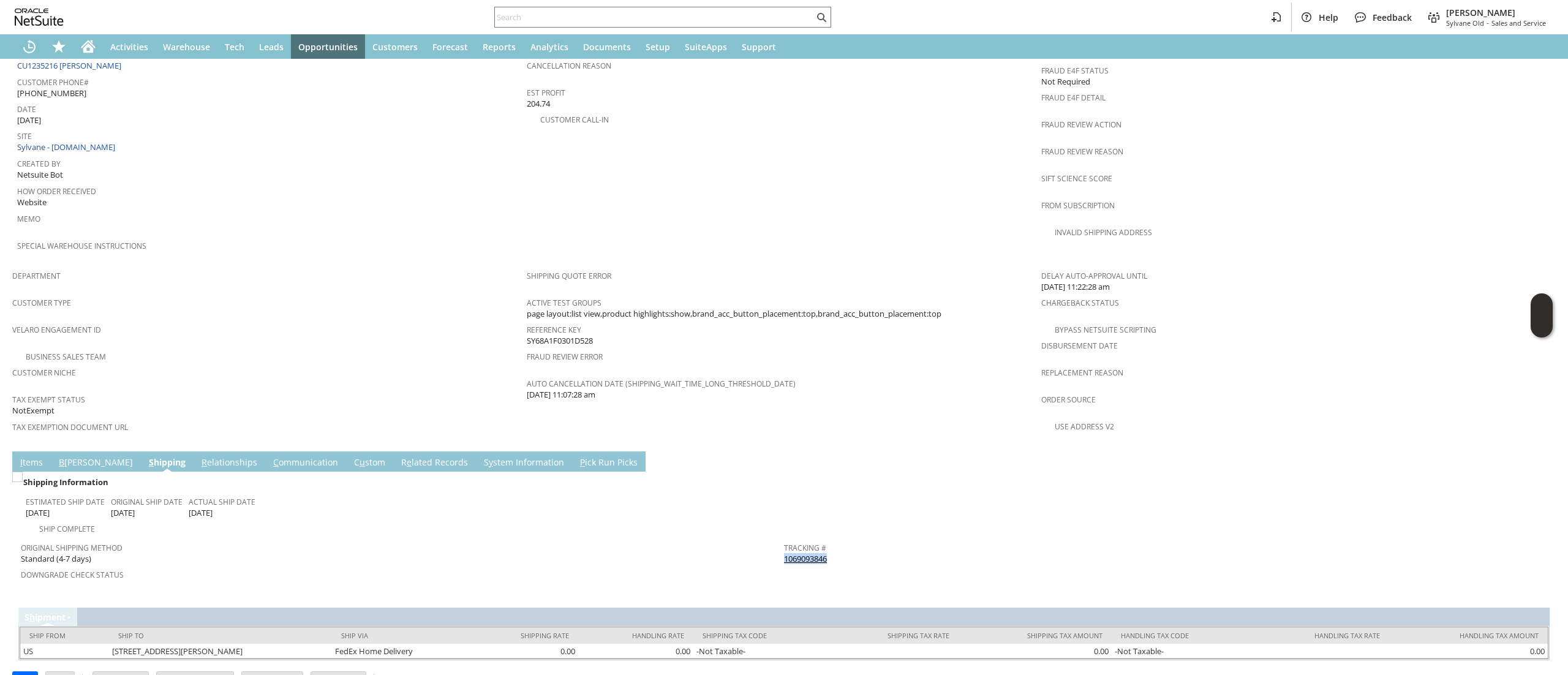
copy tbody "1069093846 Return Tracking #"
click at [21, 456] on link "I tems" at bounding box center [31, 463] width 29 height 13
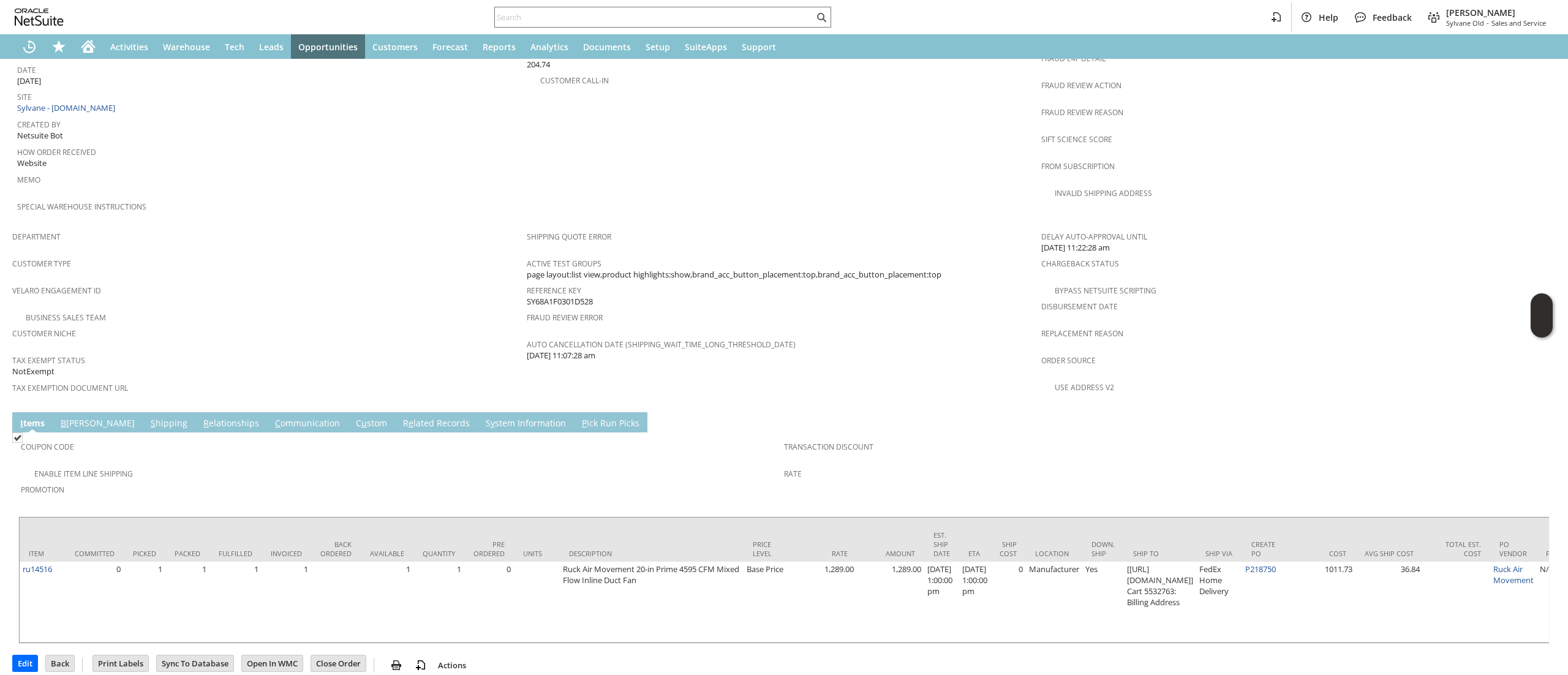
scroll to position [0, 277]
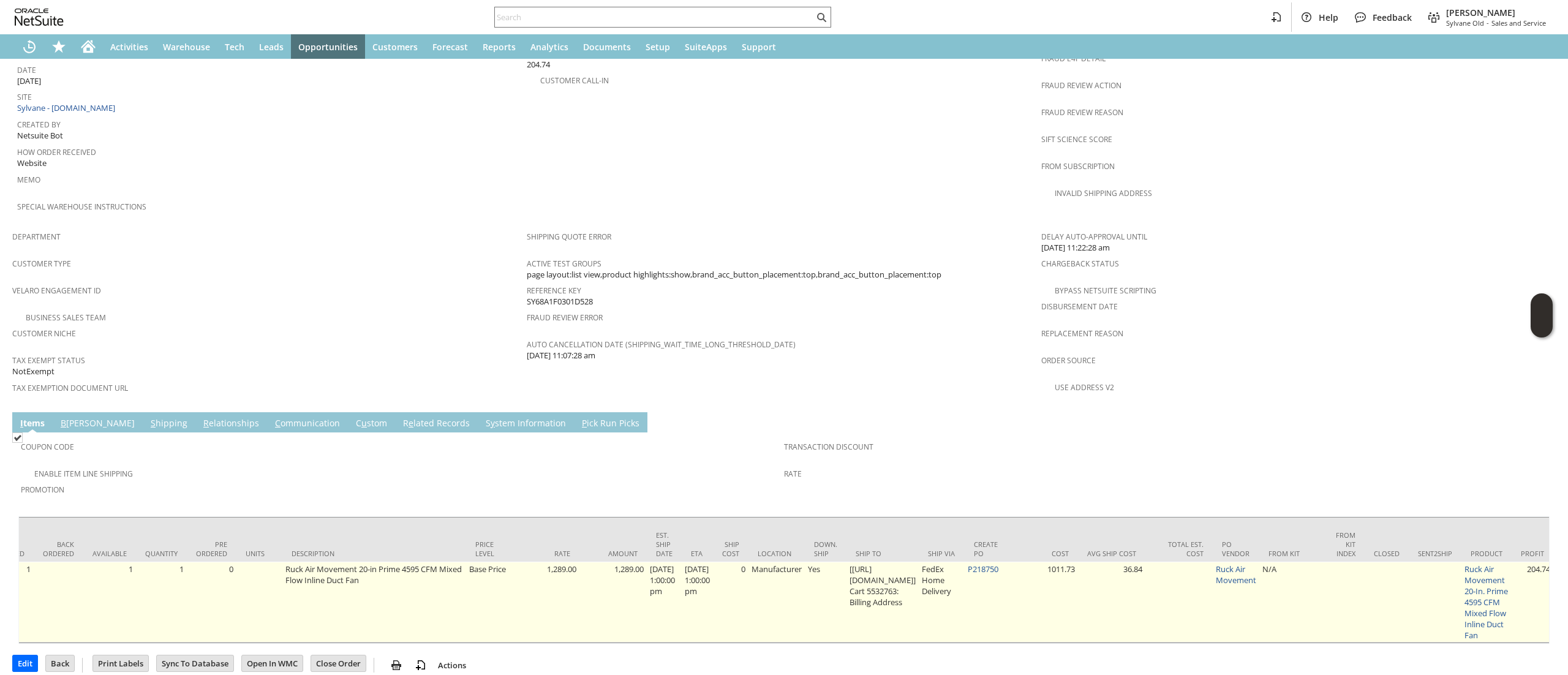
click at [1010, 562] on td "P218750" at bounding box center [988, 602] width 46 height 81
click at [998, 564] on link "P218750" at bounding box center [983, 569] width 31 height 11
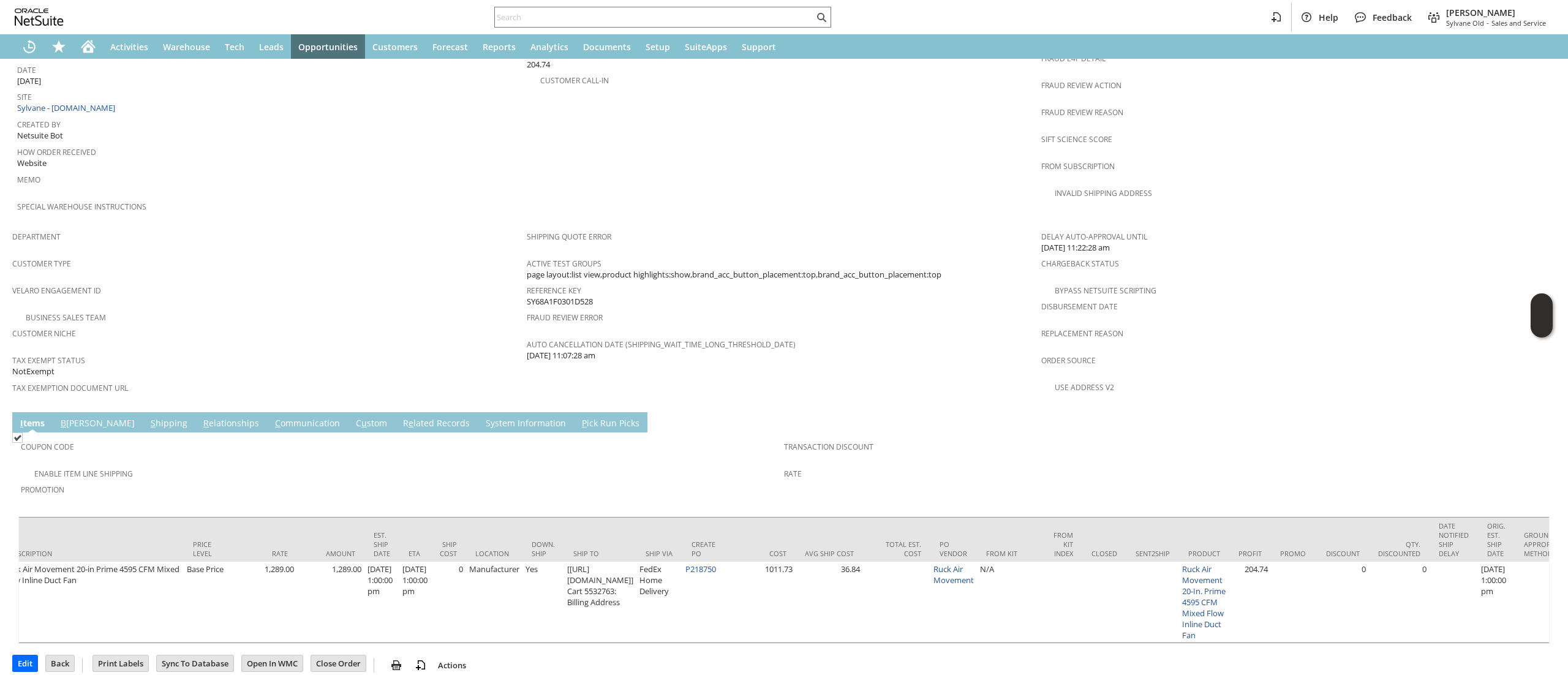
scroll to position [0, 561]
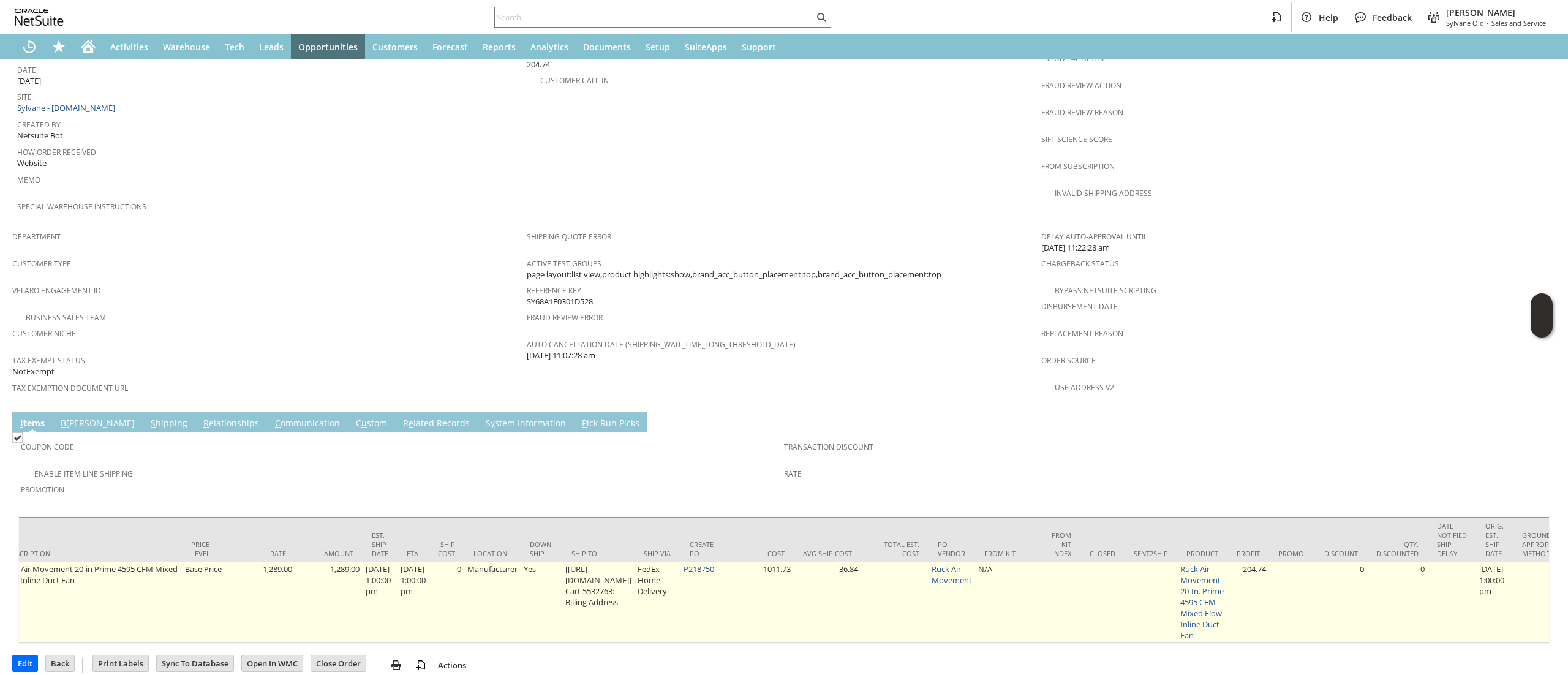
click at [714, 564] on link "P218750" at bounding box center [699, 569] width 31 height 11
